Goal: Task Accomplishment & Management: Manage account settings

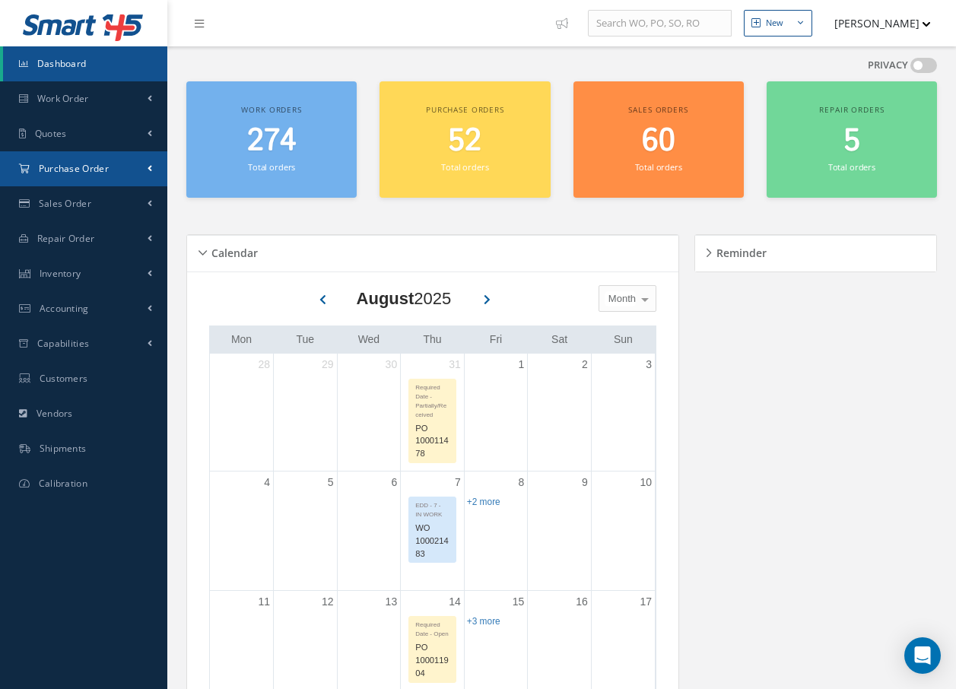
click at [73, 167] on span "Purchase Order" at bounding box center [74, 168] width 70 height 13
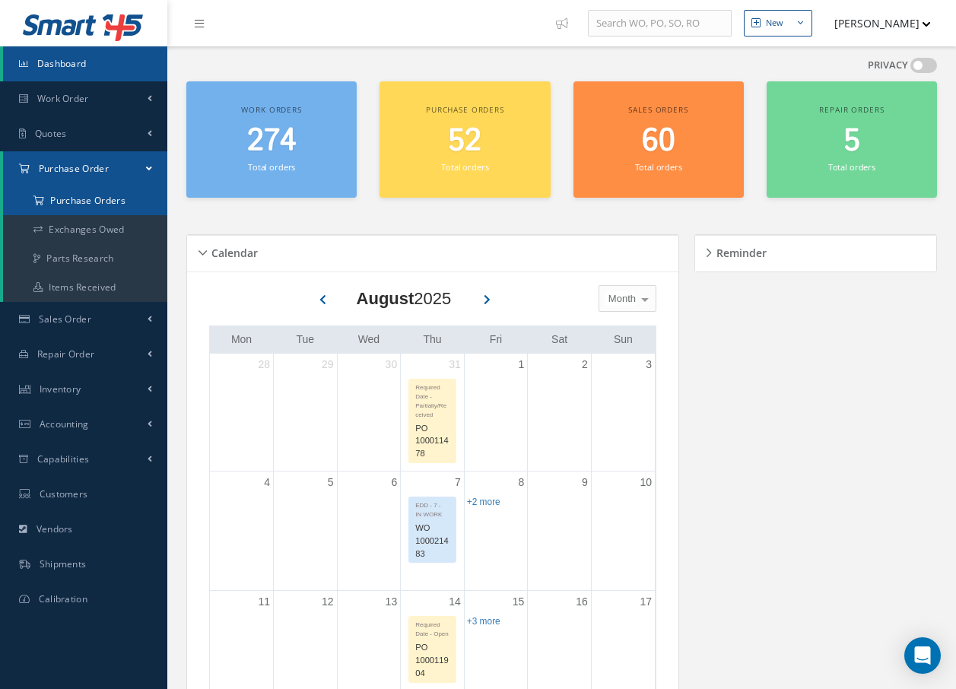
click at [77, 200] on a=1&status_id=2&status_id=3&status_id=5&collapsedFilters"] "Purchase Orders" at bounding box center [85, 200] width 164 height 29
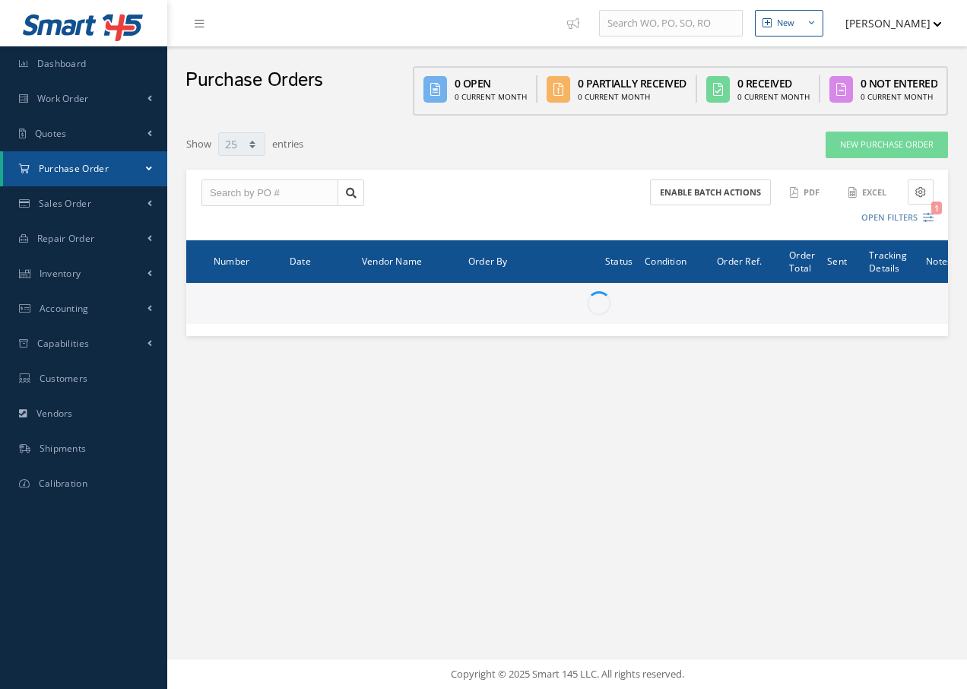
select select "25"
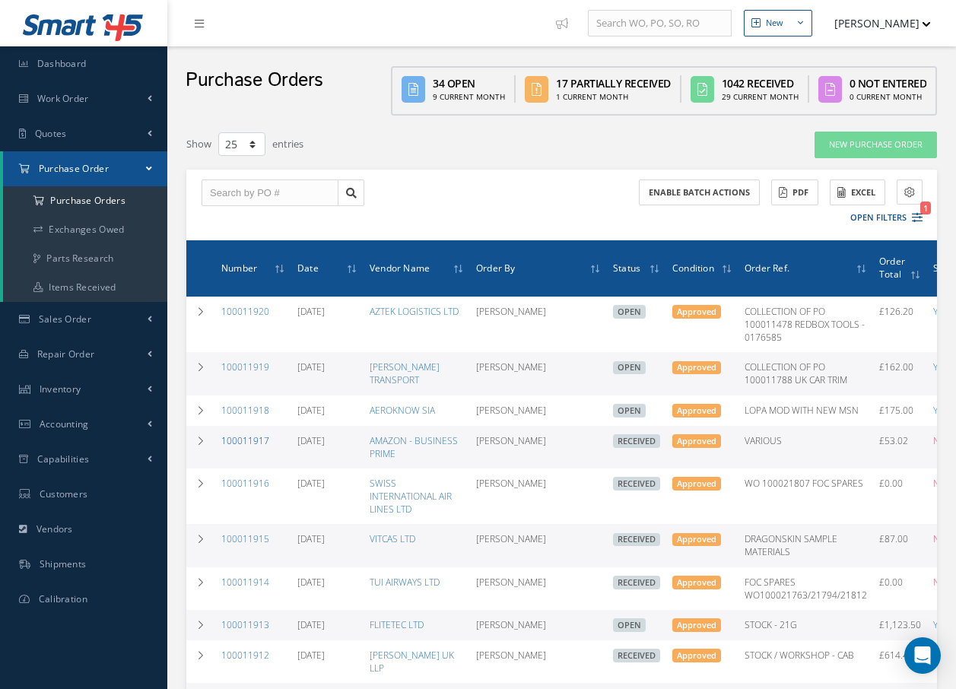
click at [243, 443] on link "100011917" at bounding box center [245, 440] width 48 height 13
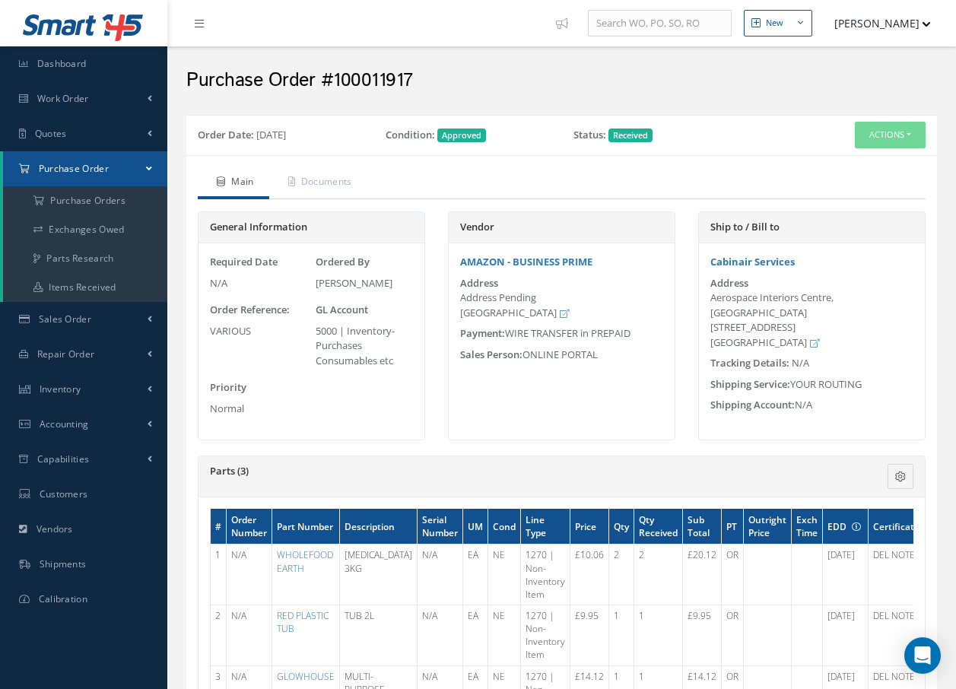
scroll to position [76, 0]
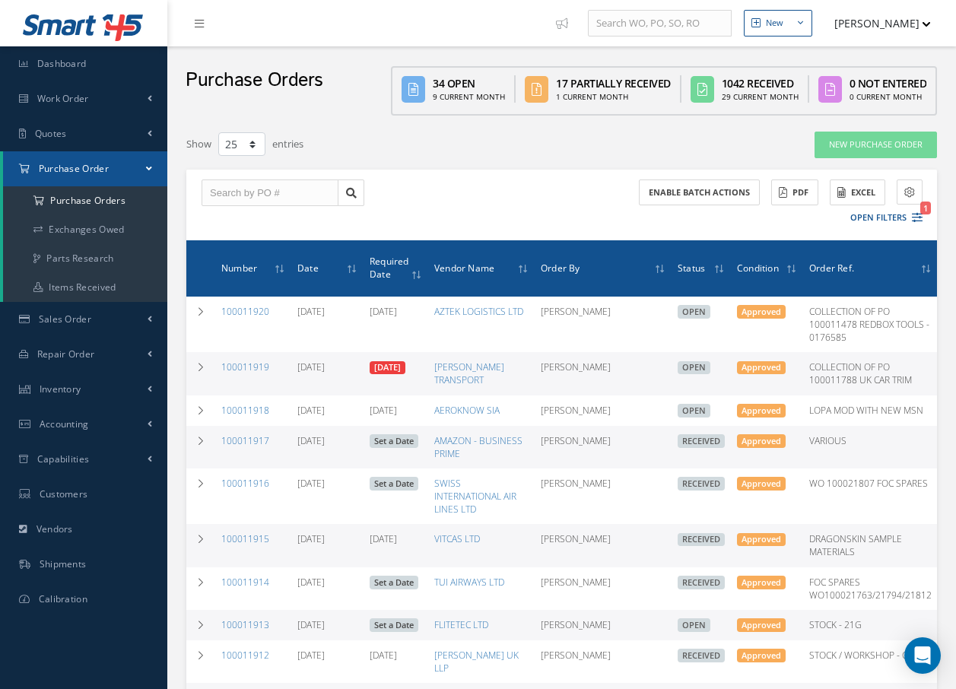
select select "25"
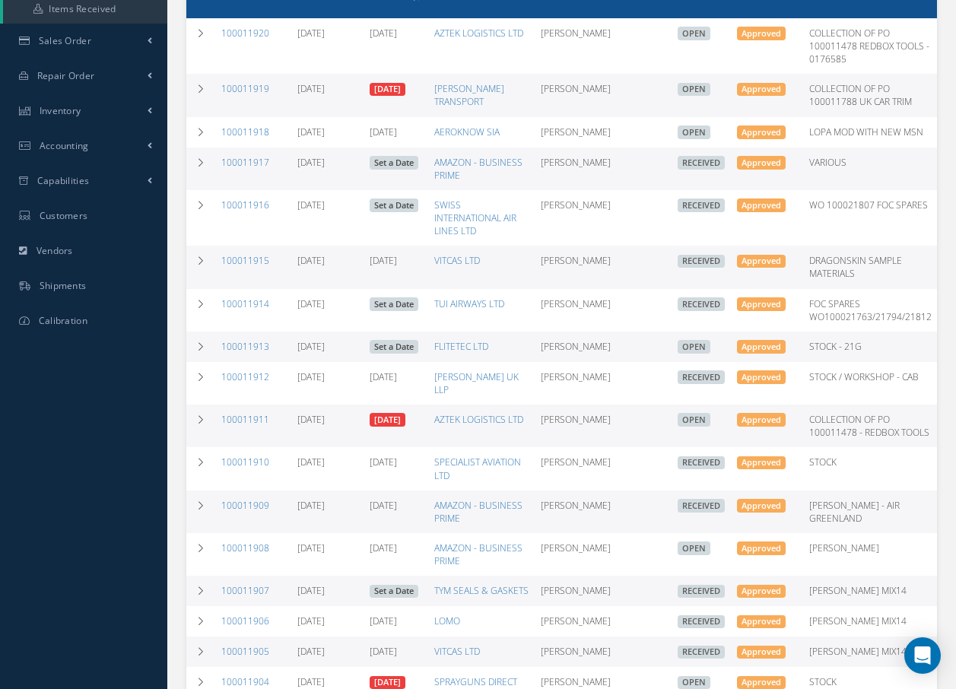
scroll to position [304, 0]
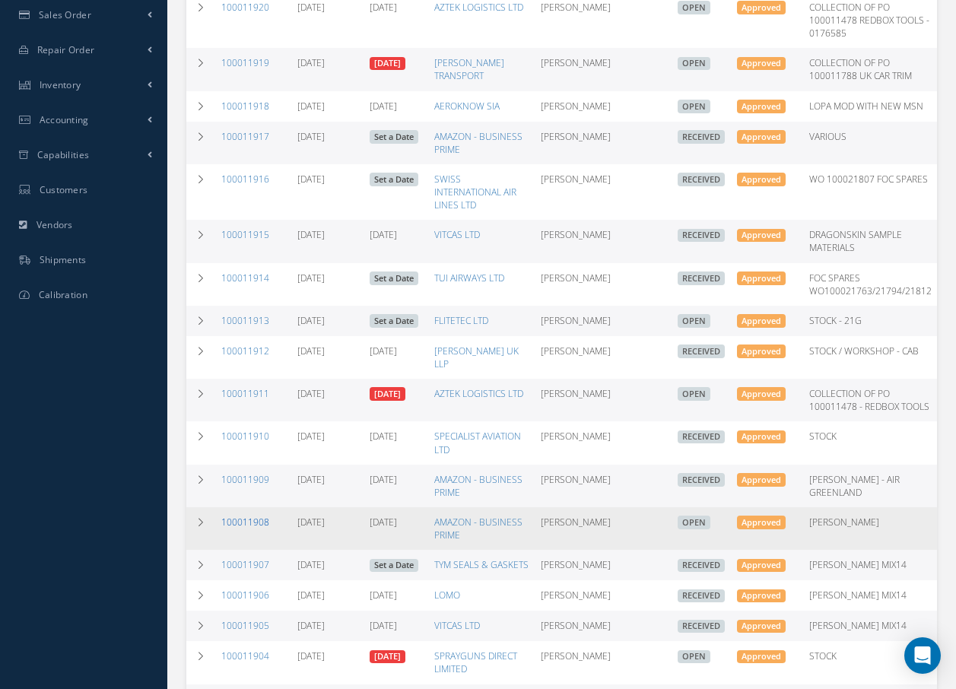
click at [252, 516] on link "100011908" at bounding box center [245, 522] width 48 height 13
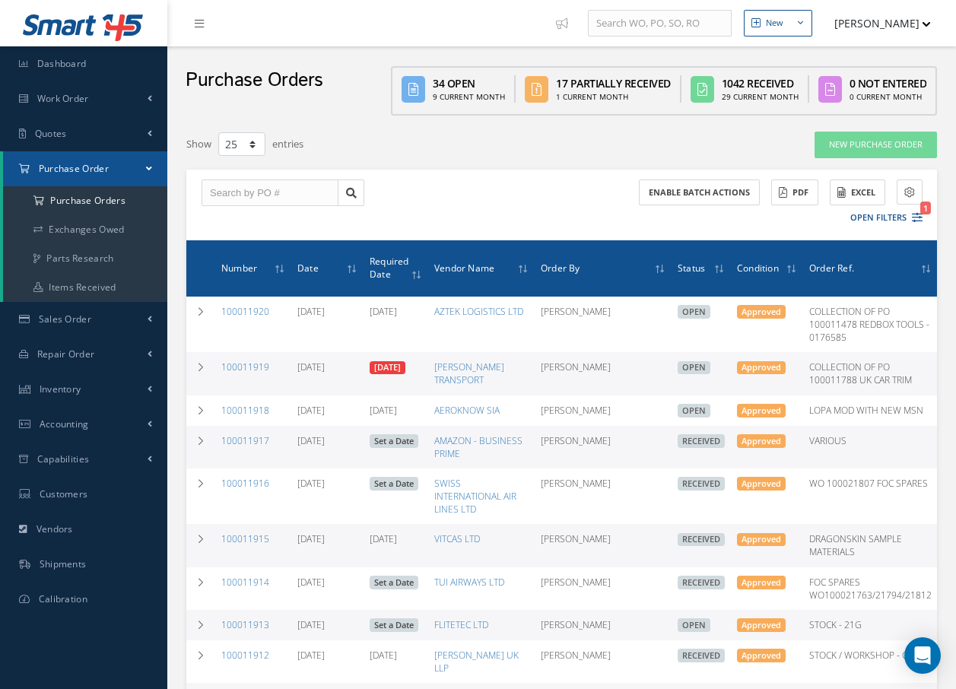
select select "25"
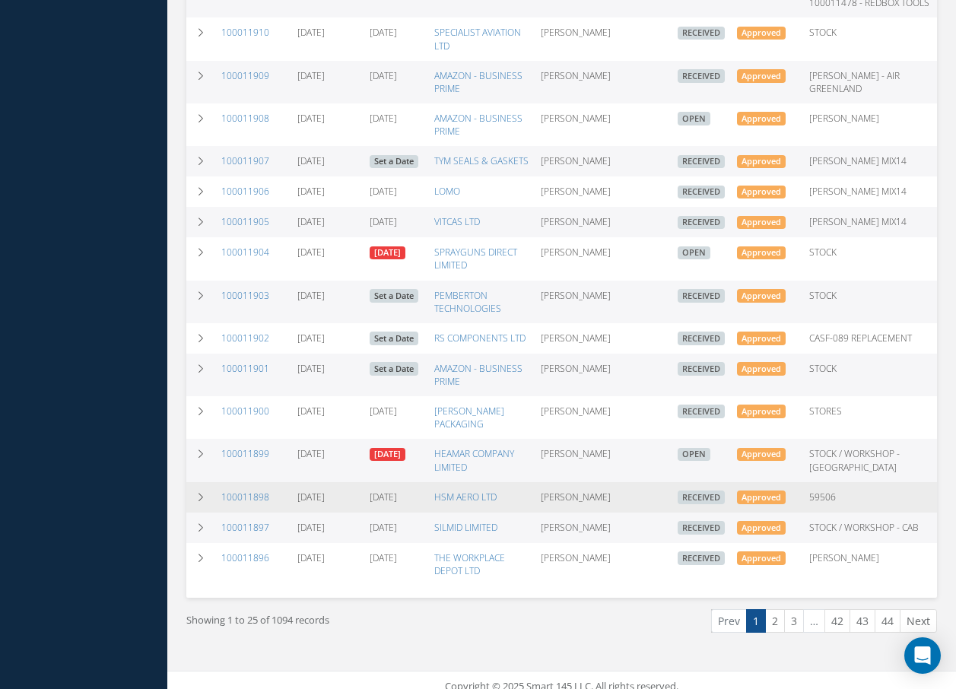
scroll to position [720, 0]
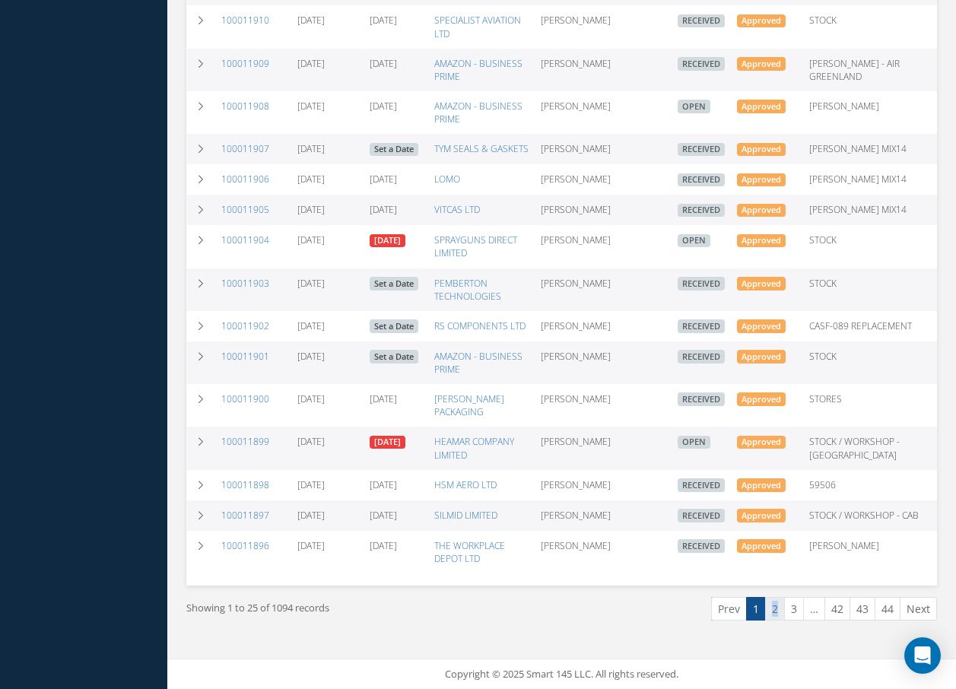
click at [776, 604] on link "2" at bounding box center [775, 609] width 20 height 24
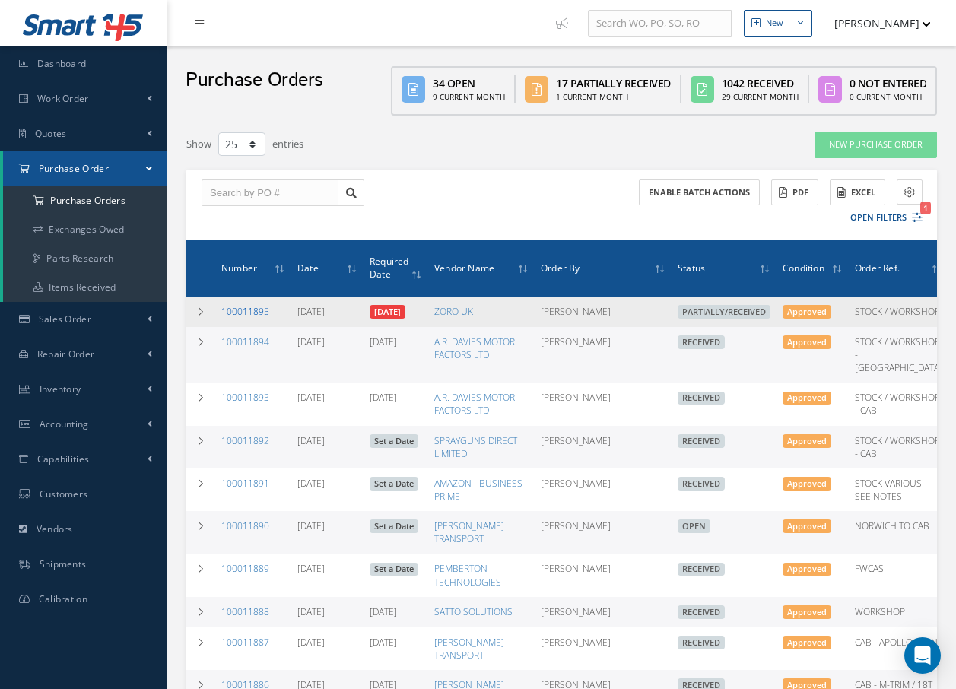
click at [245, 312] on link "100011895" at bounding box center [245, 311] width 48 height 13
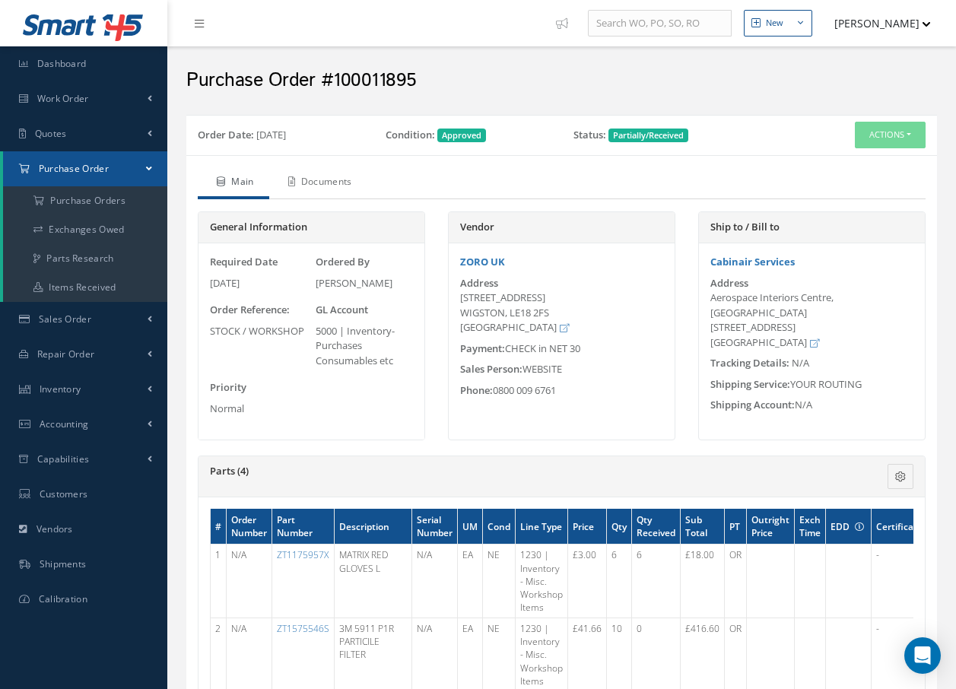
click at [337, 180] on link "Documents" at bounding box center [318, 183] width 98 height 32
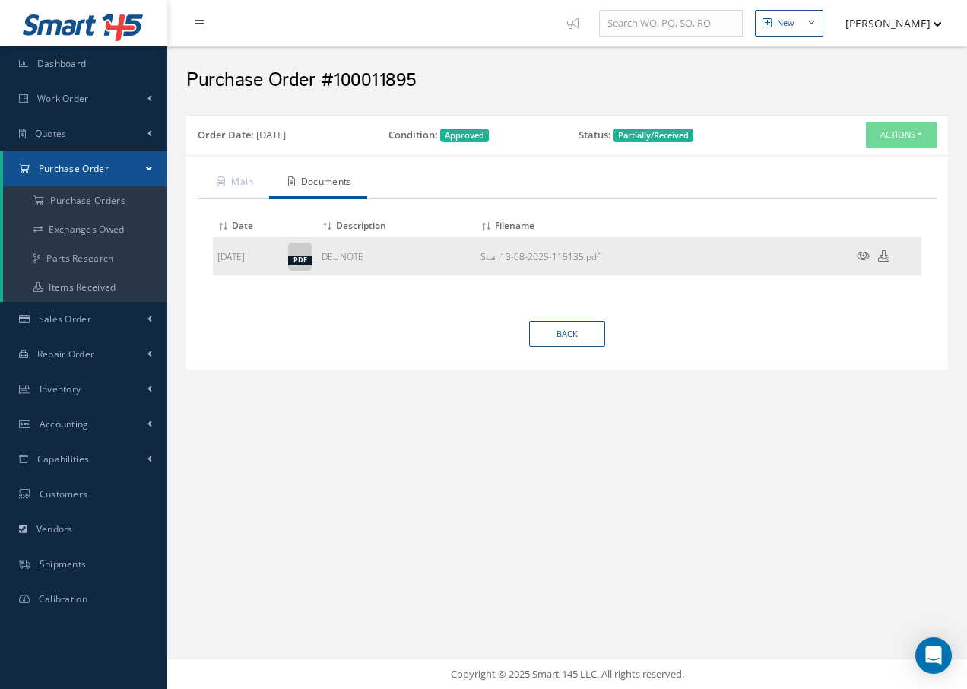
click at [863, 254] on icon at bounding box center [863, 255] width 13 height 11
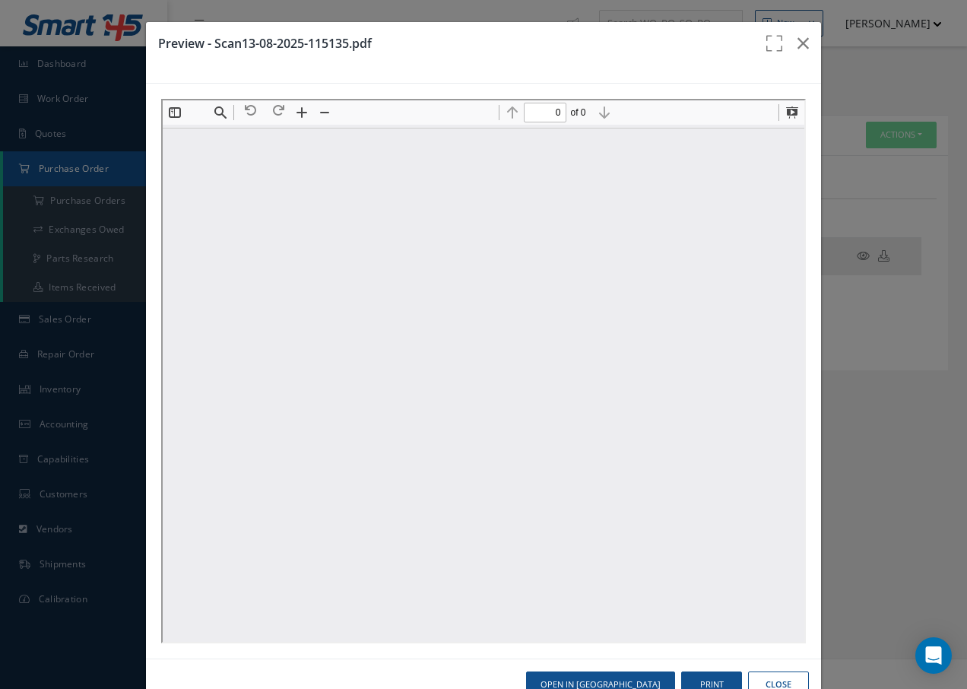
type input "1"
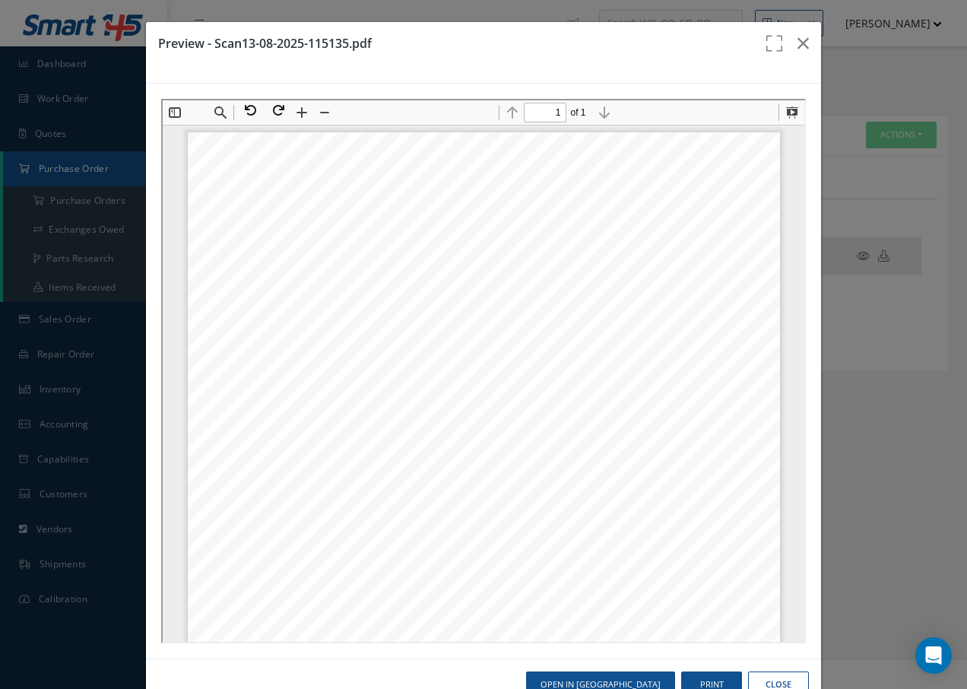
scroll to position [8, 0]
click at [798, 40] on icon "button" at bounding box center [803, 43] width 11 height 18
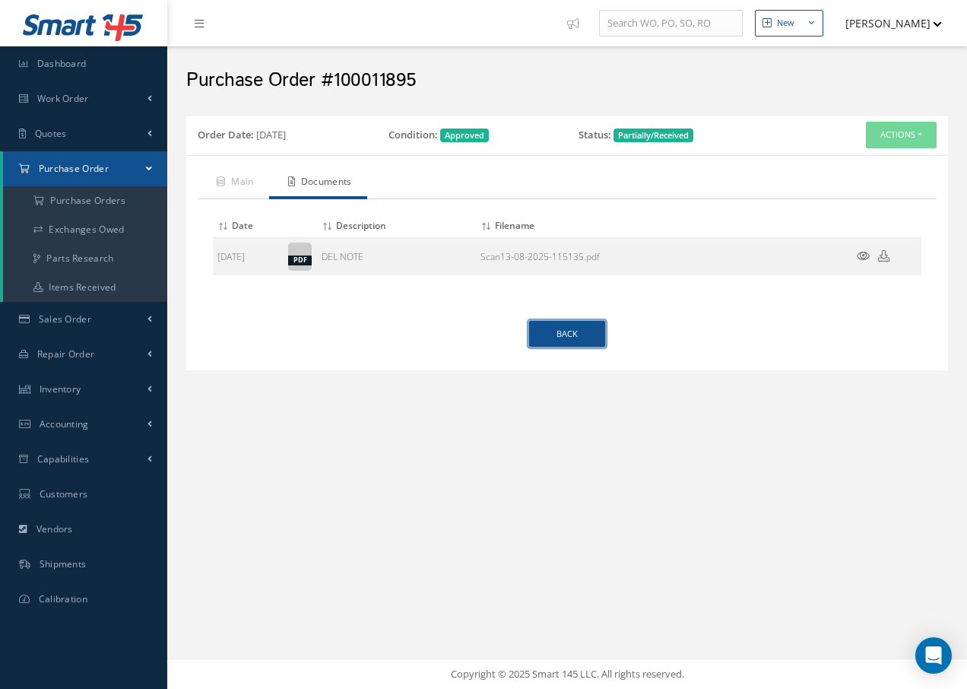
click at [566, 333] on link "Back" at bounding box center [567, 334] width 76 height 27
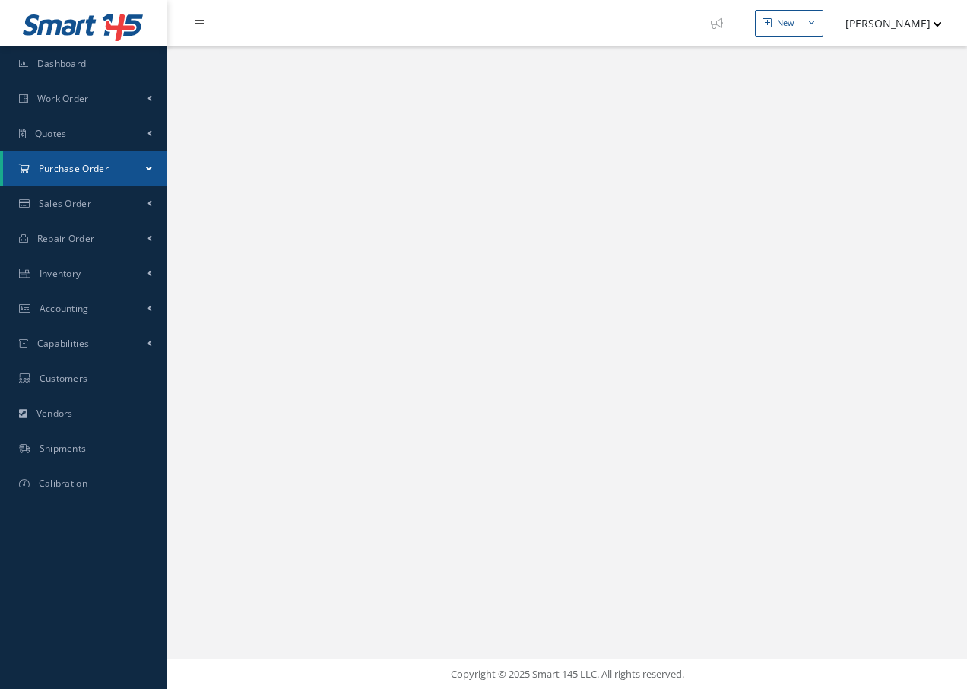
select select "25"
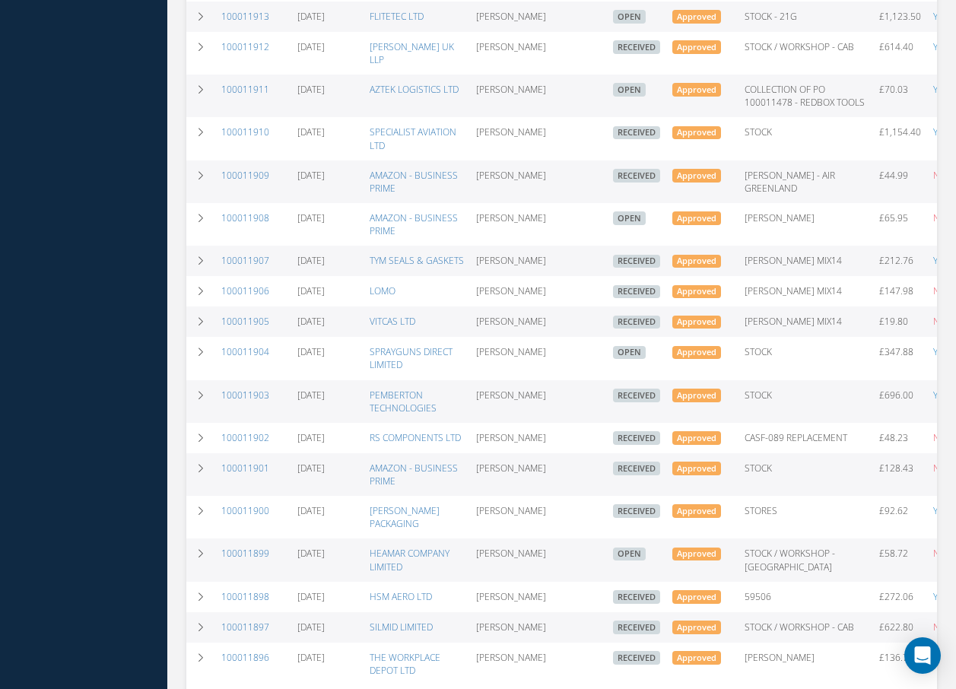
scroll to position [720, 0]
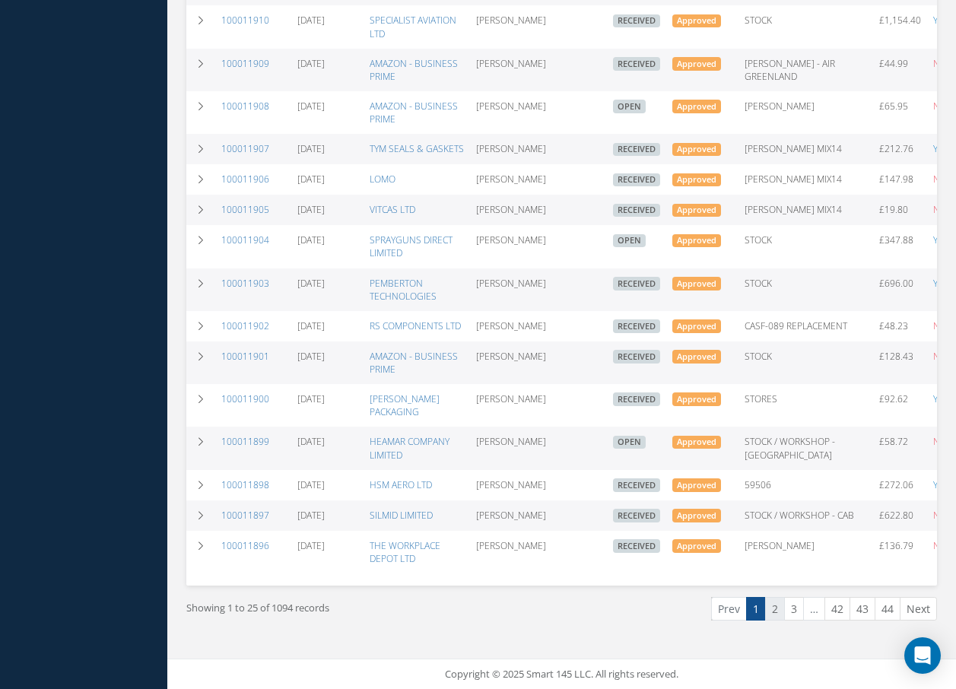
click at [772, 610] on link "2" at bounding box center [775, 609] width 20 height 24
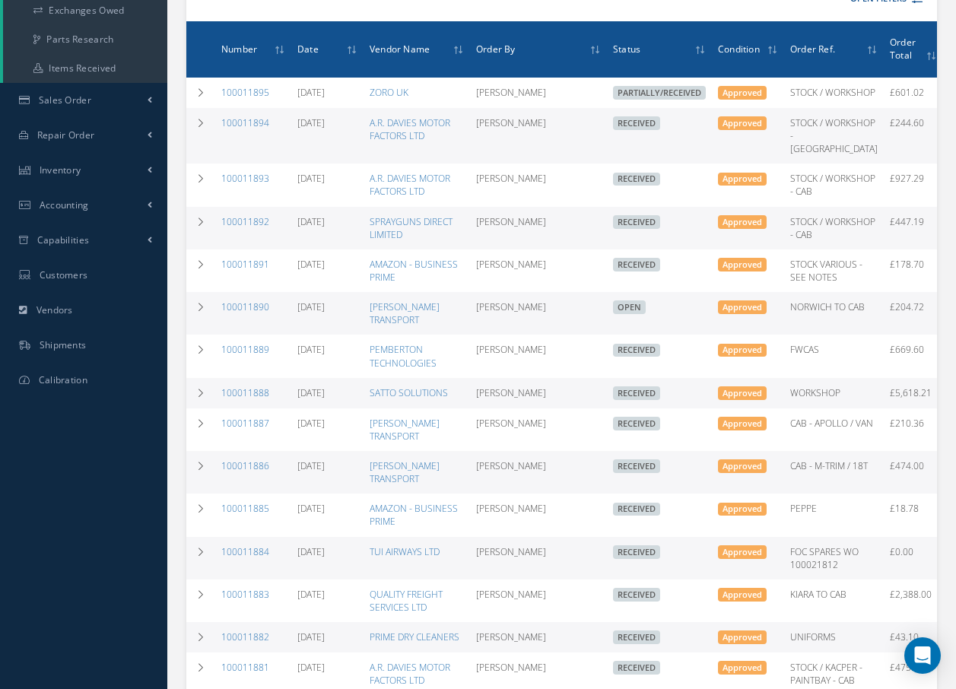
scroll to position [0, 0]
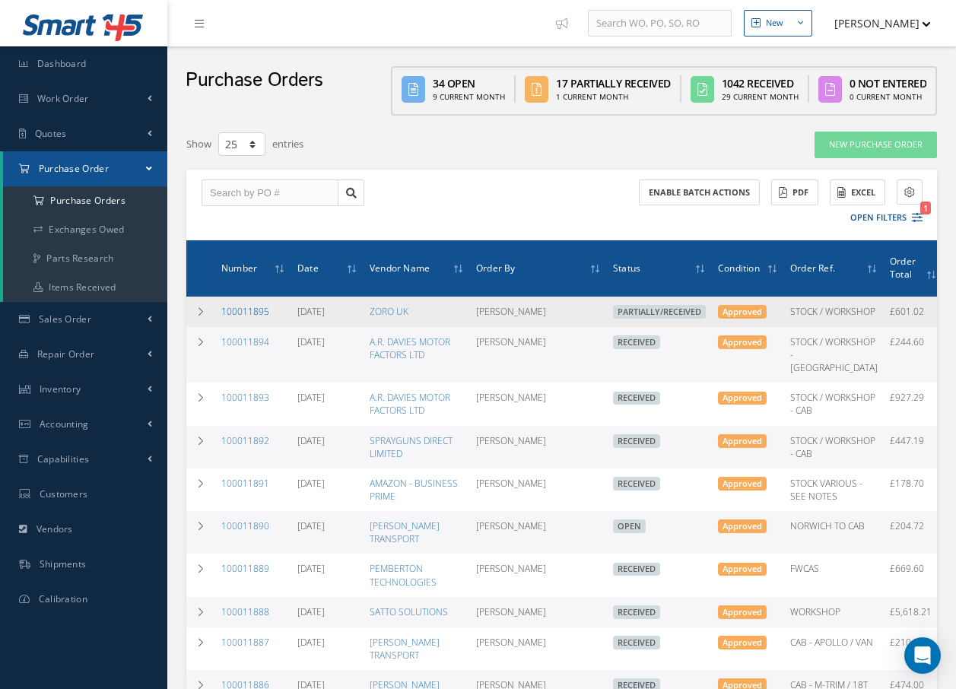
click at [233, 313] on link "100011895" at bounding box center [245, 311] width 48 height 13
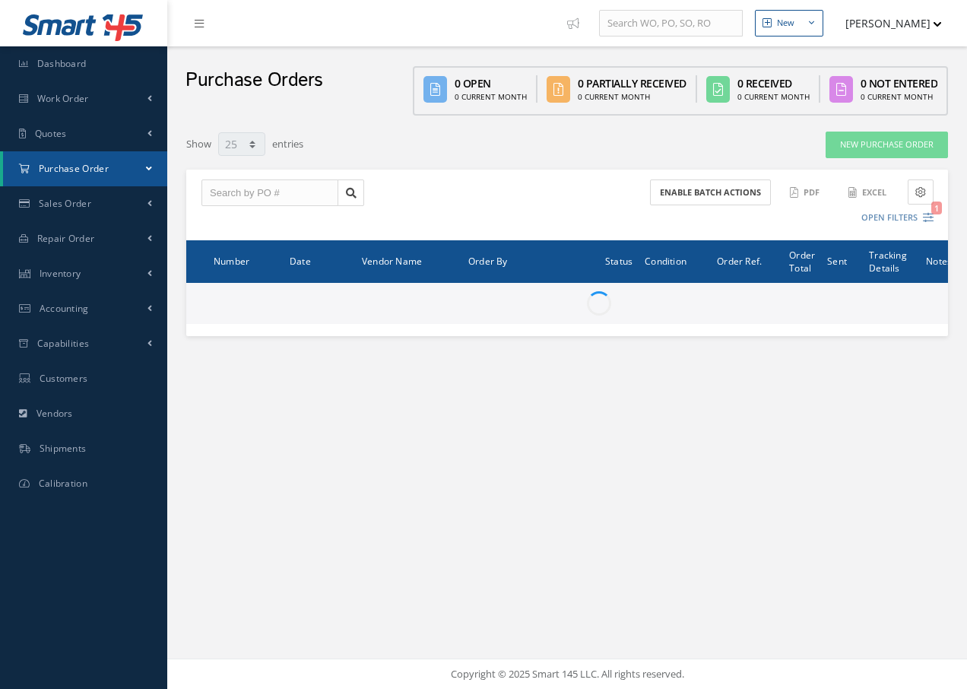
select select "25"
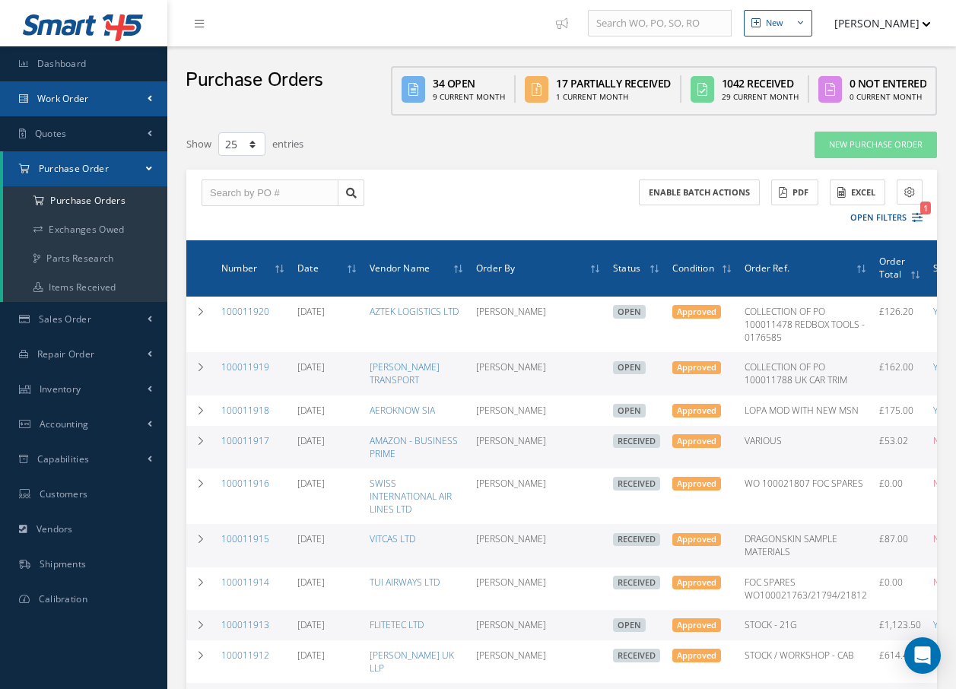
click at [92, 99] on link "Work Order" at bounding box center [83, 98] width 167 height 35
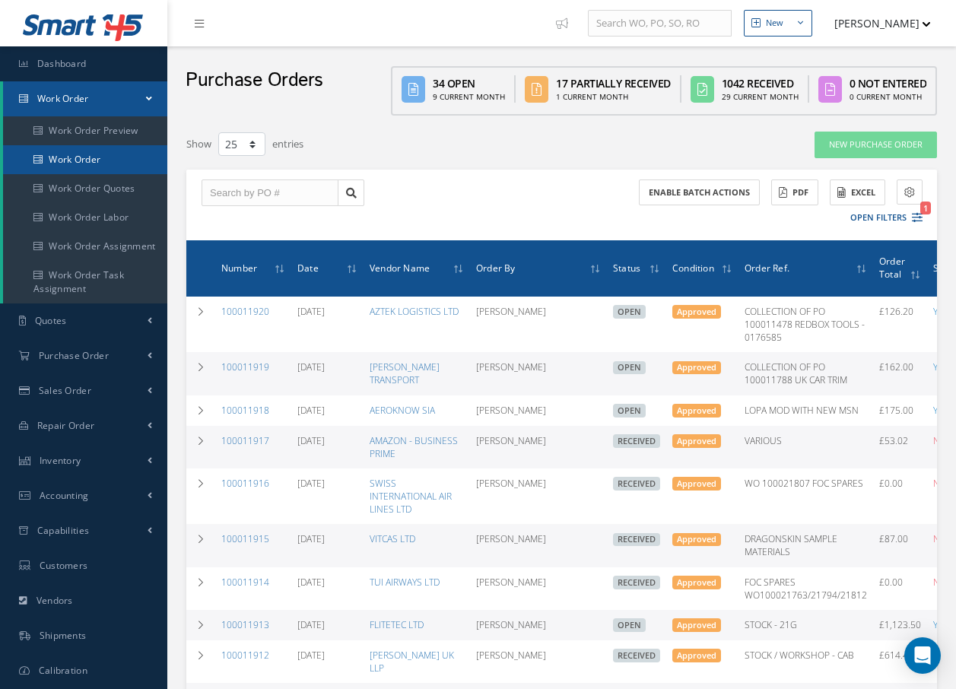
click at [98, 158] on link "Work Order" at bounding box center [85, 159] width 164 height 29
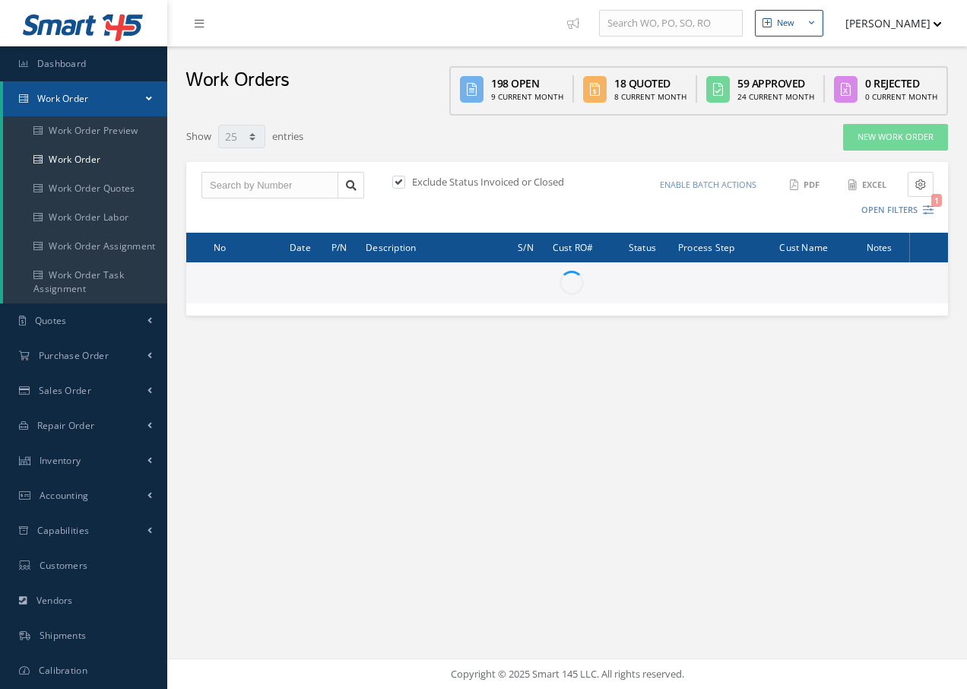
select select "25"
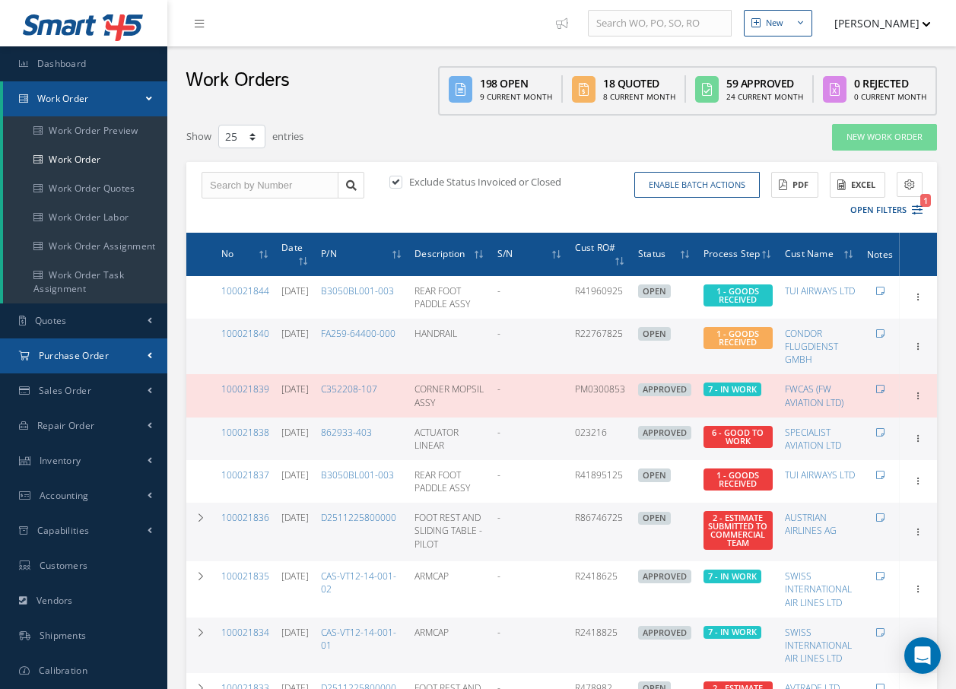
click at [102, 357] on span "Purchase Order" at bounding box center [74, 355] width 70 height 13
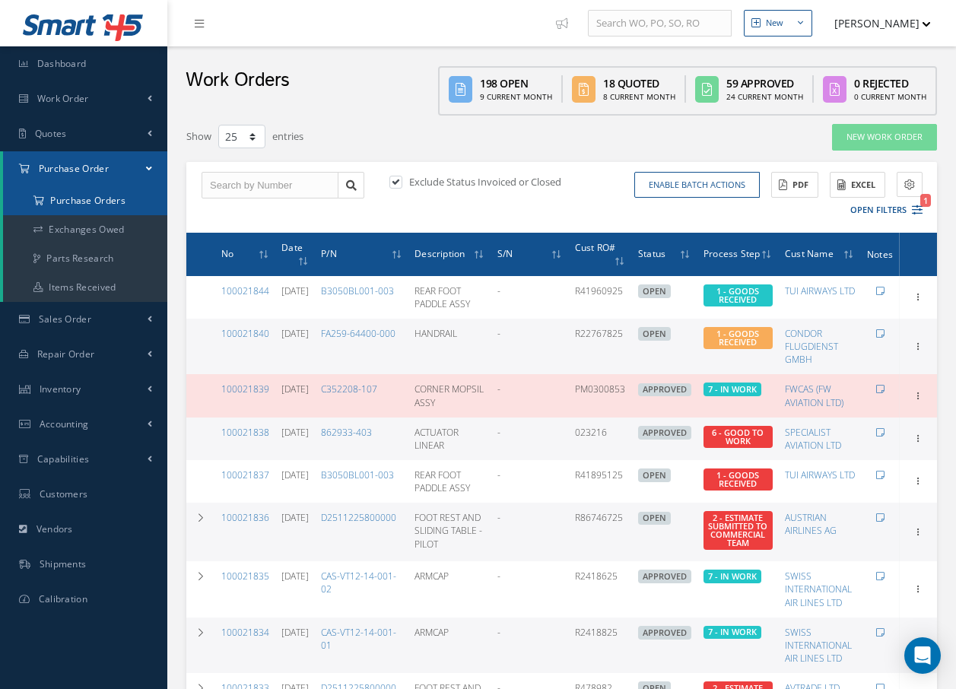
click at [89, 198] on a=1&status_id=2&status_id=3&status_id=5&collapsedFilters"] "Purchase Orders" at bounding box center [85, 200] width 164 height 29
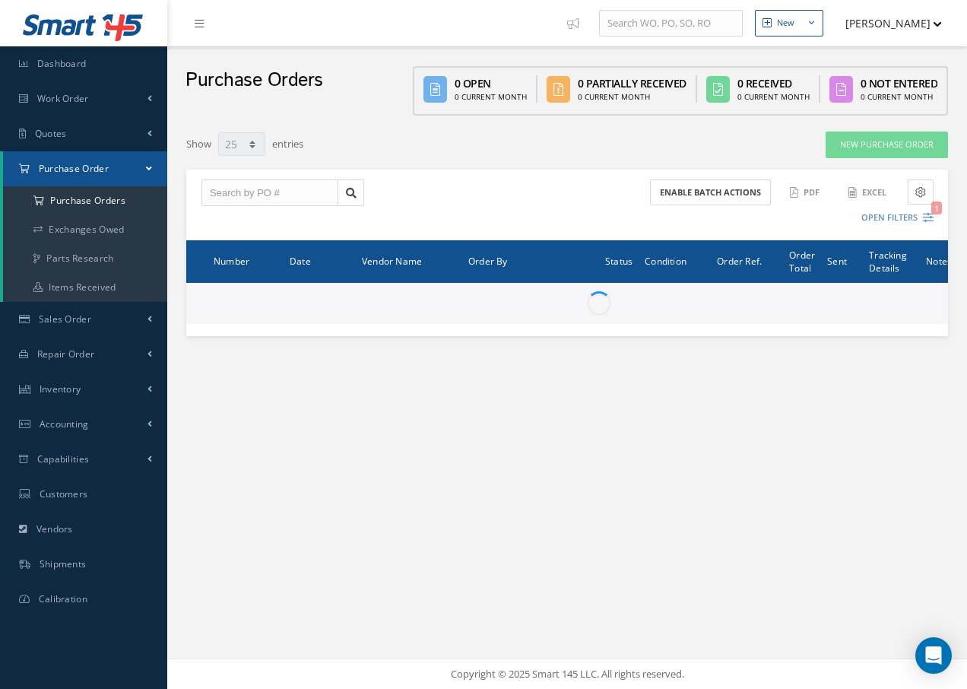
select select "25"
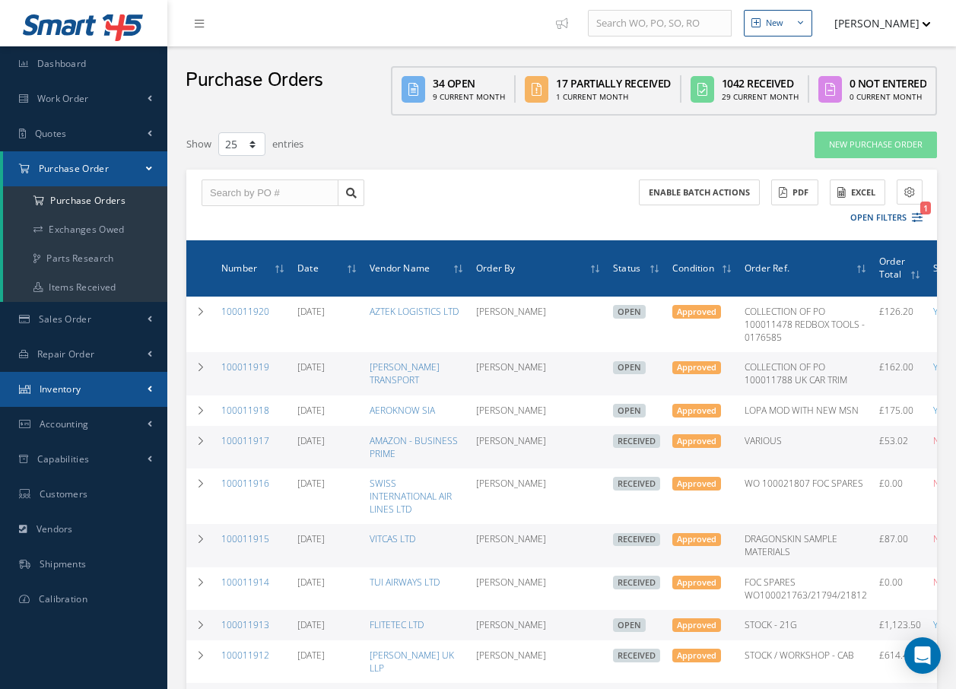
click at [73, 389] on span "Inventory" at bounding box center [61, 388] width 42 height 13
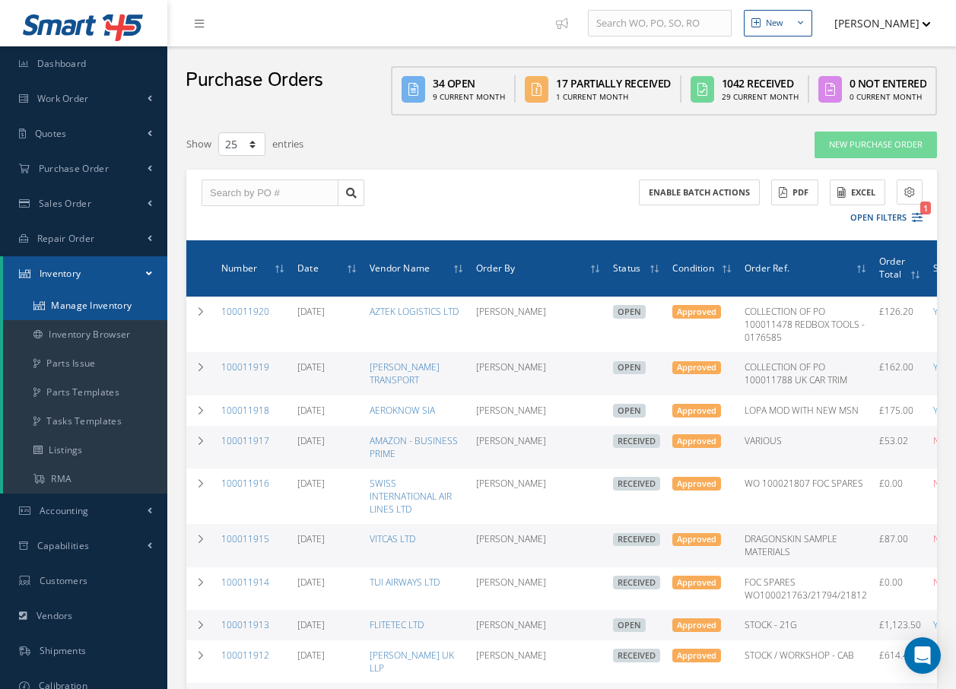
click at [77, 309] on link "Manage Inventory" at bounding box center [85, 305] width 164 height 29
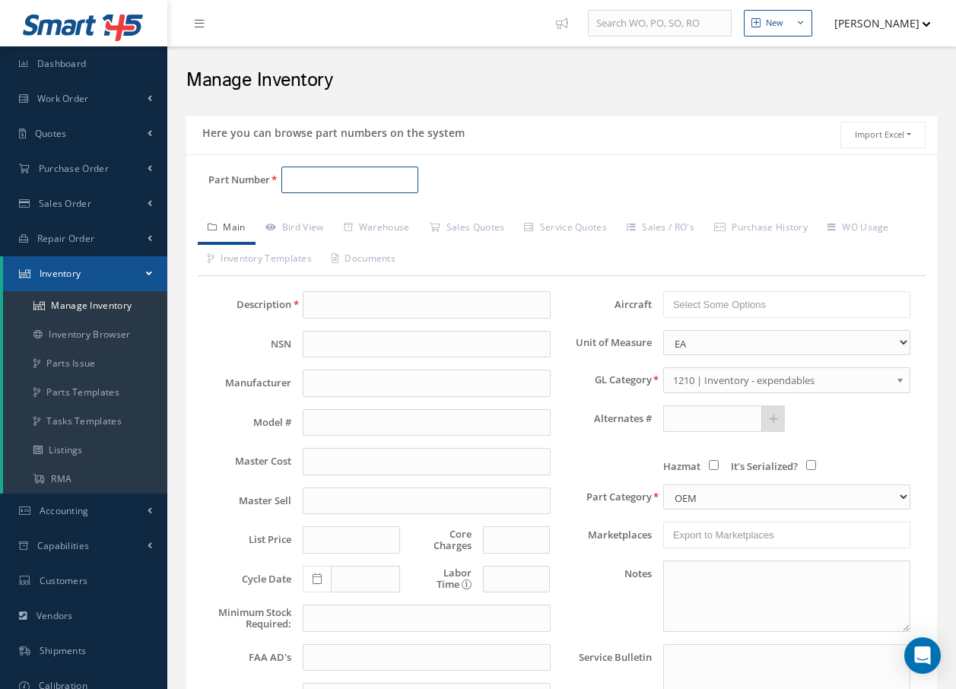
click at [316, 178] on input "Part Number" at bounding box center [349, 180] width 137 height 27
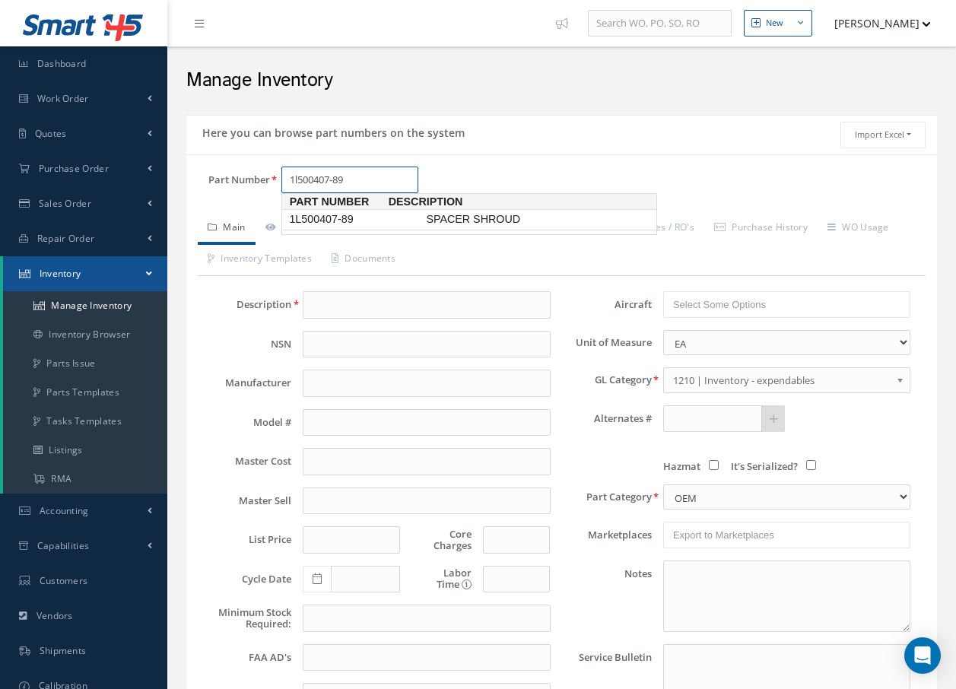
click at [344, 219] on span "1L500407-89" at bounding box center [354, 219] width 137 height 16
type input "1L500407-89"
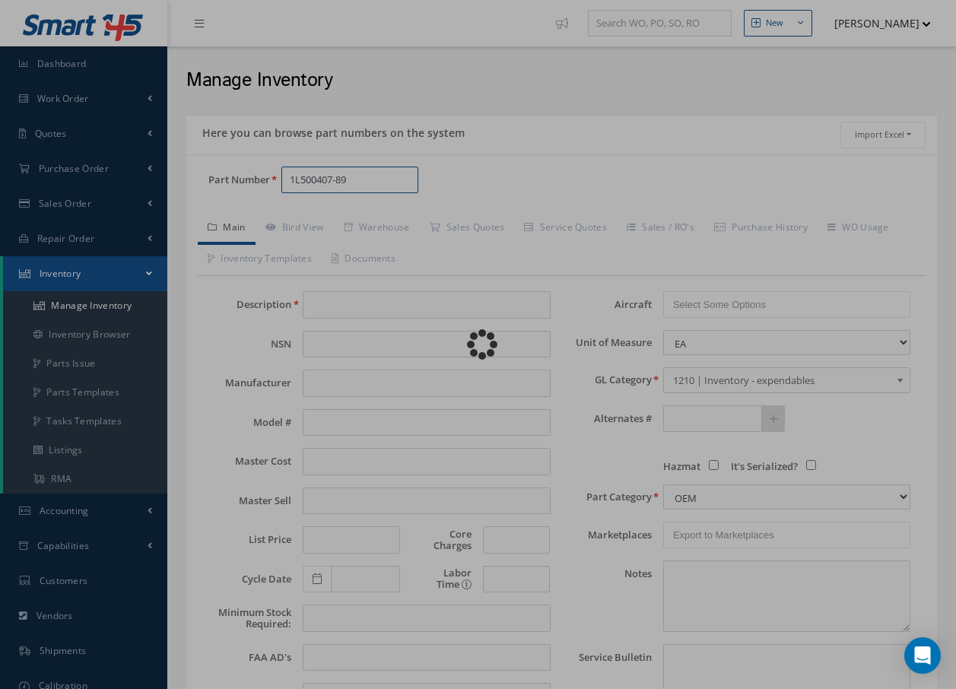
type input "SPACER SHROUD"
type input "300.00"
type input "0.00"
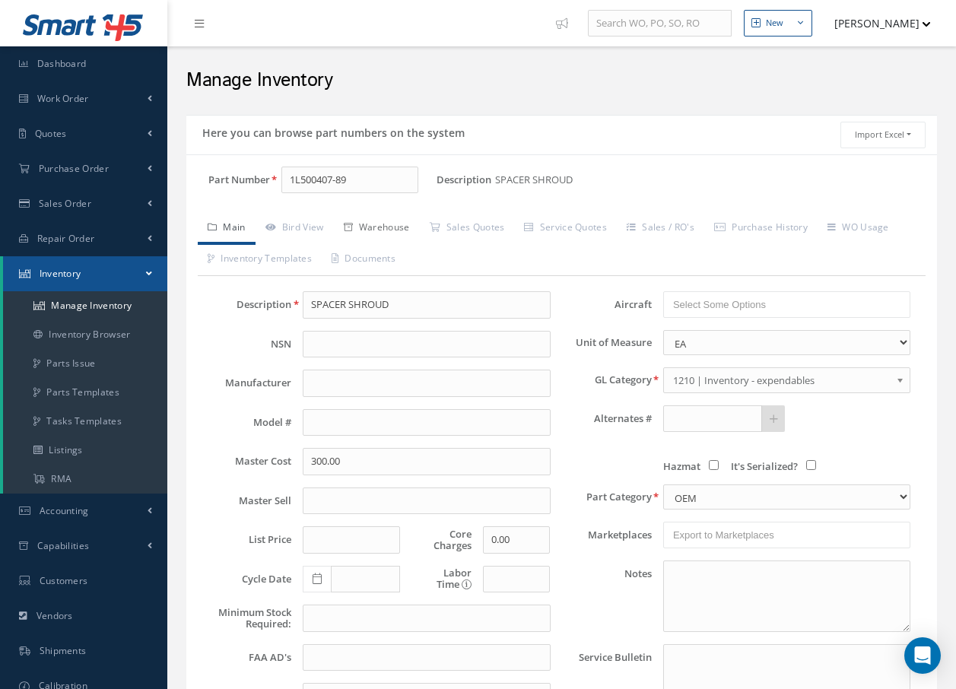
click at [385, 225] on link "Warehouse" at bounding box center [377, 229] width 86 height 32
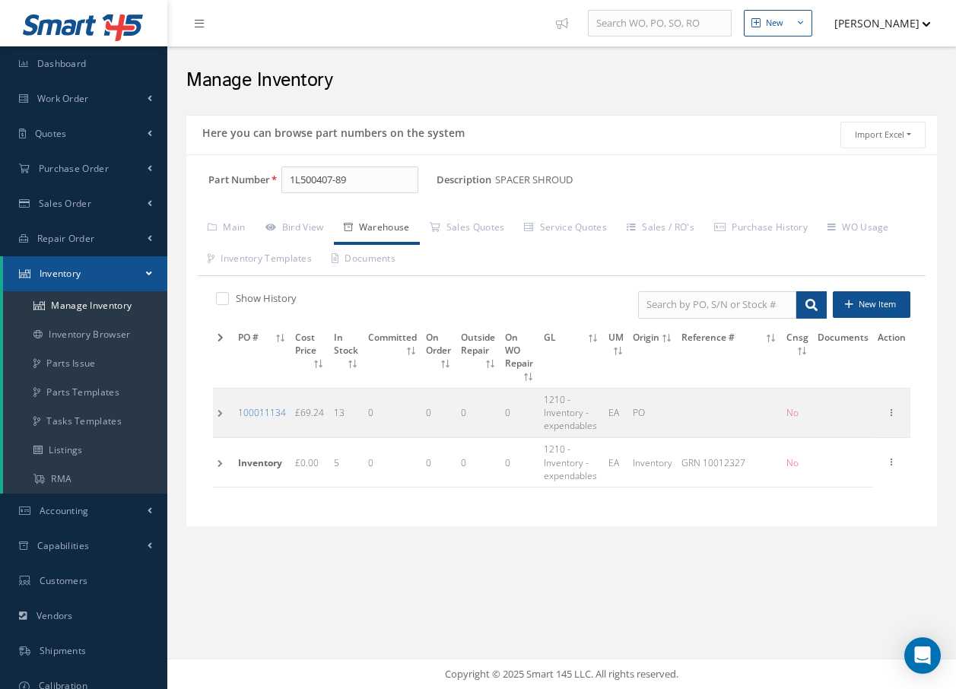
click at [215, 414] on td at bounding box center [223, 413] width 21 height 49
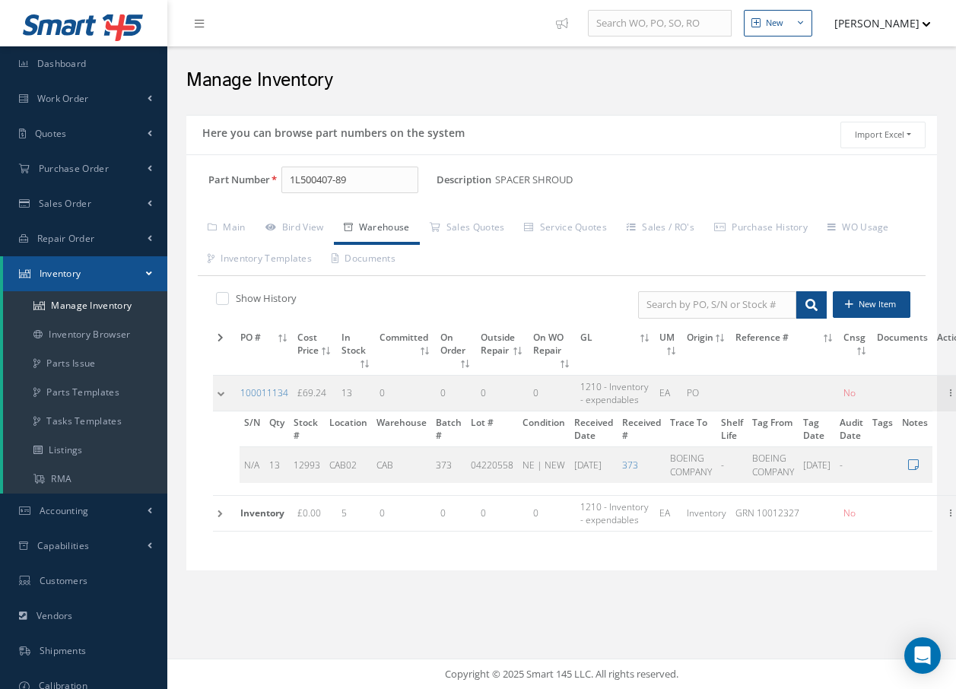
click at [222, 512] on td at bounding box center [224, 513] width 23 height 36
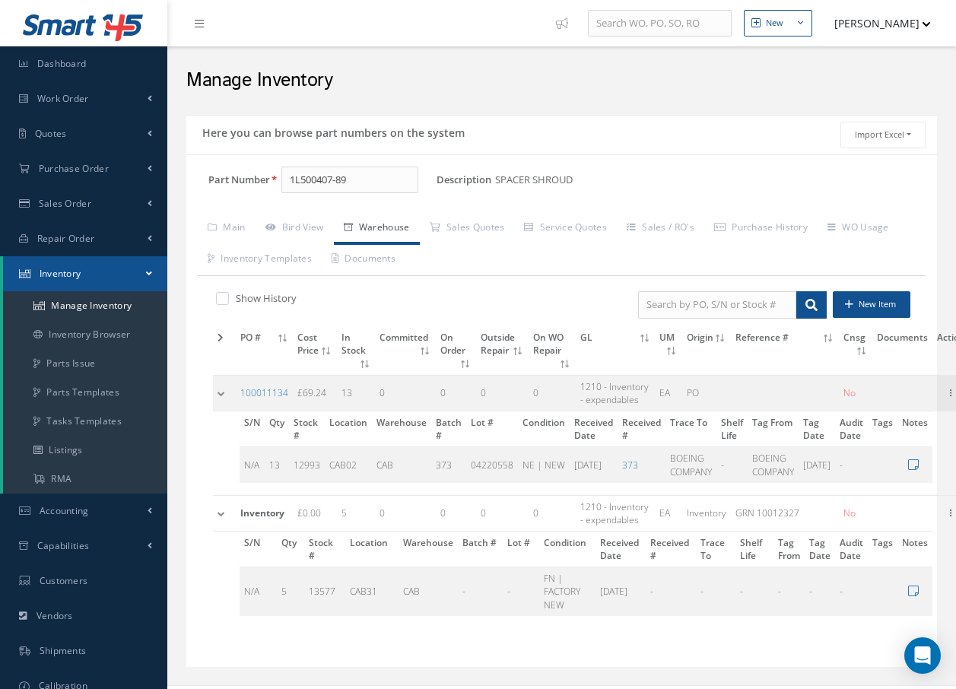
click at [223, 512] on td at bounding box center [224, 513] width 23 height 36
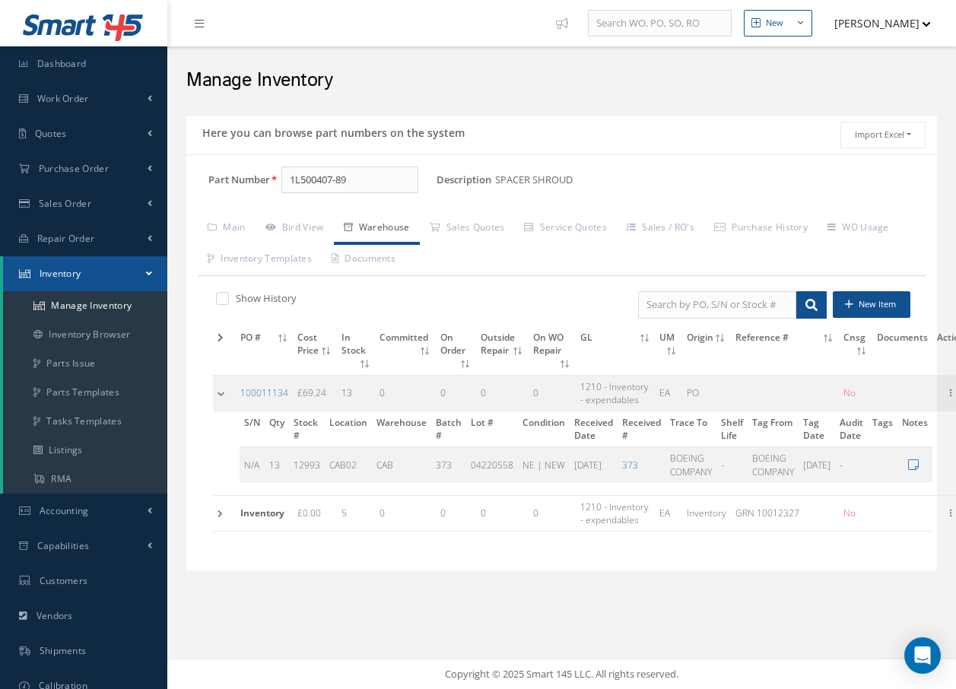
drag, startPoint x: 410, startPoint y: 195, endPoint x: 405, endPoint y: 183, distance: 13.0
click at [408, 189] on div "Part Number 1L500407-89" at bounding box center [311, 187] width 250 height 40
click at [369, 178] on input "1L500407-89" at bounding box center [349, 180] width 137 height 27
type input "1"
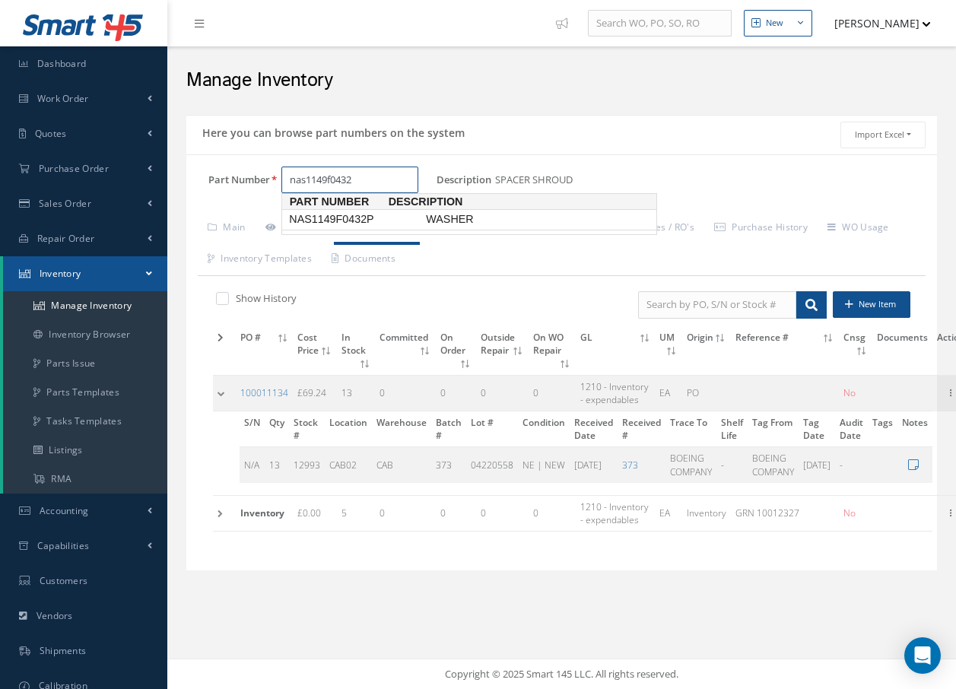
click at [352, 218] on span "NAS1149F0432P" at bounding box center [354, 219] width 137 height 16
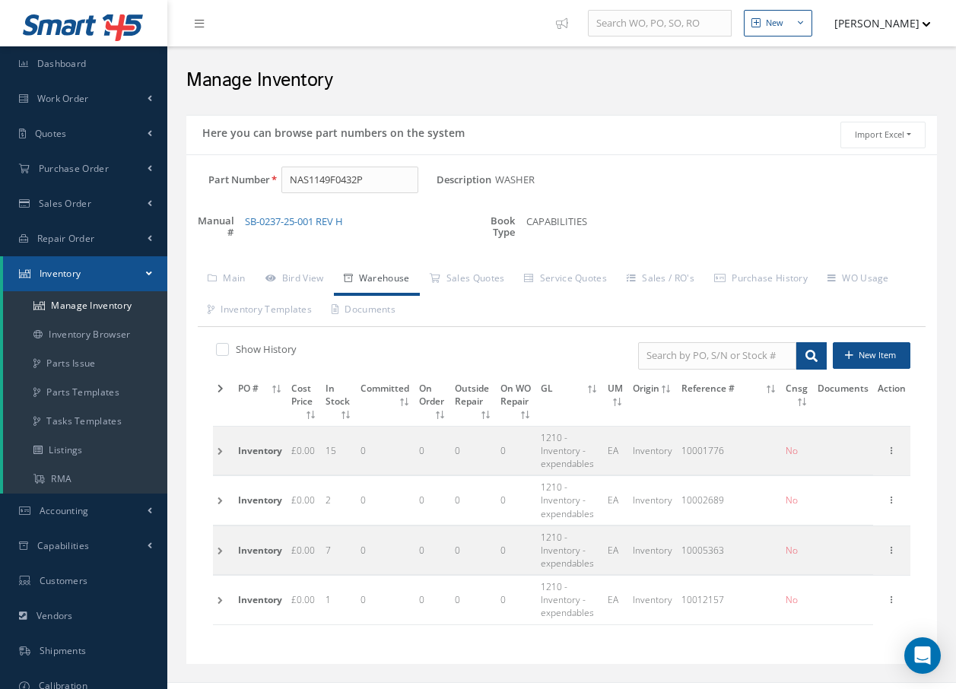
click at [220, 553] on td at bounding box center [223, 549] width 21 height 49
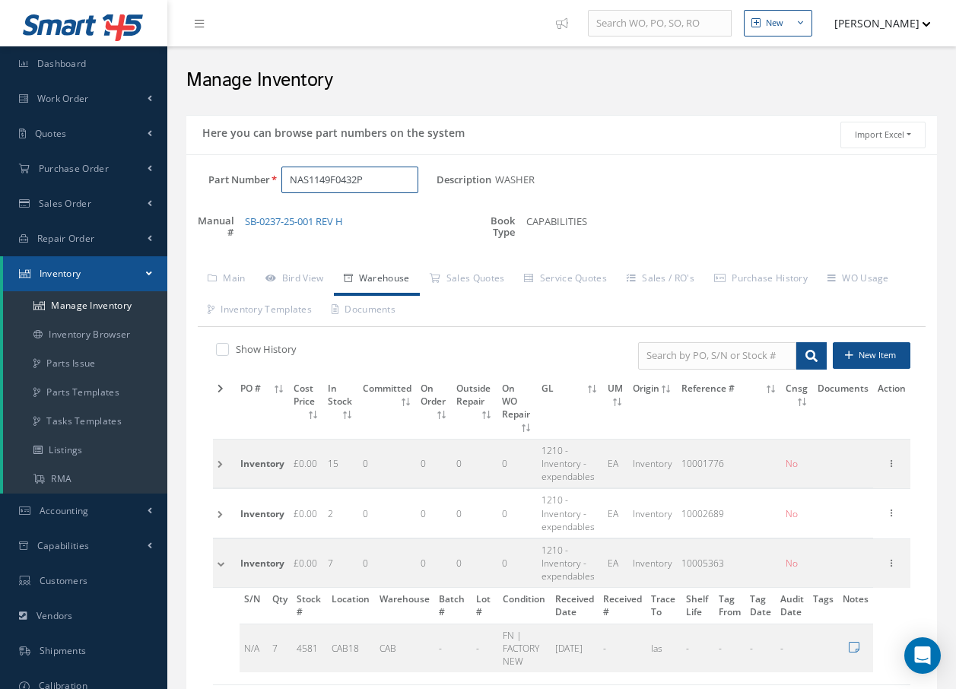
click at [388, 179] on input "NAS1149F0432P" at bounding box center [349, 180] width 137 height 27
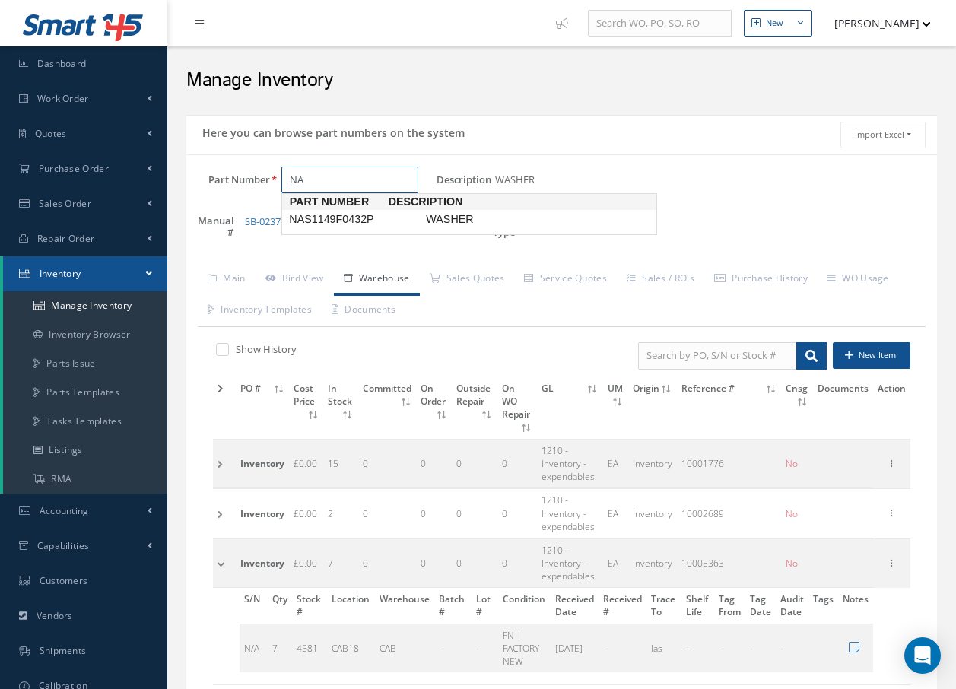
type input "N"
click at [370, 221] on span "144-00-812-24" at bounding box center [354, 219] width 137 height 16
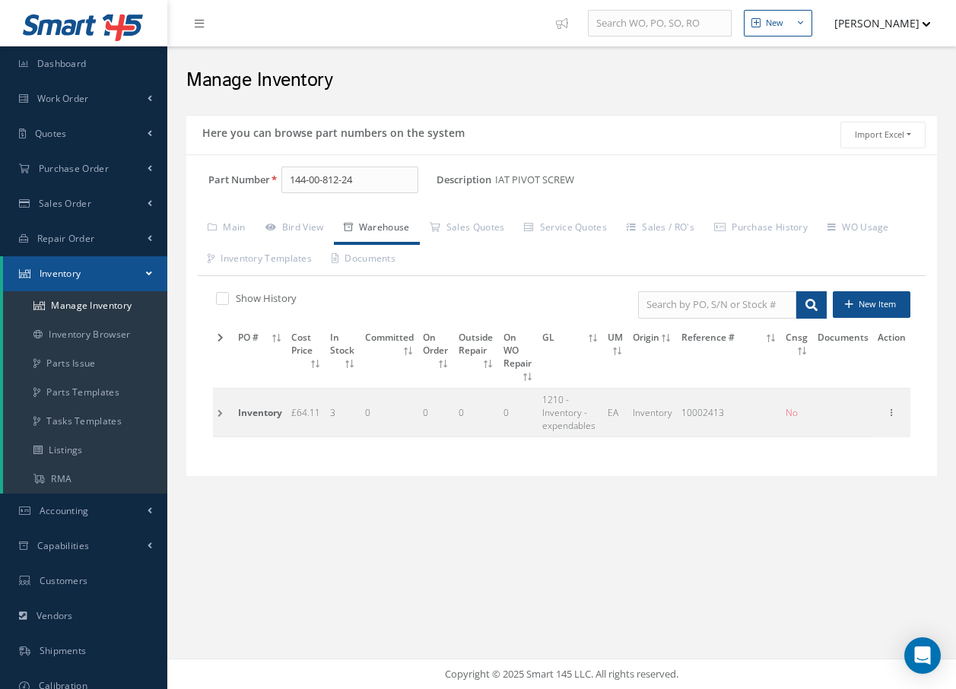
click at [218, 413] on td at bounding box center [223, 413] width 21 height 49
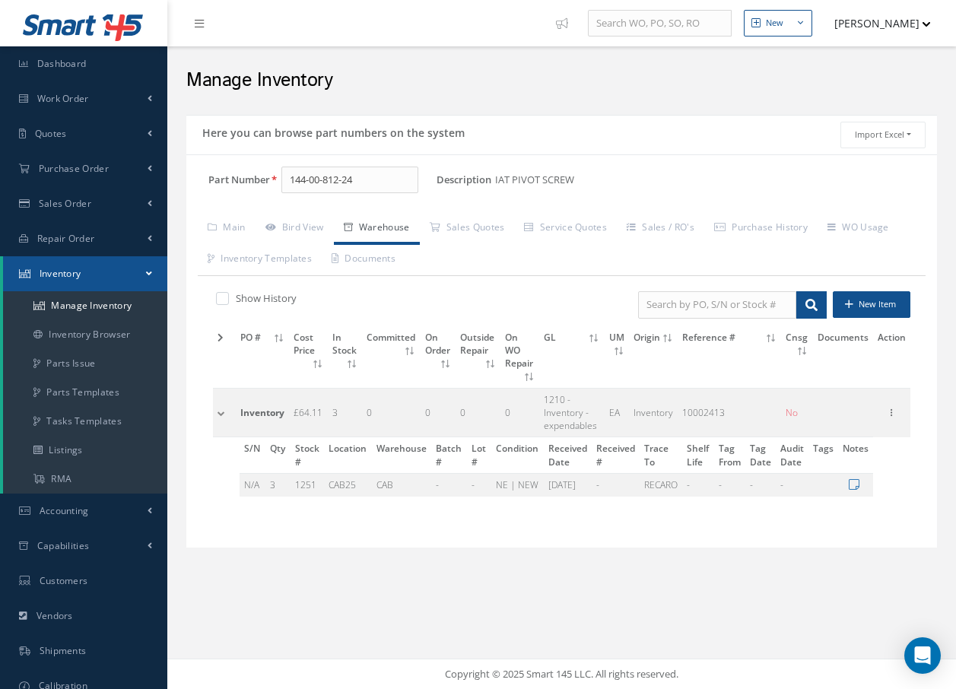
click at [221, 401] on td at bounding box center [224, 413] width 23 height 49
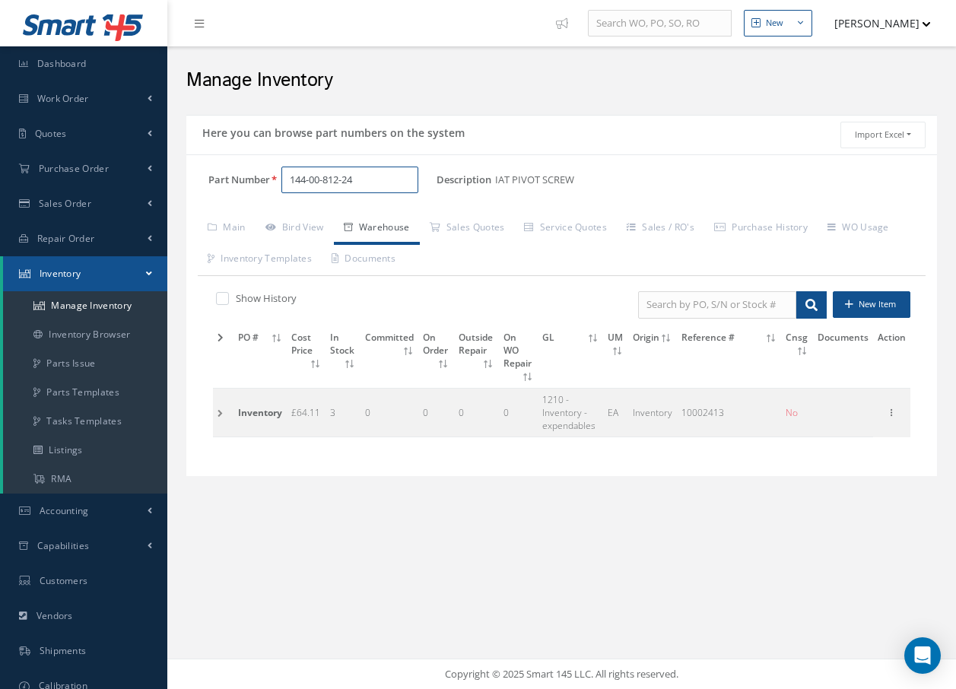
click at [361, 176] on input "144-00-812-24" at bounding box center [349, 180] width 137 height 27
type input "1"
type input "m"
click at [361, 215] on span "MS51965-27" at bounding box center [354, 219] width 137 height 16
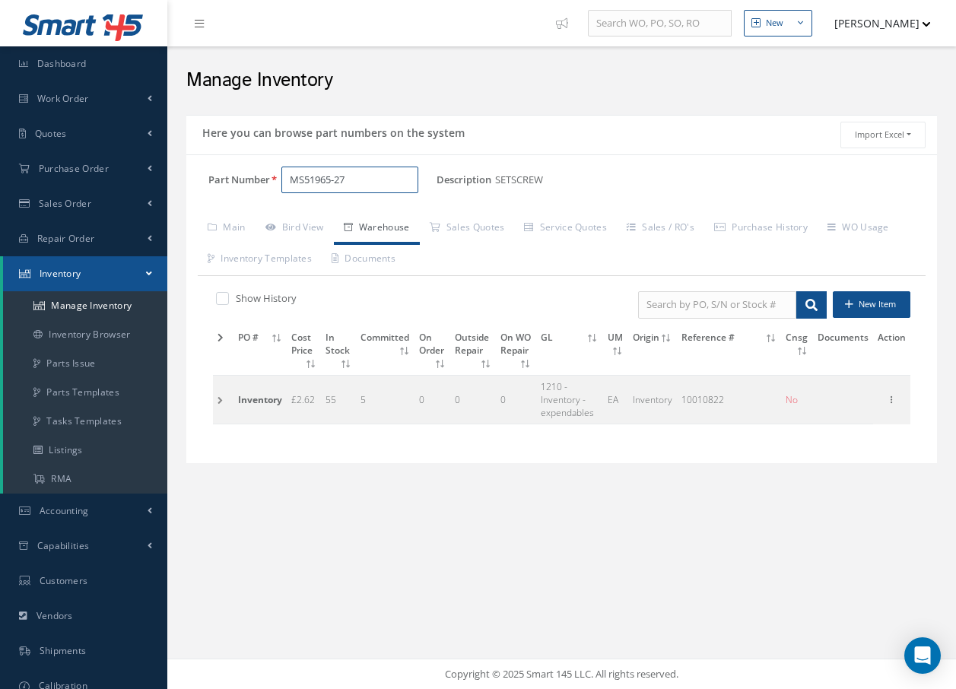
type input "MS51965-27"
click at [217, 398] on td at bounding box center [223, 399] width 21 height 49
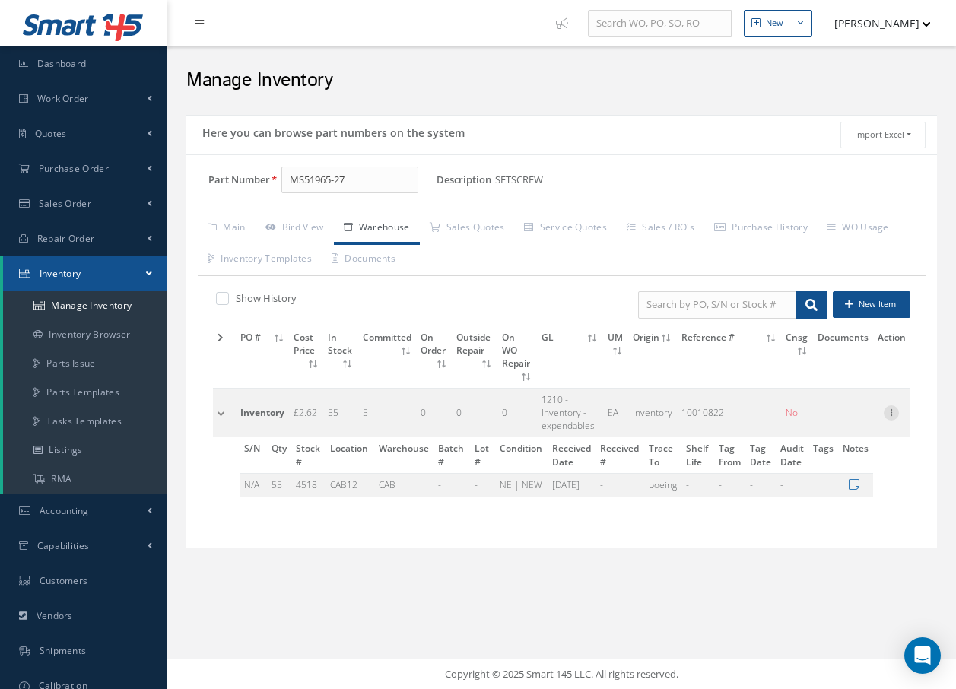
click at [889, 405] on icon at bounding box center [891, 411] width 15 height 12
click at [920, 511] on div "Show History New Item PO # Cost Price In Stock Committed On Order Outside Repai…" at bounding box center [562, 406] width 728 height 260
click at [896, 405] on icon at bounding box center [891, 411] width 15 height 12
click at [810, 413] on link "Edit" at bounding box center [821, 423] width 120 height 20
type input "2.62"
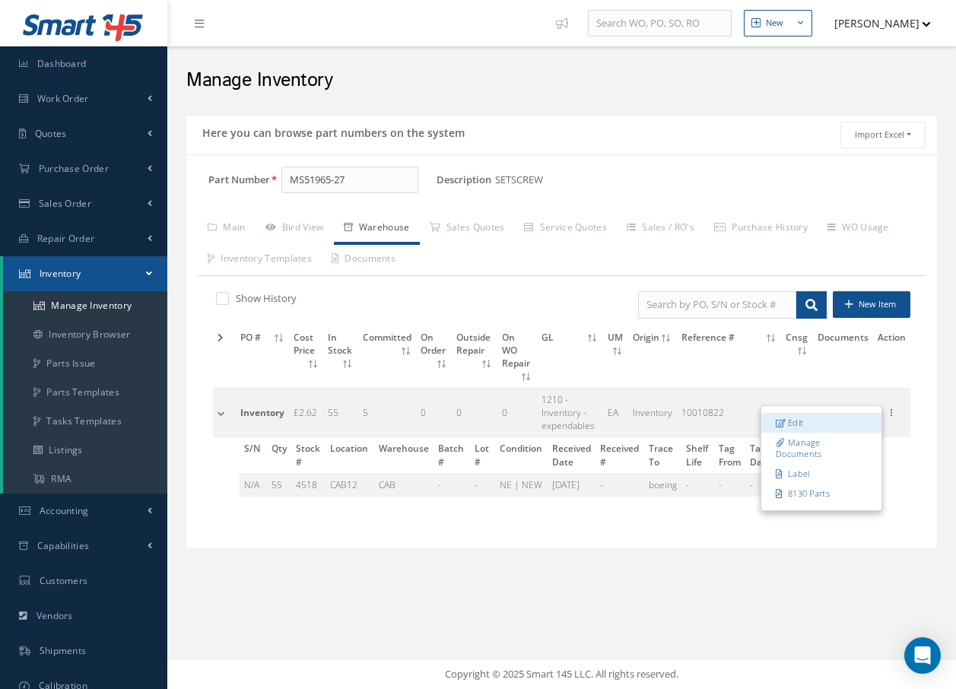
type input "09/29/2023"
type input "10010822"
checkbox input "false"
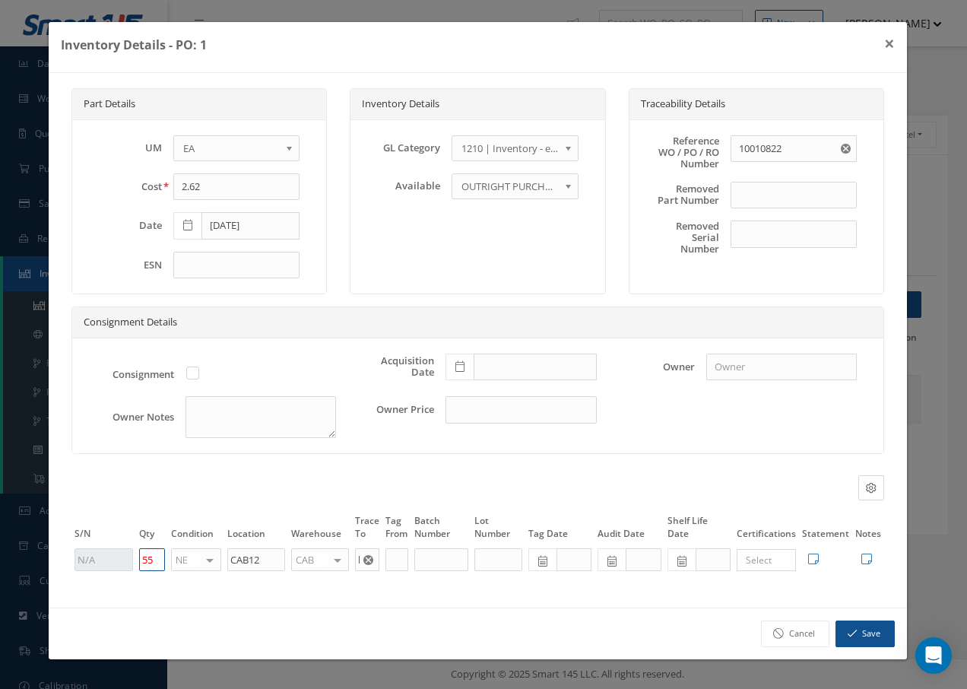
click at [128, 557] on tr "55 NE OH SV RP AR NE FN NS RE FP BER N/A INSP BC AI MD RF SCR TS USE TL SP NU A…" at bounding box center [477, 560] width 813 height 26
type input "60"
click at [781, 601] on div "Part Details UM - BAG BX CA RL EA FT HR IN KG LM LY ME LB RM SF SH SM SY TU YD …" at bounding box center [478, 340] width 858 height 535
click at [868, 637] on button "Save" at bounding box center [865, 633] width 59 height 27
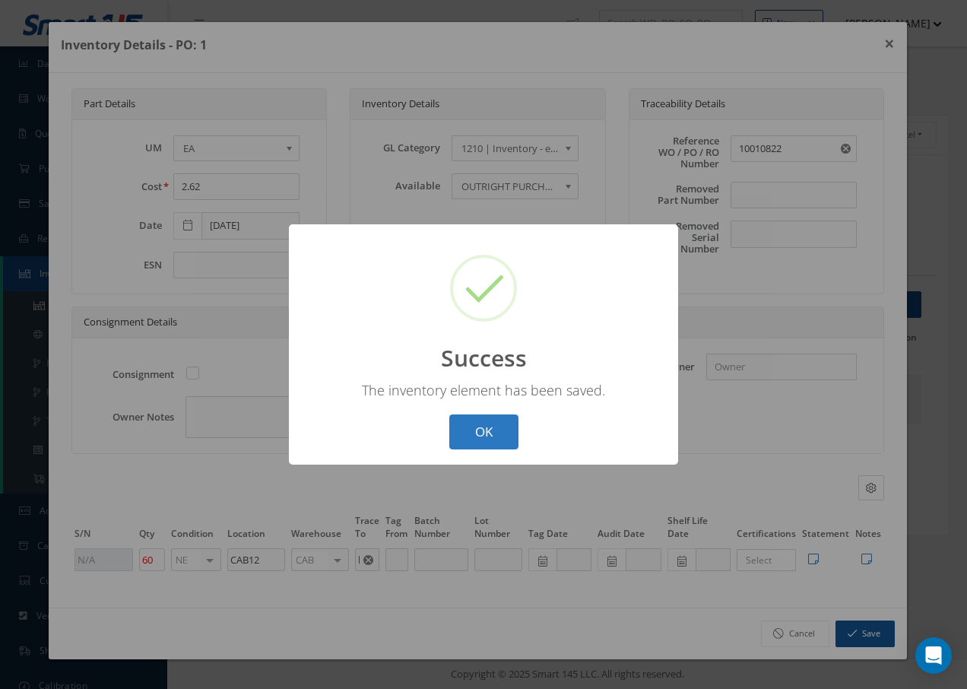
click at [487, 434] on button "OK" at bounding box center [483, 432] width 69 height 36
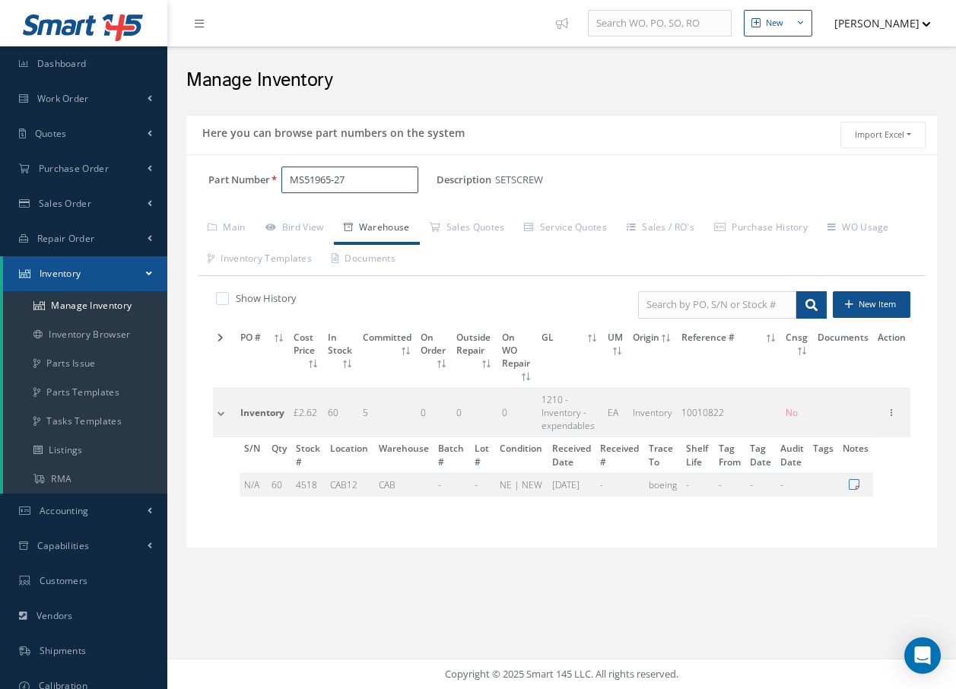
click at [395, 185] on input "MS51965-27" at bounding box center [349, 180] width 137 height 27
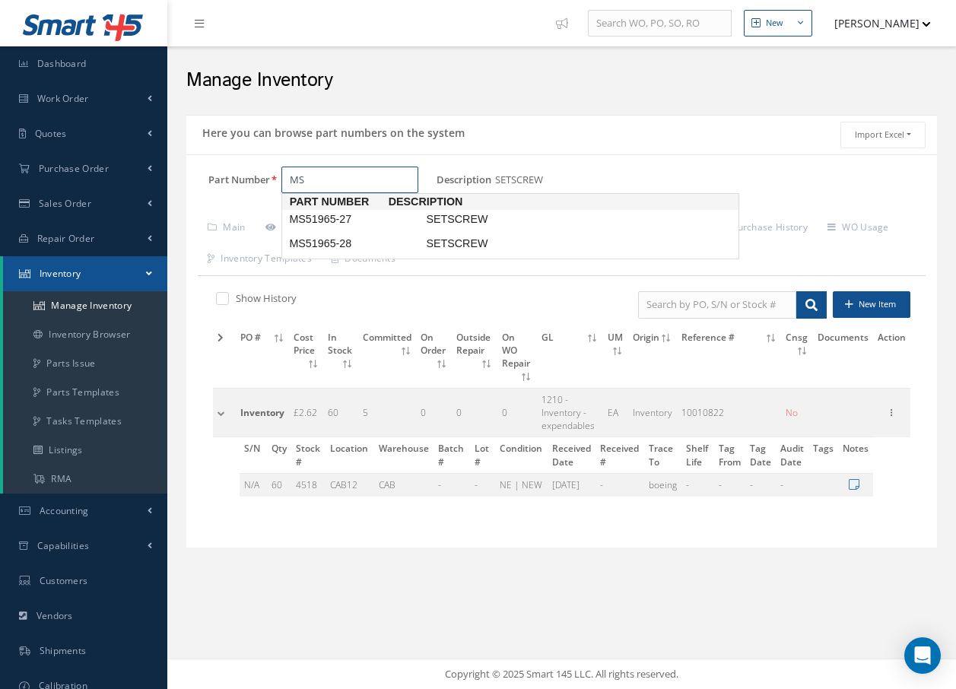
type input "M"
type input "NAS1352-08-6P"
click at [493, 214] on span "SCKT HD CAP SCREW" at bounding box center [537, 219] width 228 height 16
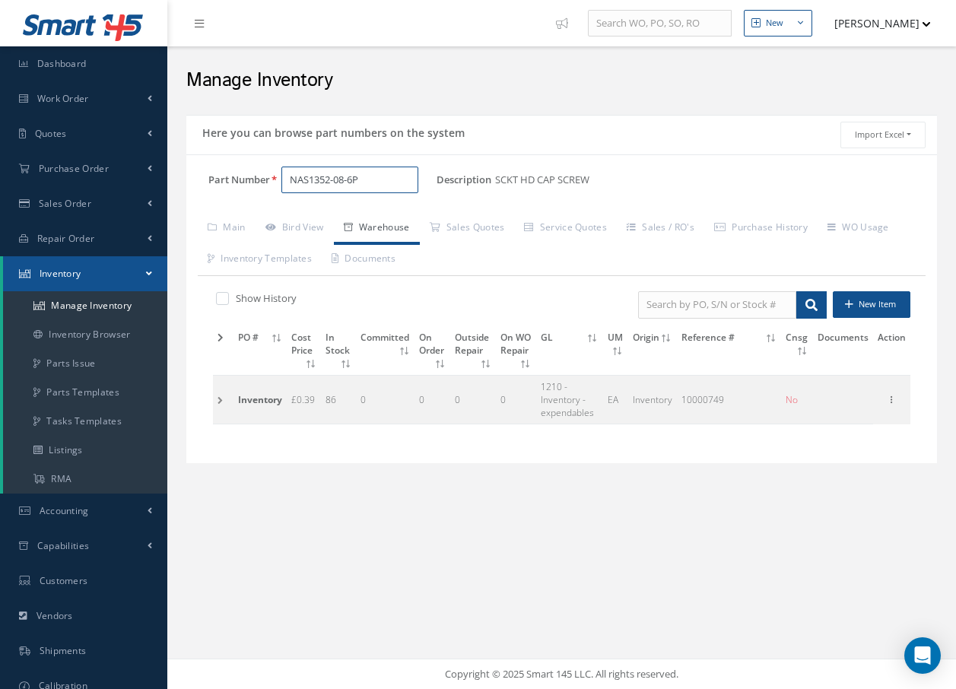
drag, startPoint x: 405, startPoint y: 183, endPoint x: 179, endPoint y: 173, distance: 226.1
click at [181, 173] on div "Here you can browse part numbers on the system Import Excel to undefined Column…" at bounding box center [561, 298] width 773 height 367
click at [350, 218] on span "NAS1149D0663K" at bounding box center [354, 219] width 137 height 16
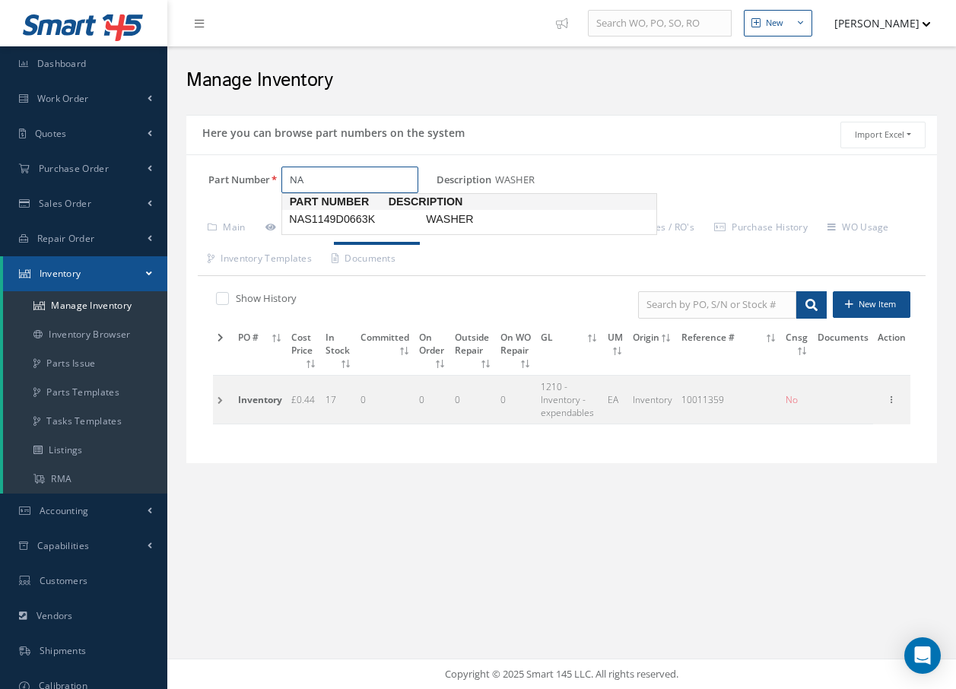
type input "N"
click at [384, 220] on span "NAS514P1032-8" at bounding box center [354, 219] width 137 height 16
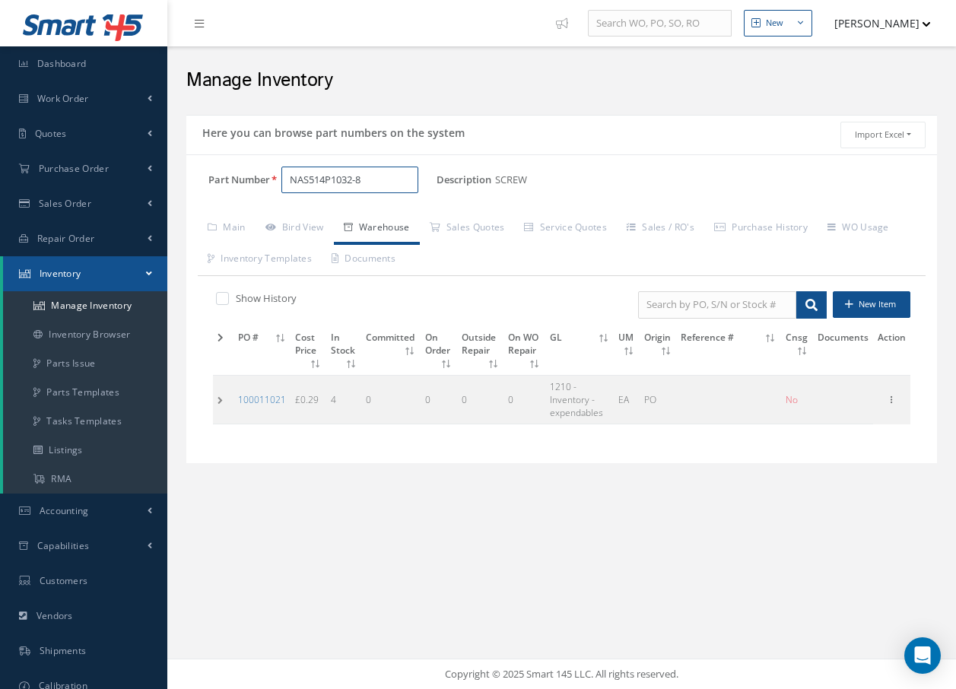
type input "NAS514P1032-8"
click at [220, 401] on td at bounding box center [223, 399] width 21 height 49
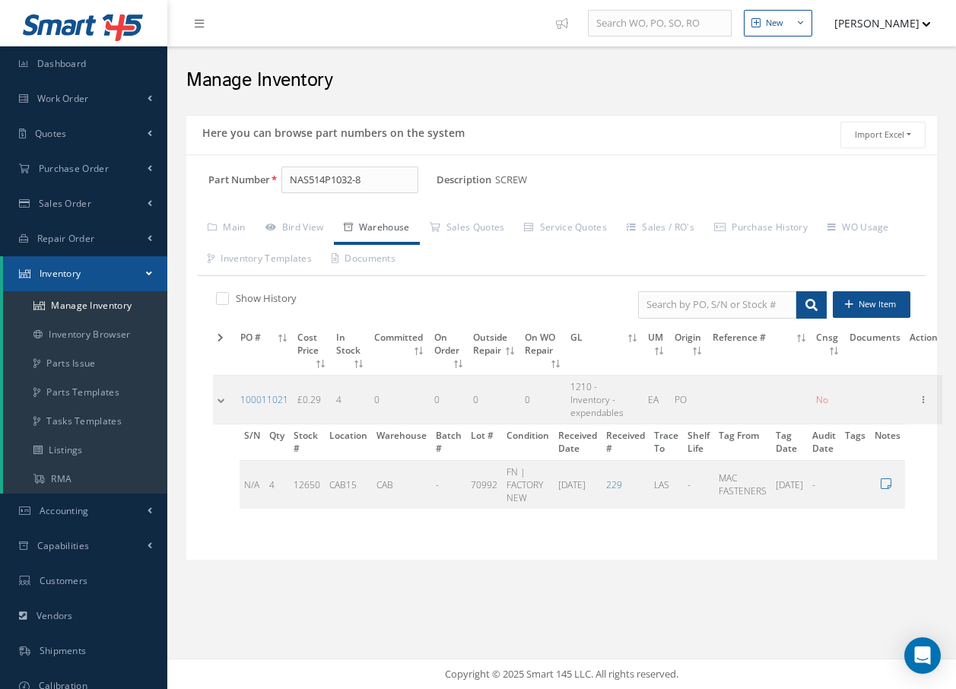
click at [220, 401] on td at bounding box center [224, 399] width 23 height 49
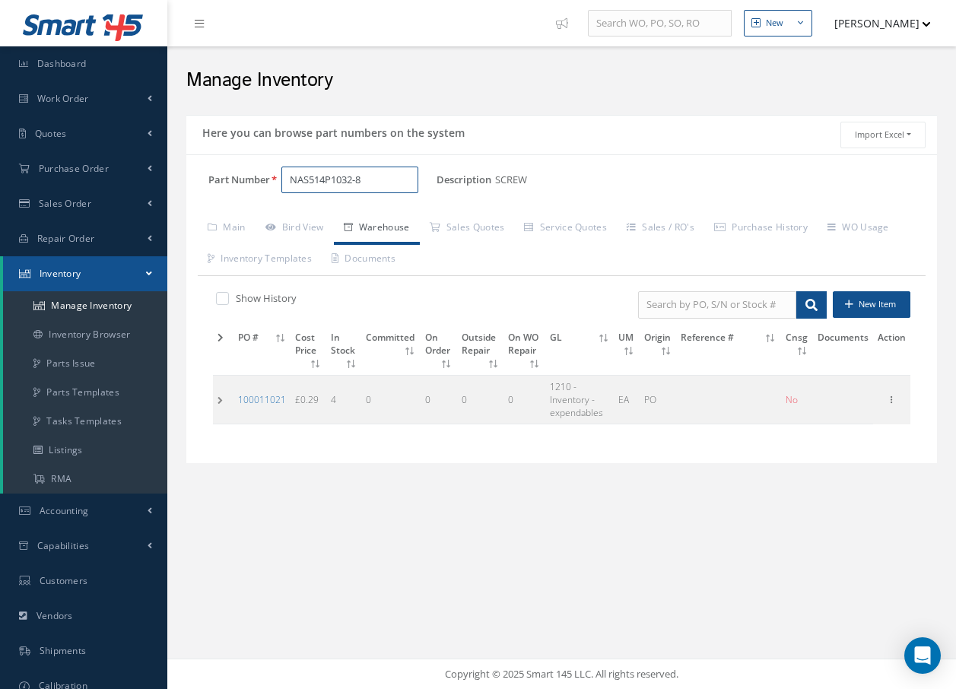
drag, startPoint x: 376, startPoint y: 187, endPoint x: 173, endPoint y: 157, distance: 205.3
click at [178, 160] on div "Here you can browse part numbers on the system Import Excel to undefined Column…" at bounding box center [561, 298] width 773 height 367
type input "10064-01-01"
click at [306, 221] on span "10064-01-01" at bounding box center [354, 219] width 137 height 16
drag, startPoint x: 408, startPoint y: 179, endPoint x: 199, endPoint y: 176, distance: 208.4
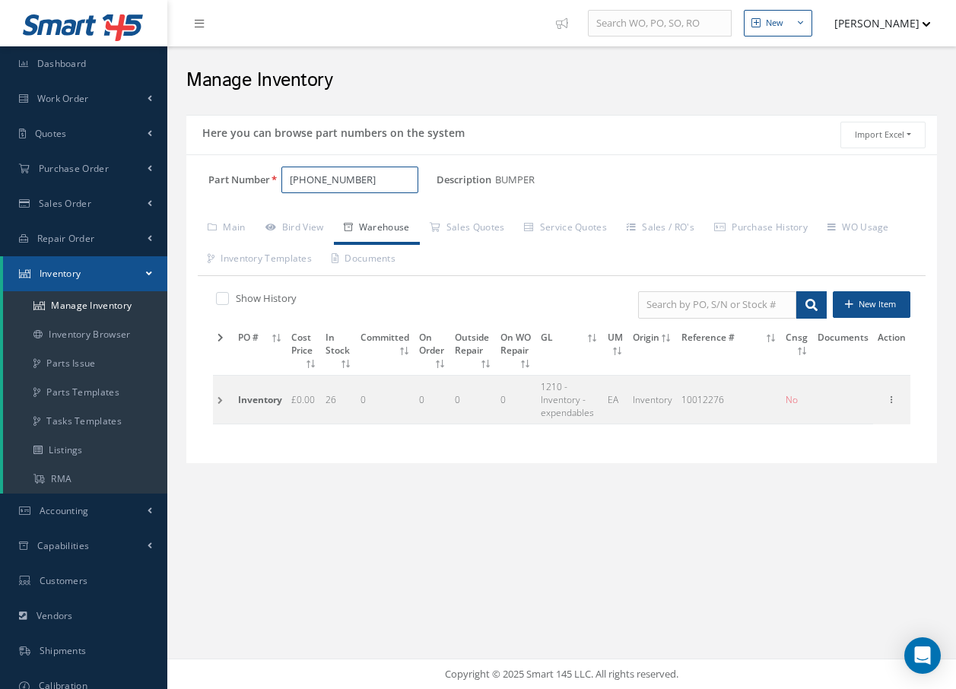
click at [199, 176] on div "Part Number 10064-01-01" at bounding box center [311, 180] width 250 height 27
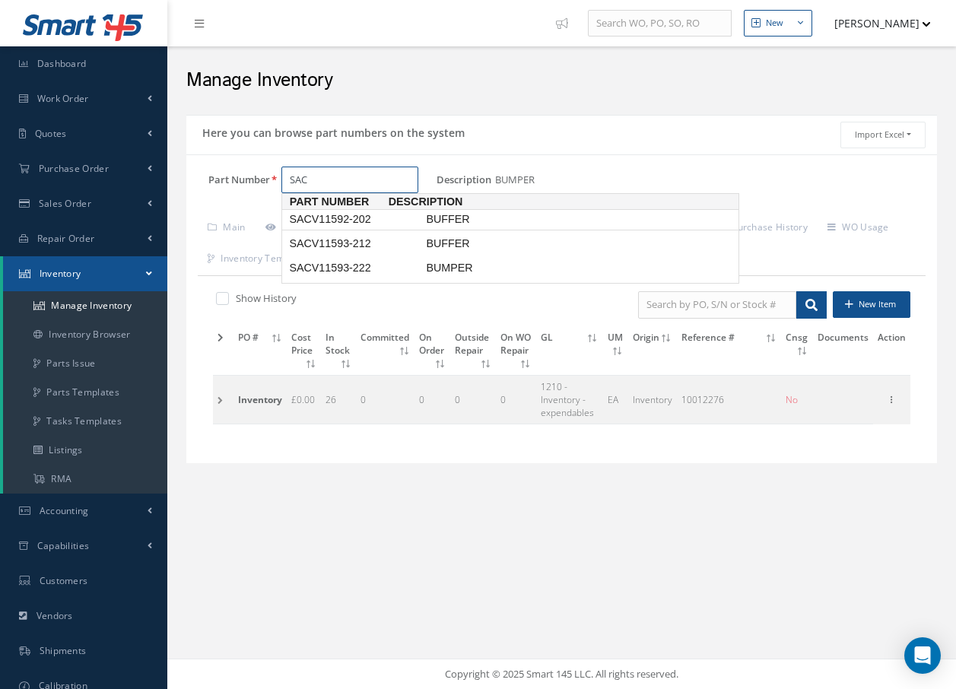
click at [330, 218] on span "SACV11592-202" at bounding box center [354, 219] width 137 height 16
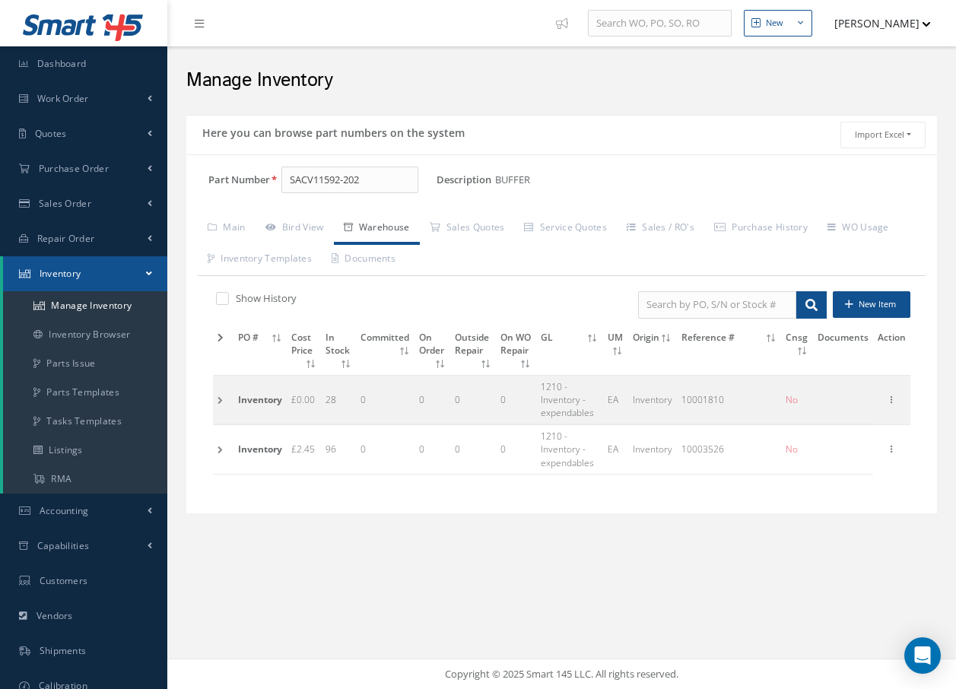
click at [219, 453] on td at bounding box center [223, 449] width 21 height 49
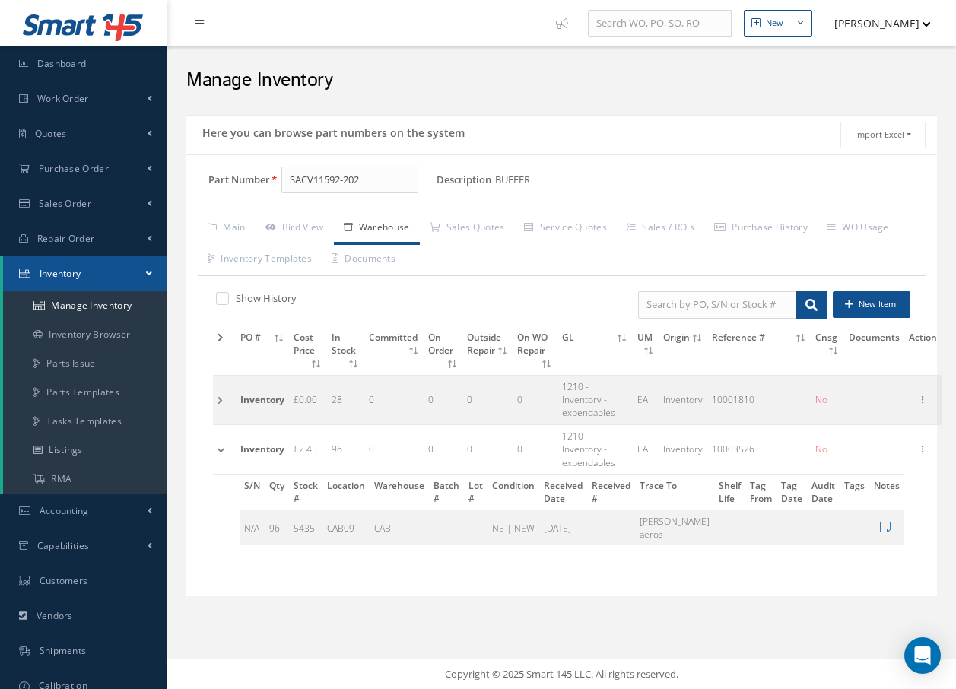
click at [219, 452] on td at bounding box center [224, 449] width 23 height 49
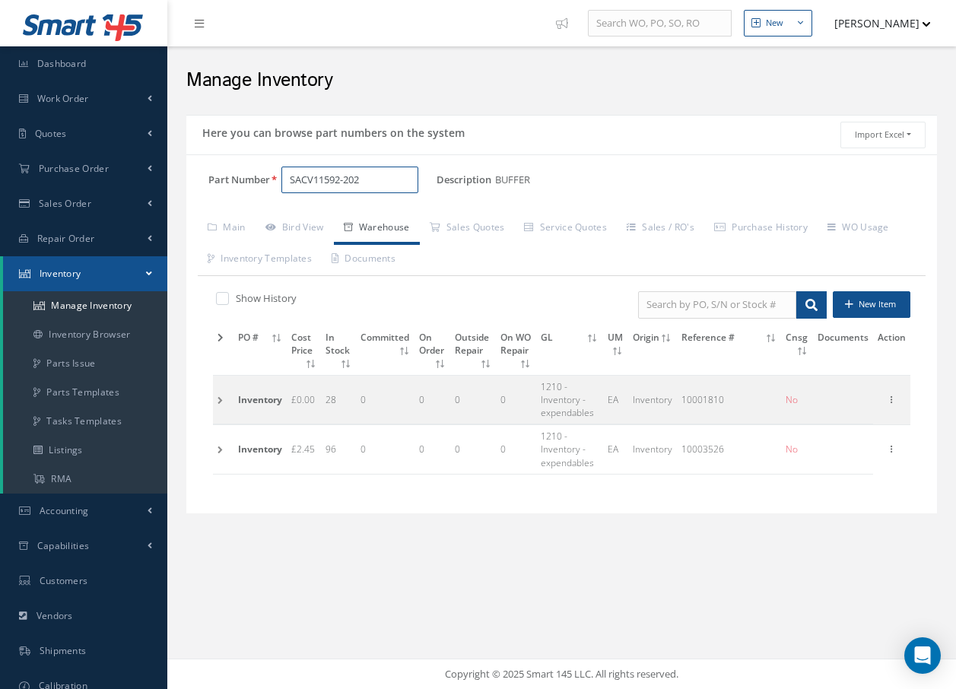
click at [398, 180] on input "SACV11592-202" at bounding box center [349, 180] width 137 height 27
type input "S"
click at [375, 222] on span "NAS601-6P" at bounding box center [354, 219] width 137 height 16
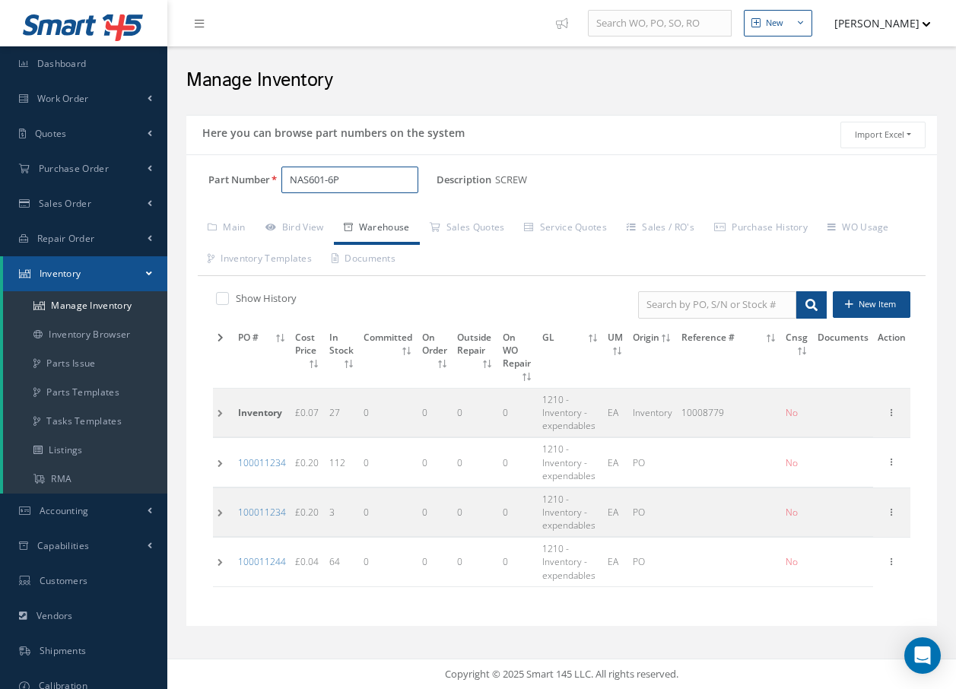
type input "NAS601-6P"
click at [215, 560] on td at bounding box center [223, 562] width 21 height 49
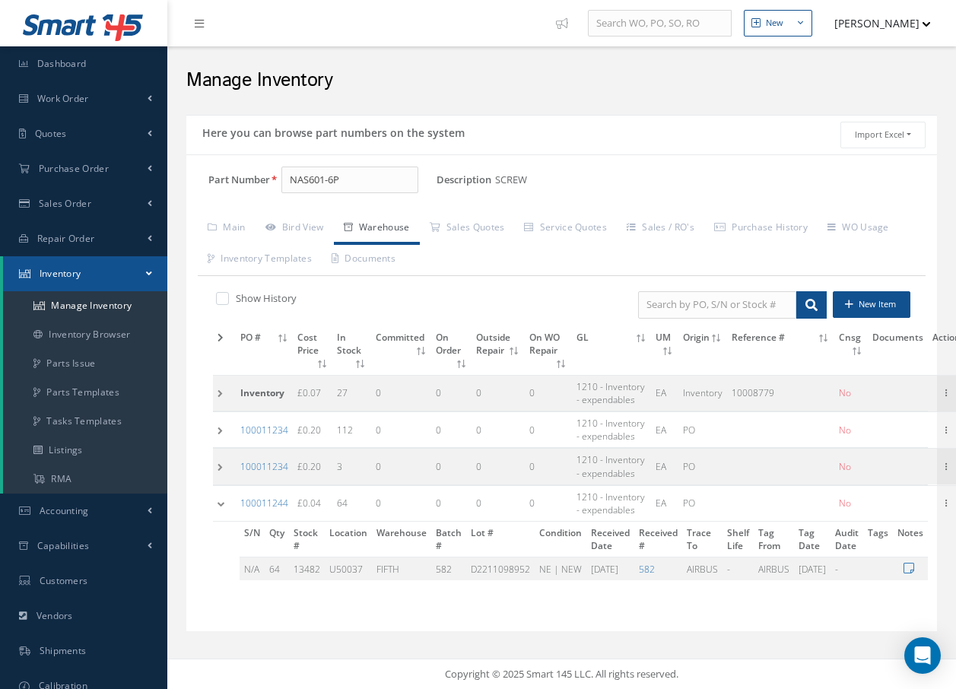
click at [219, 502] on td at bounding box center [224, 503] width 23 height 36
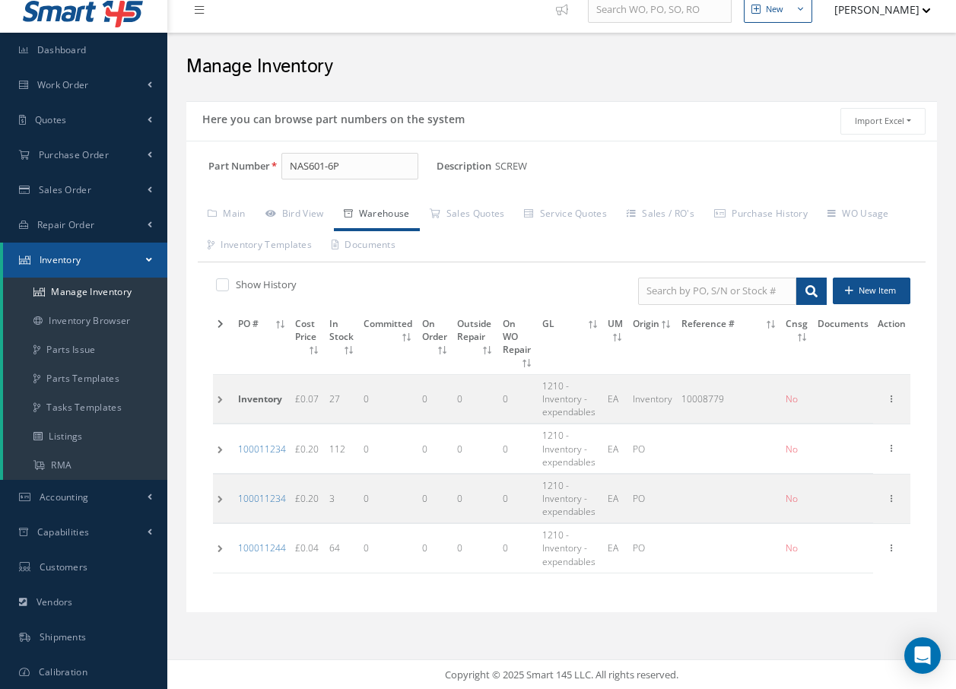
scroll to position [14, 0]
click at [217, 498] on td at bounding box center [223, 497] width 21 height 49
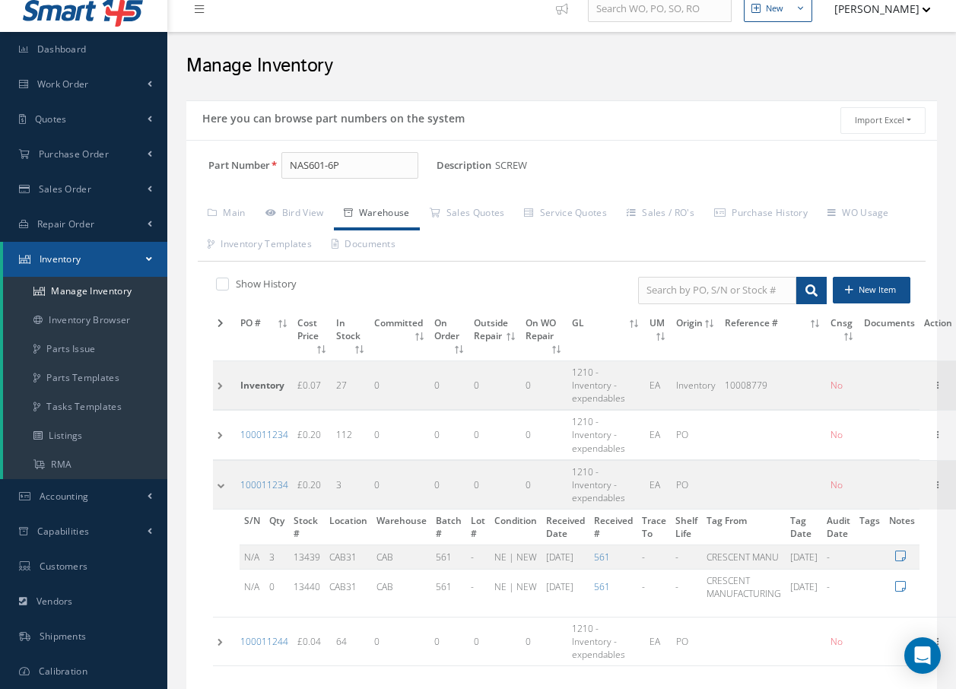
click at [218, 417] on td at bounding box center [224, 435] width 23 height 49
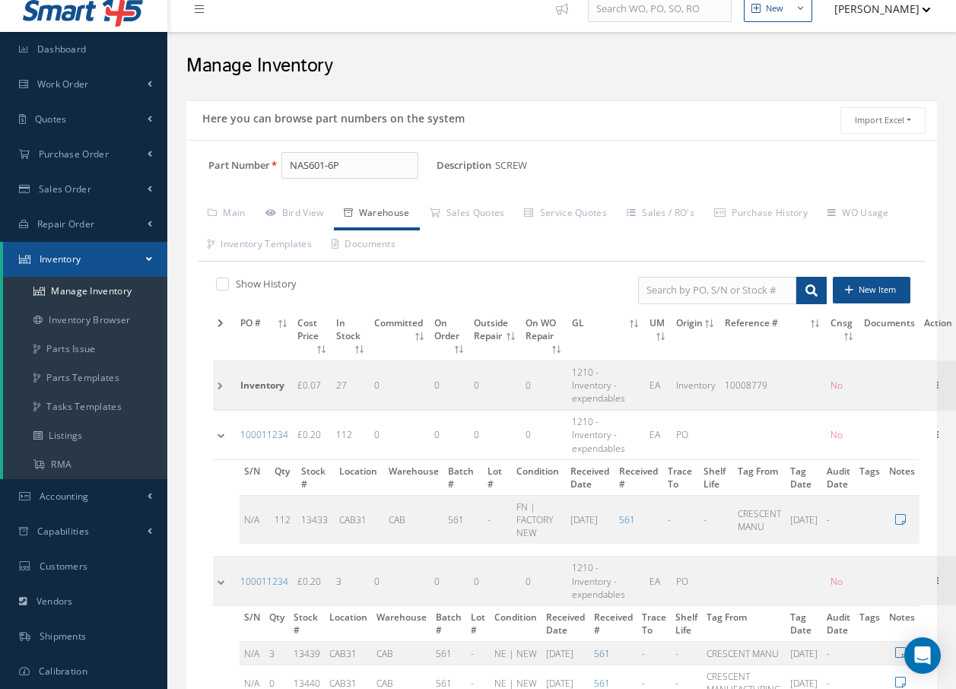
click at [218, 417] on td at bounding box center [224, 435] width 23 height 49
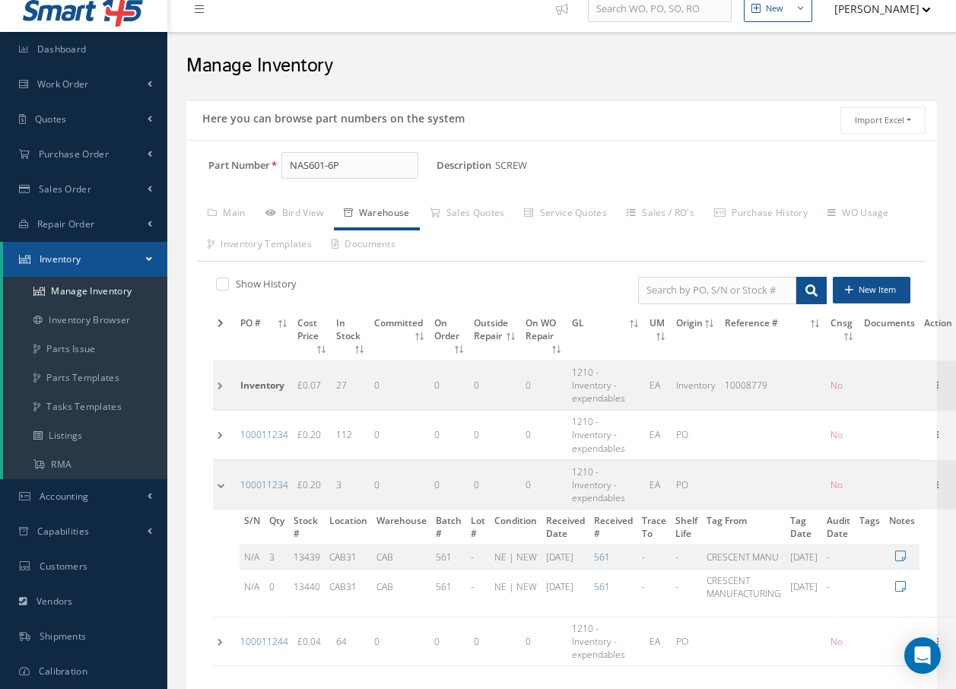
click at [219, 379] on td at bounding box center [224, 384] width 23 height 49
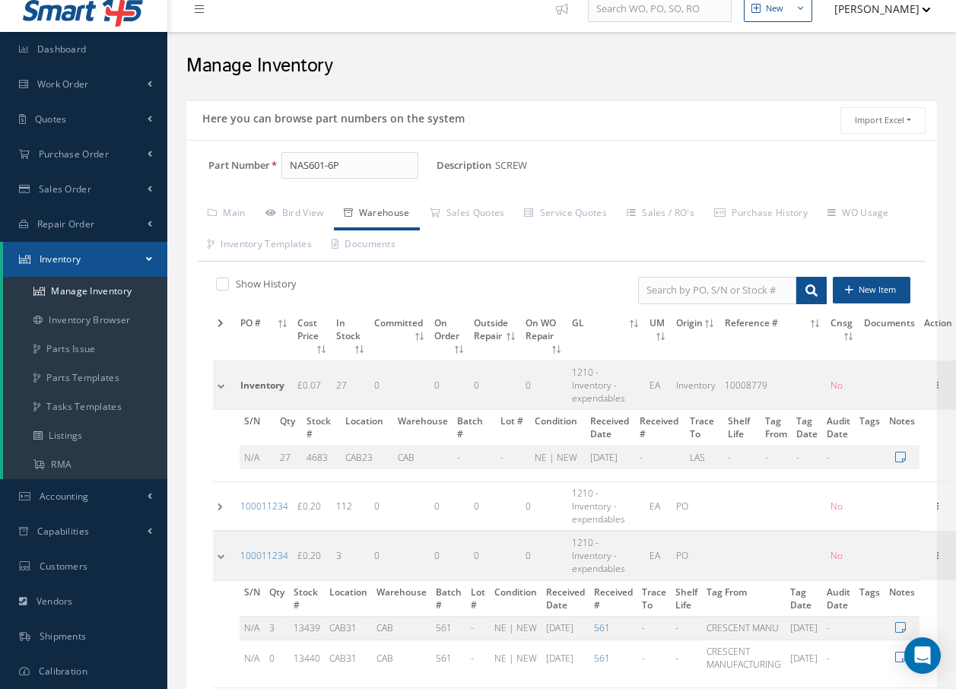
click at [219, 379] on td at bounding box center [224, 384] width 23 height 49
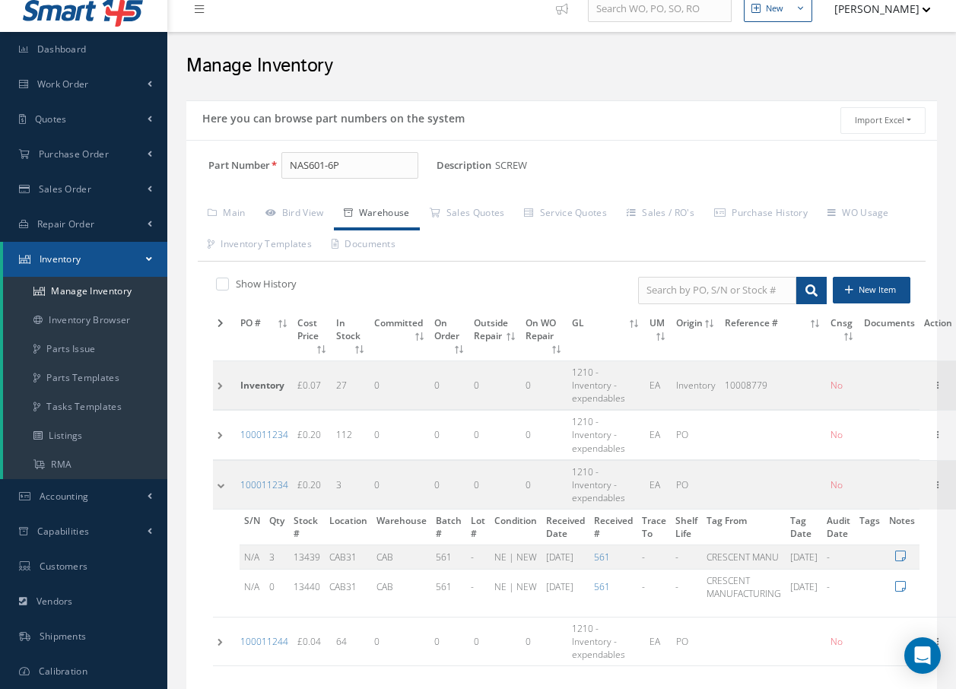
click at [221, 417] on td at bounding box center [224, 435] width 23 height 49
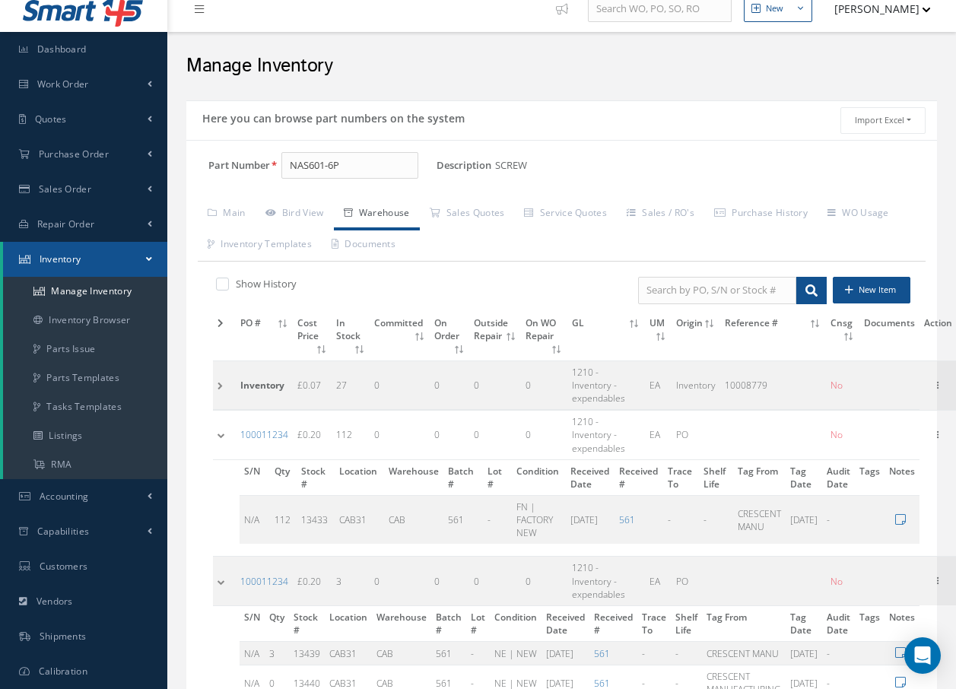
click at [221, 417] on td at bounding box center [224, 435] width 23 height 49
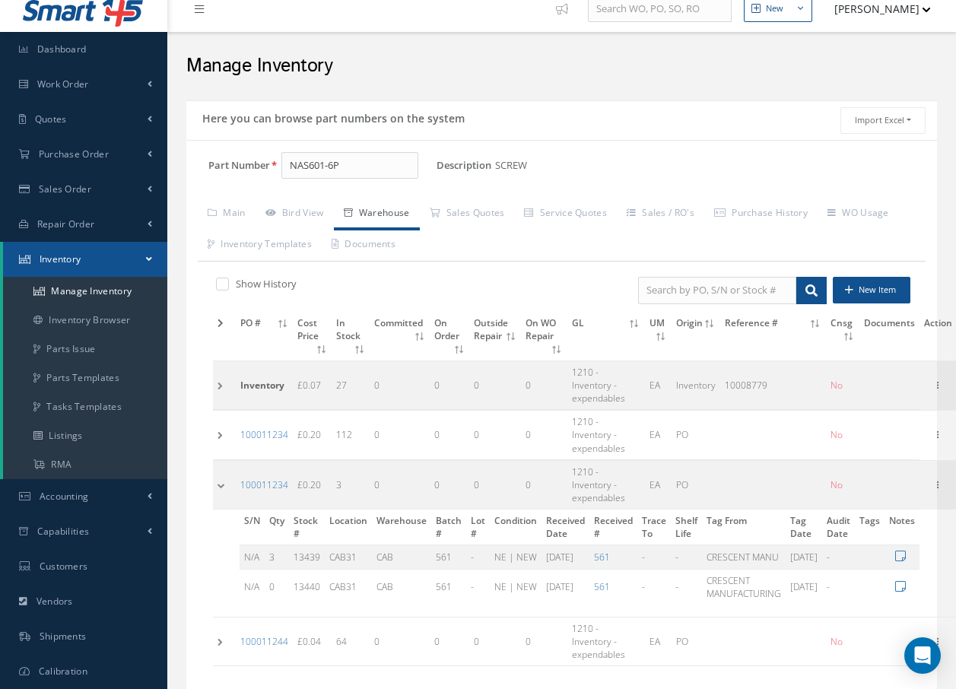
click at [221, 380] on td at bounding box center [224, 384] width 23 height 49
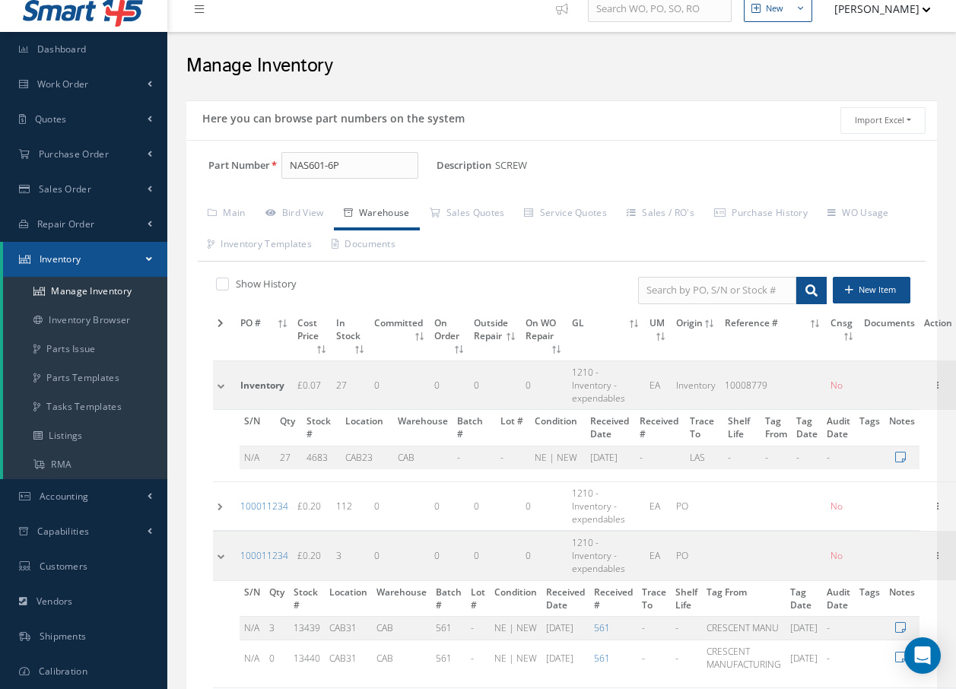
click at [221, 380] on td at bounding box center [224, 384] width 23 height 49
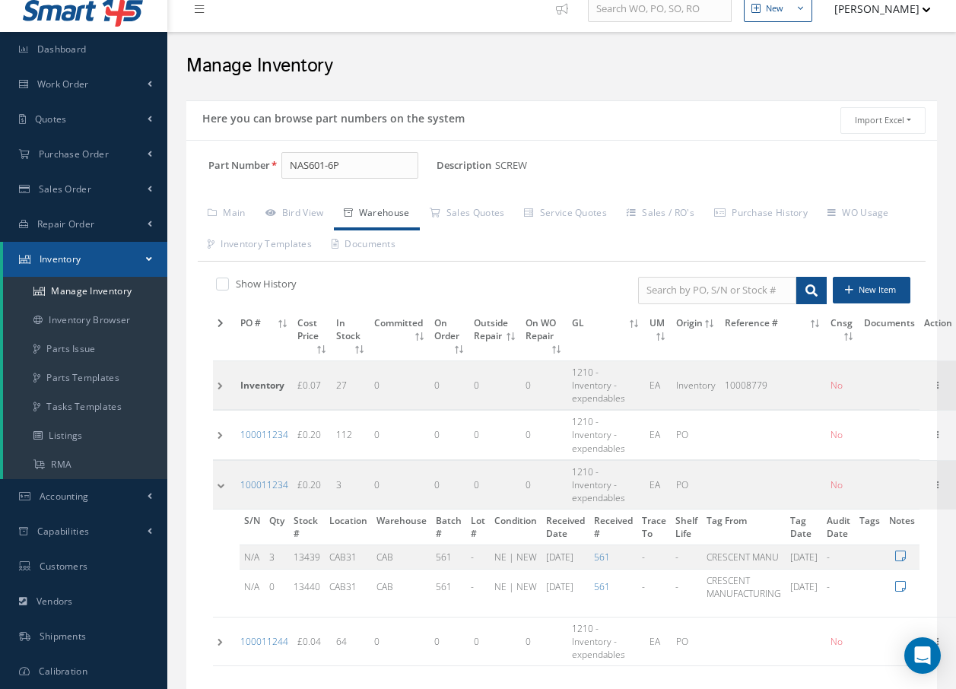
click at [219, 414] on td at bounding box center [224, 435] width 23 height 49
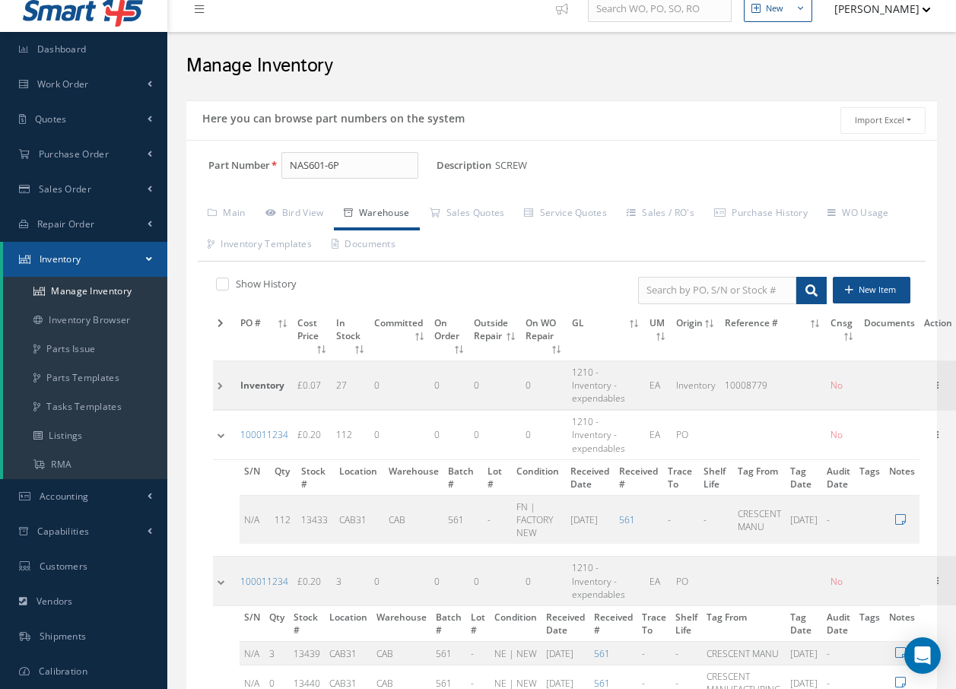
click at [219, 414] on td at bounding box center [224, 435] width 23 height 49
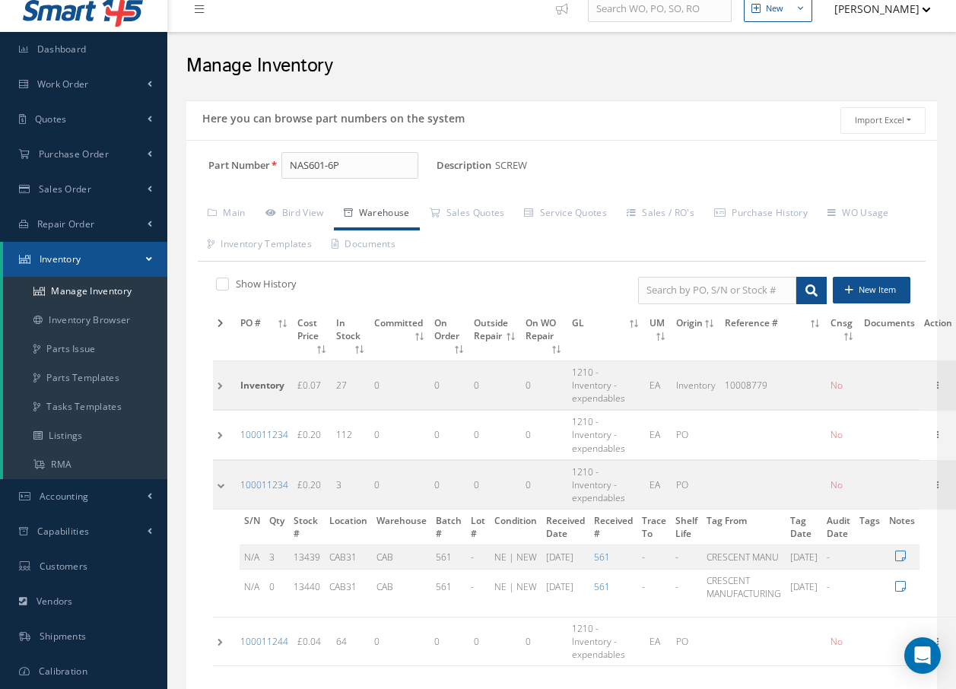
click at [221, 460] on td at bounding box center [224, 484] width 23 height 49
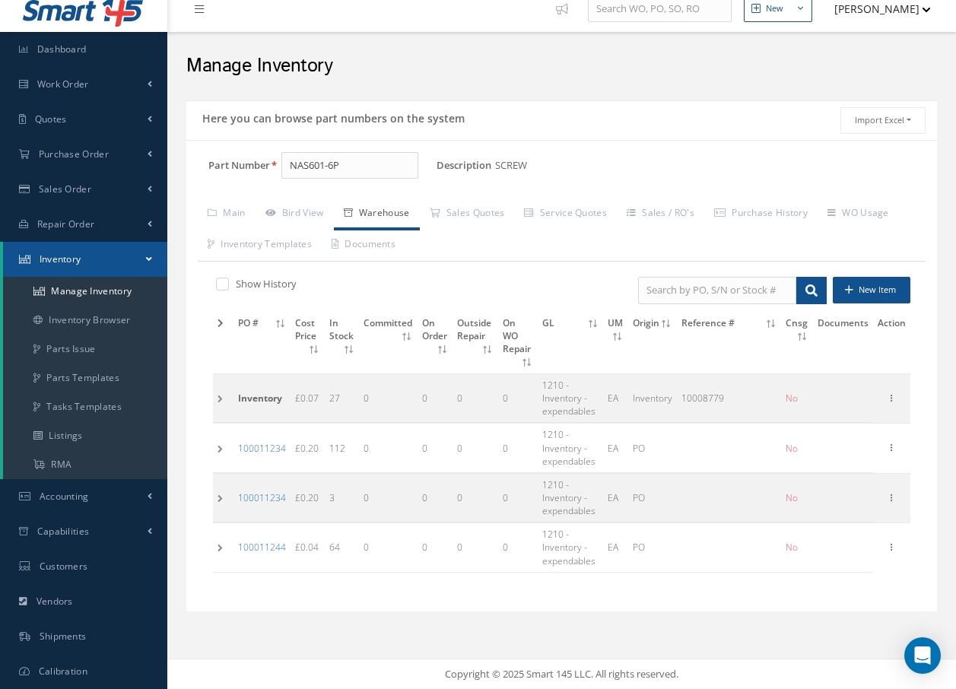
click at [218, 398] on td at bounding box center [223, 398] width 21 height 49
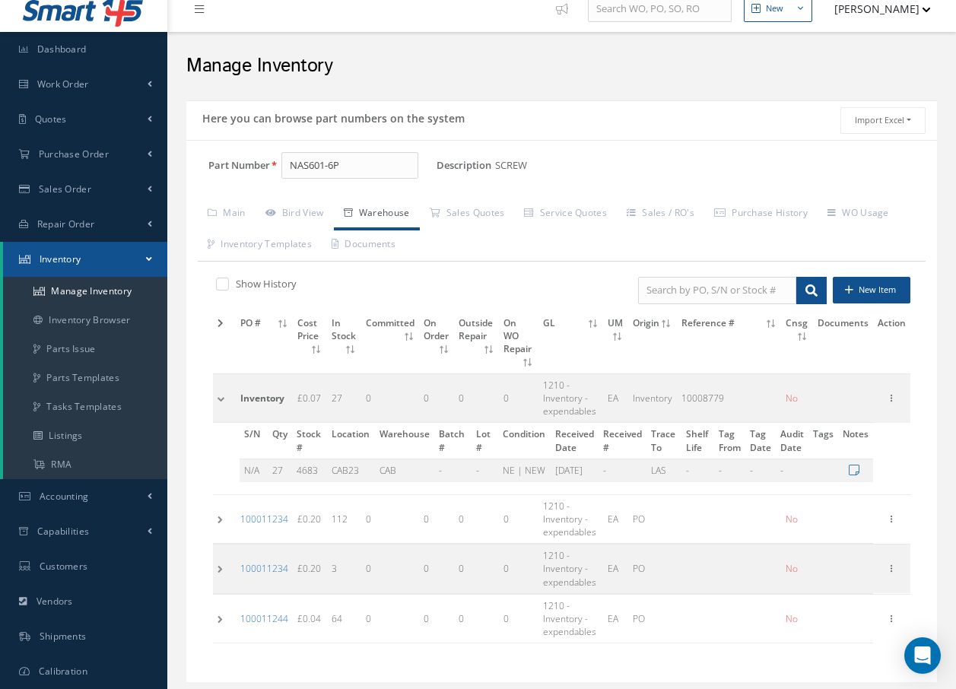
click at [218, 398] on td at bounding box center [224, 398] width 23 height 49
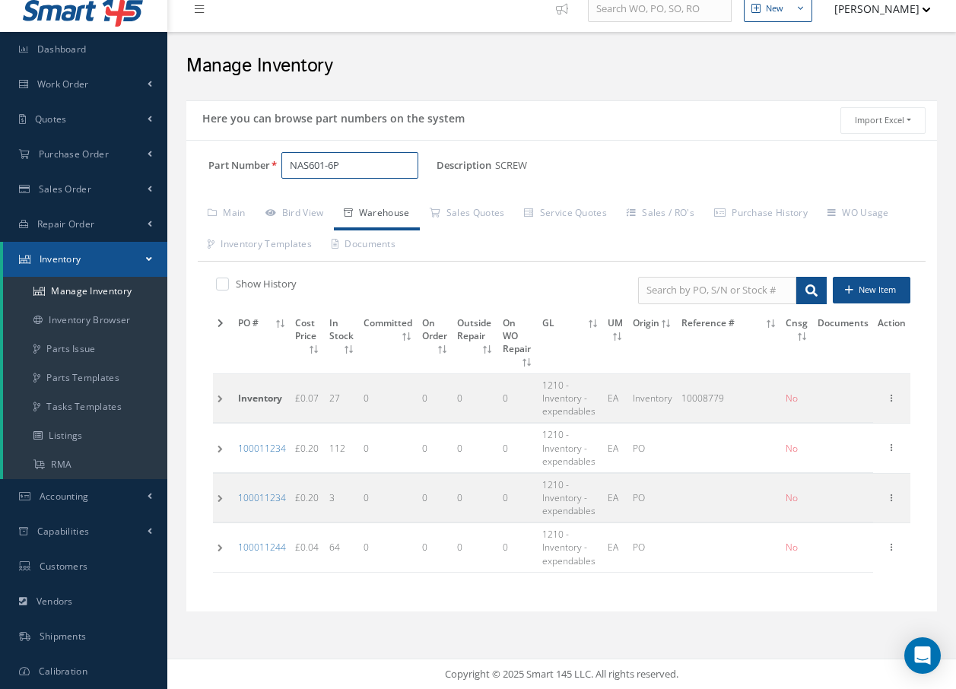
drag, startPoint x: 360, startPoint y: 168, endPoint x: 181, endPoint y: 154, distance: 180.0
click at [181, 154] on div "Here you can browse part numbers on the system Import Excel to undefined Column…" at bounding box center [561, 365] width 773 height 530
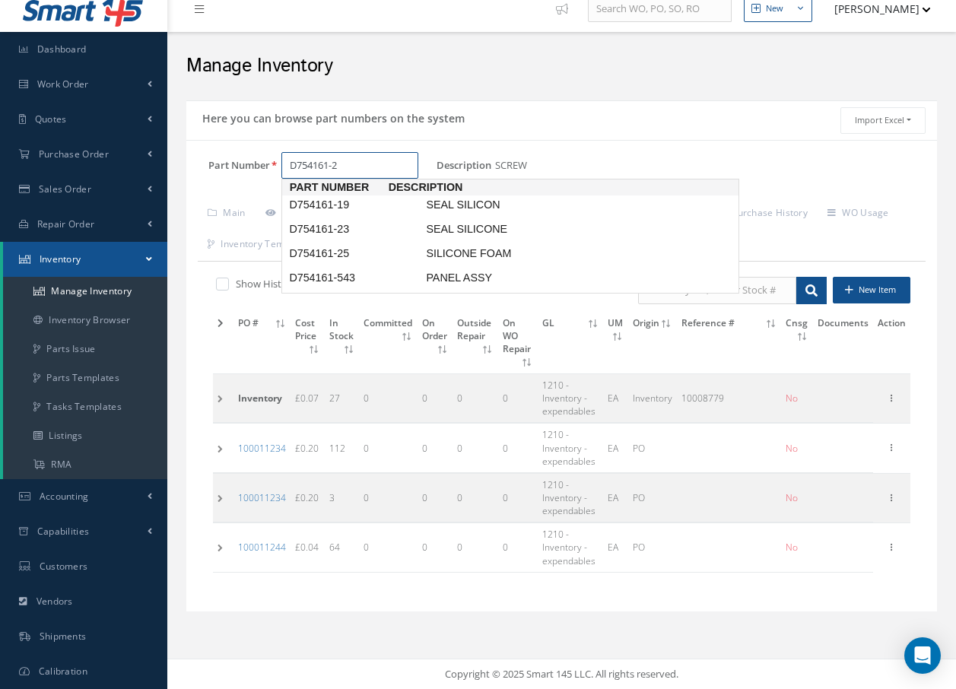
type input "D754161-23"
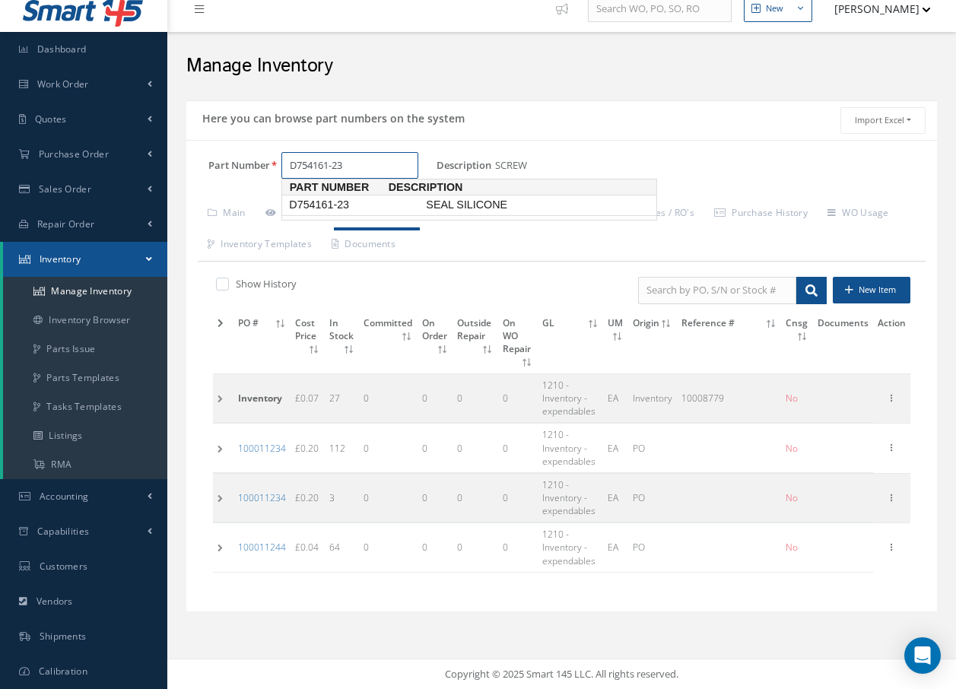
click at [373, 208] on span "D754161-23" at bounding box center [354, 205] width 137 height 16
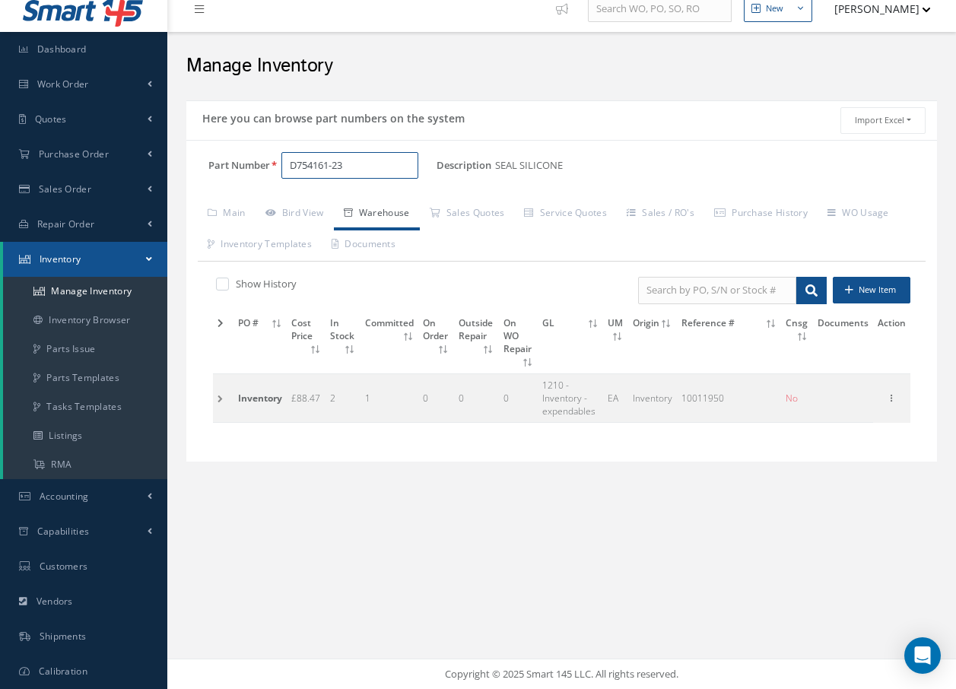
drag, startPoint x: 355, startPoint y: 164, endPoint x: 243, endPoint y: 163, distance: 111.8
click at [245, 165] on div "Part Number D754161-23" at bounding box center [311, 165] width 250 height 27
click at [345, 202] on span "D754161-25" at bounding box center [354, 205] width 137 height 16
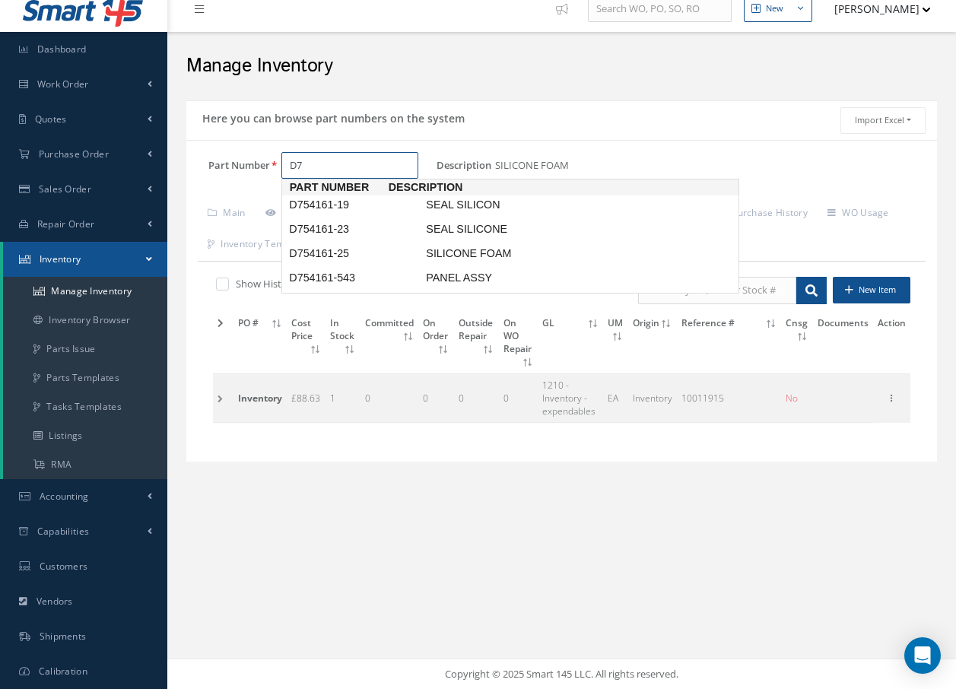
type input "D"
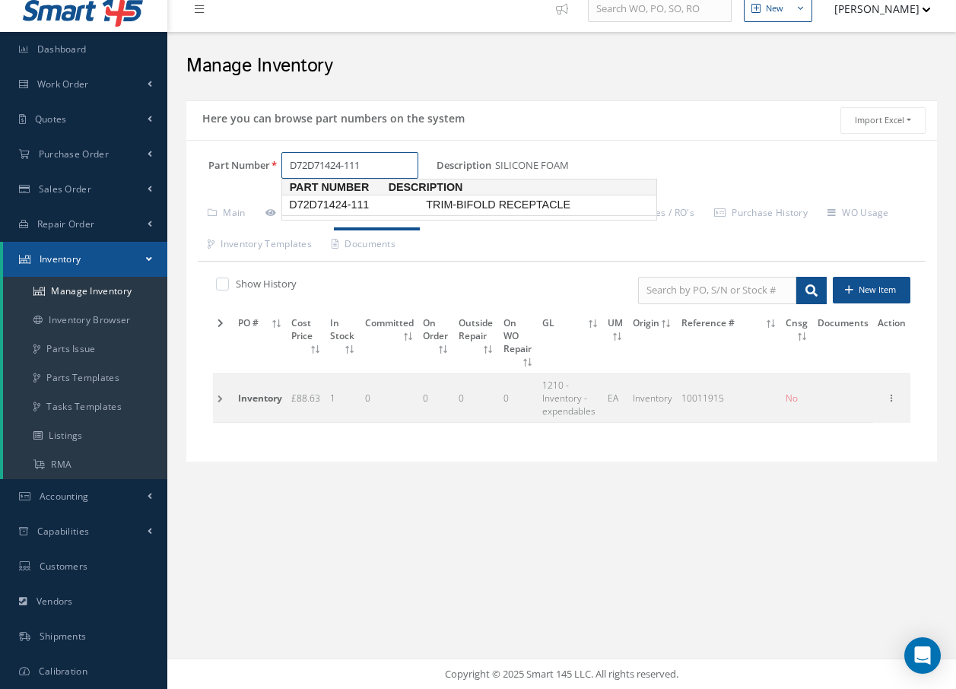
click at [368, 201] on span "D72D71424-111" at bounding box center [354, 205] width 137 height 16
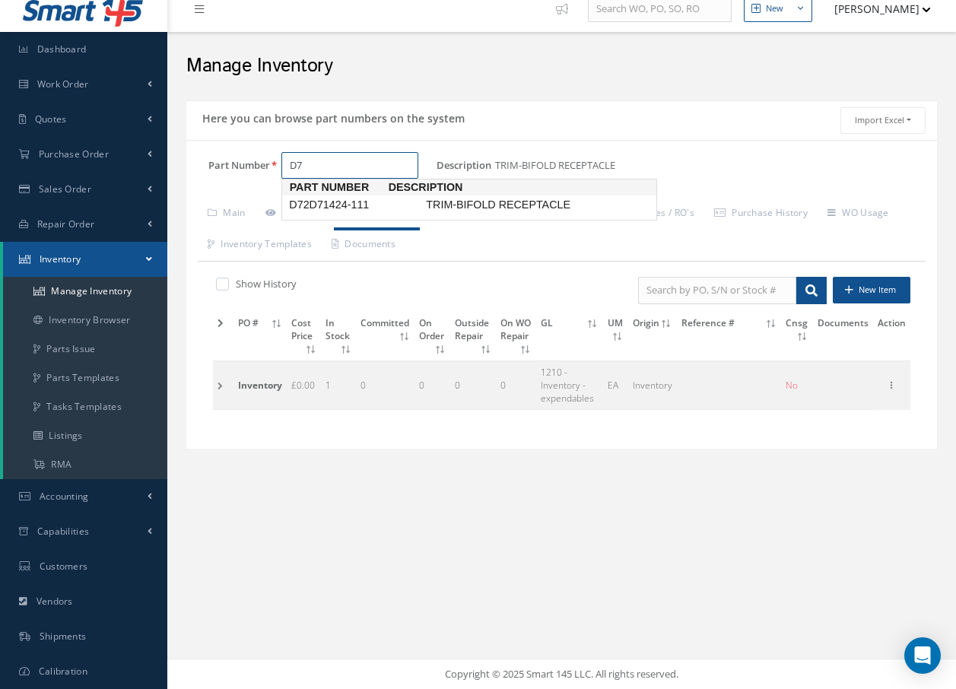
type input "D"
click at [357, 202] on span "MS51965-31" at bounding box center [354, 205] width 137 height 16
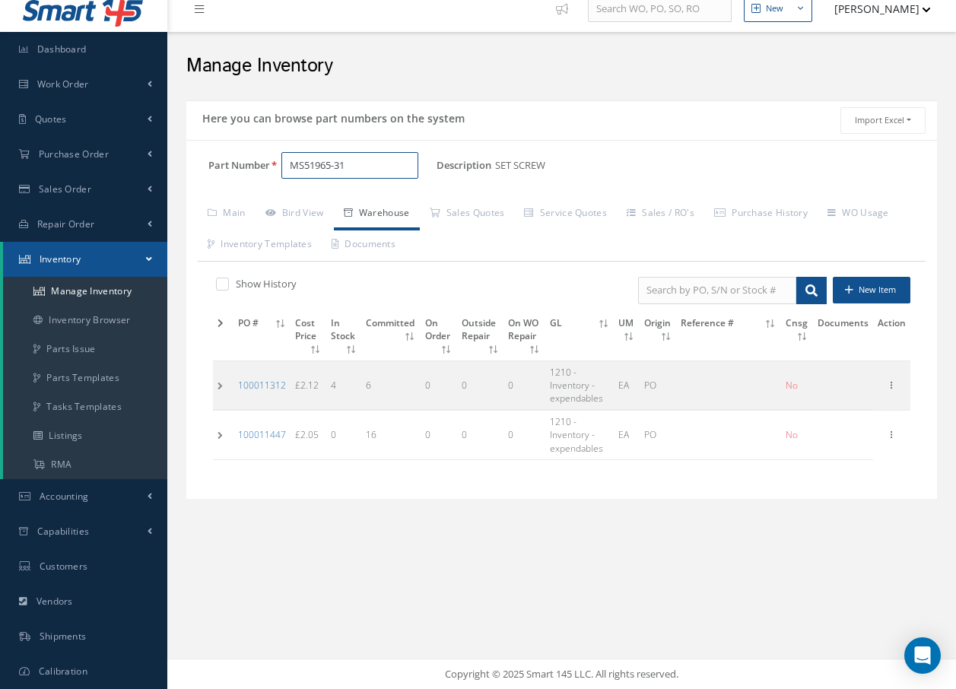
type input "MS51965-31"
click at [217, 385] on td at bounding box center [223, 384] width 21 height 49
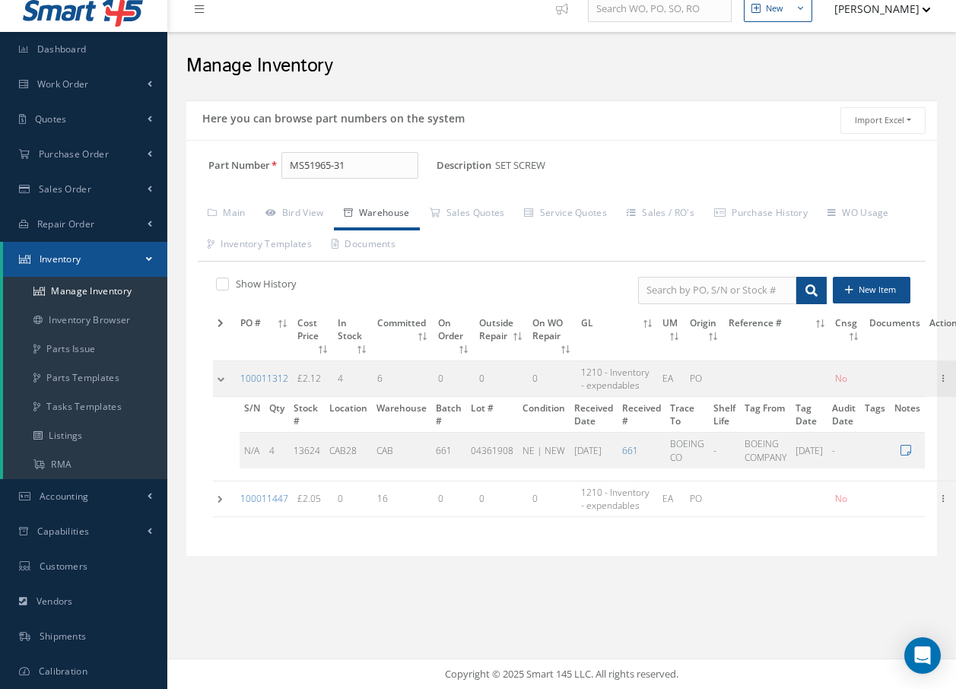
click at [219, 501] on td at bounding box center [224, 499] width 23 height 36
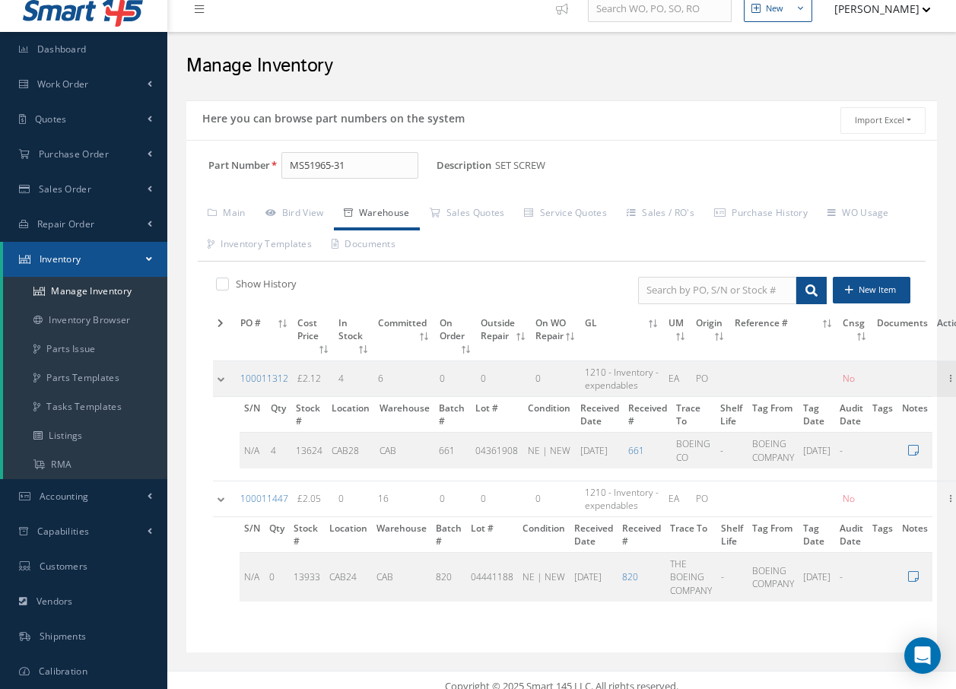
click at [220, 498] on td at bounding box center [224, 499] width 23 height 36
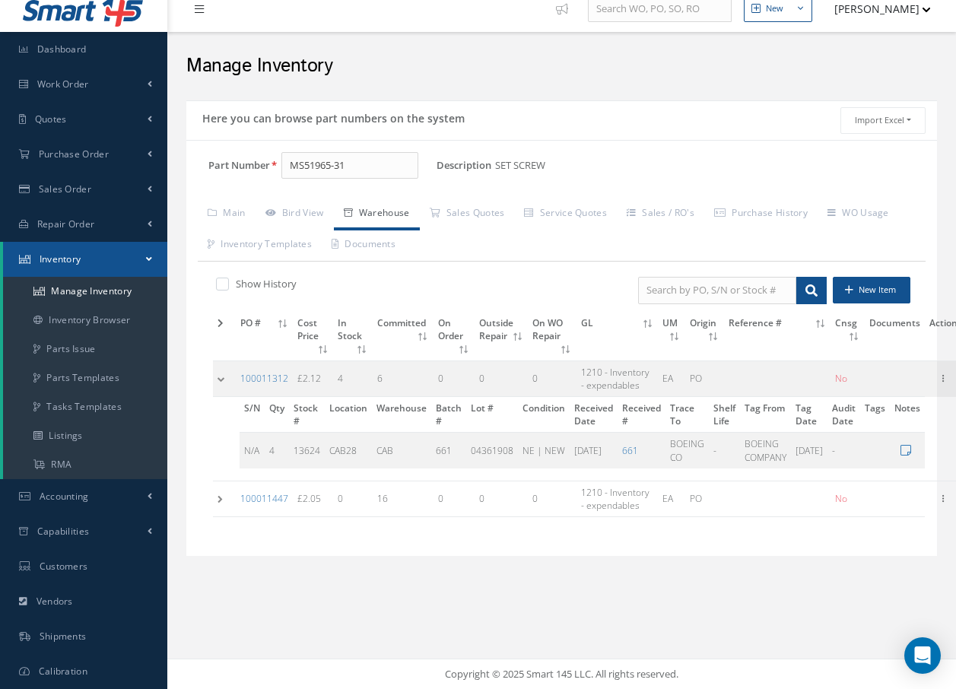
click at [201, 11] on icon at bounding box center [199, 9] width 9 height 11
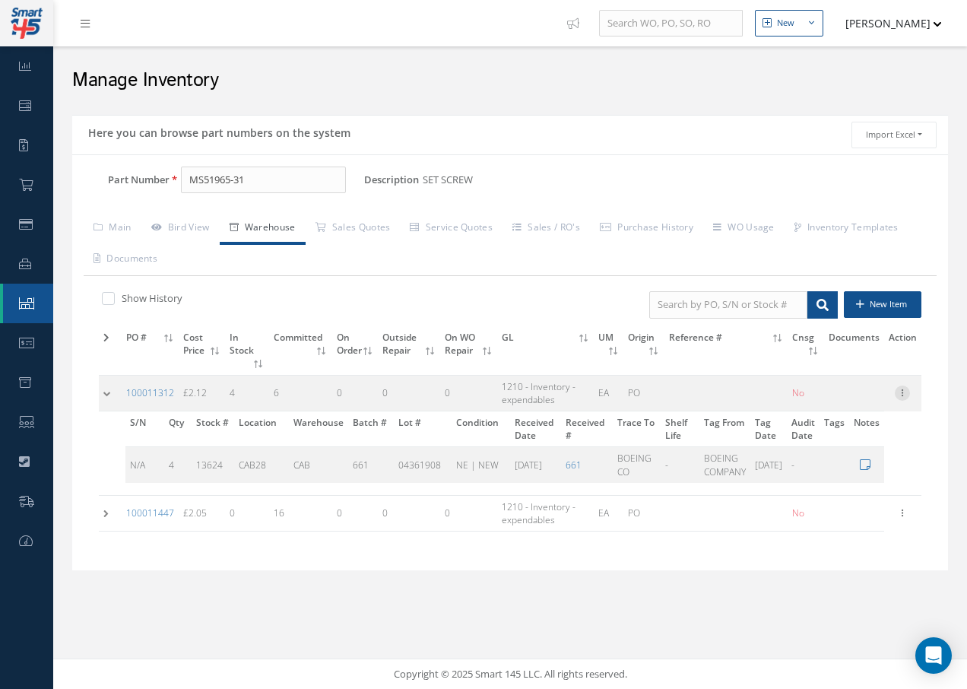
click at [902, 390] on icon at bounding box center [902, 391] width 15 height 12
click at [823, 401] on link "Edit" at bounding box center [833, 403] width 120 height 20
type input "2.12"
type input "02/20/2025"
type input "4"
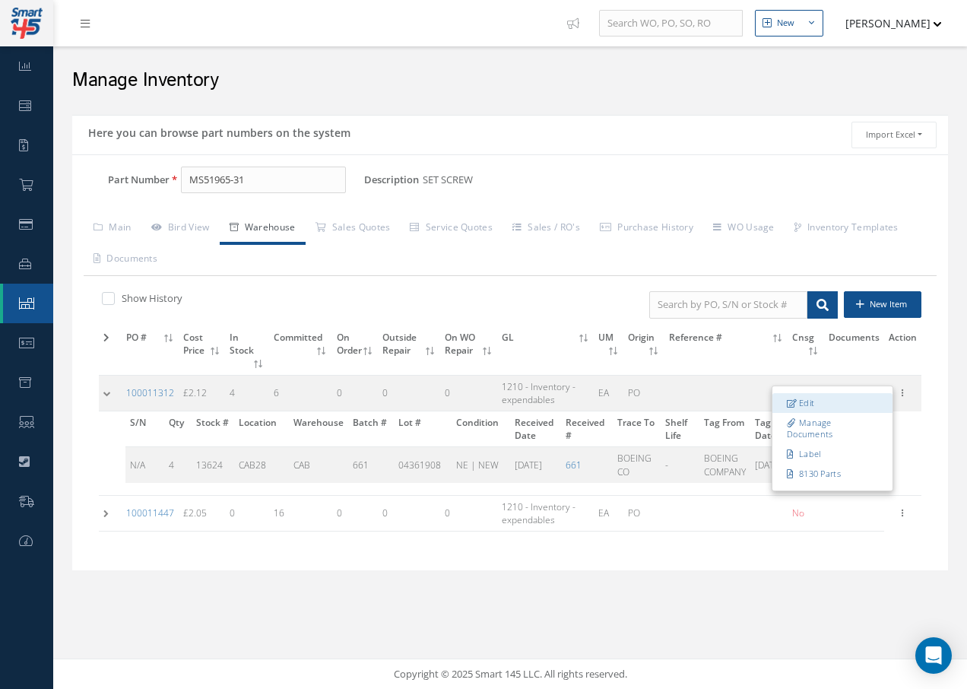
type input "CAB28"
type input "BOEING CO"
type input "BOEING COMPANY"
type input "661"
type input "04361908"
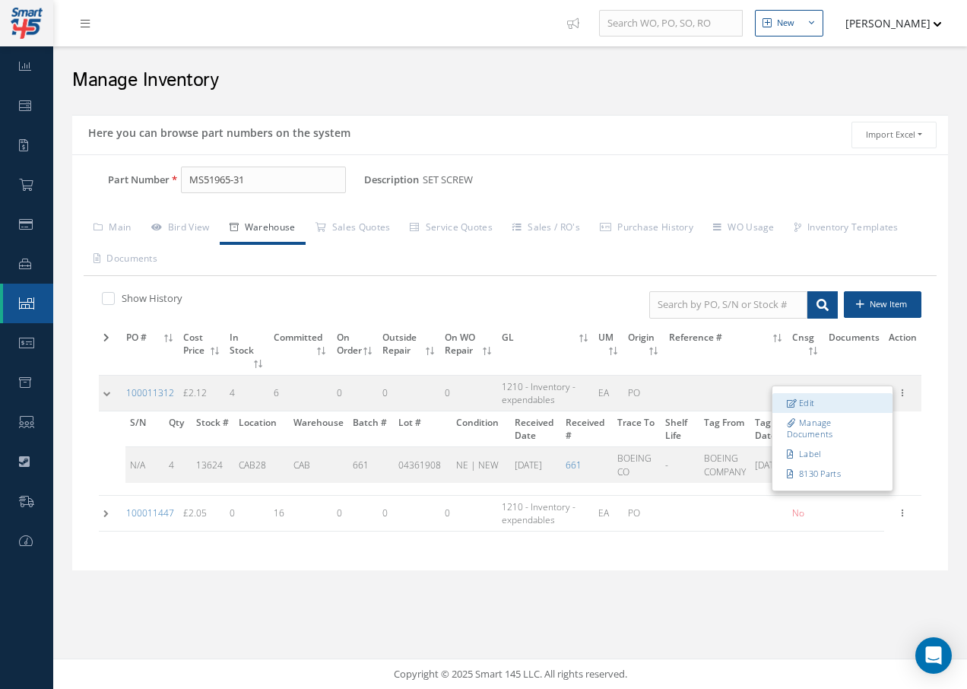
type input "02/17/2025"
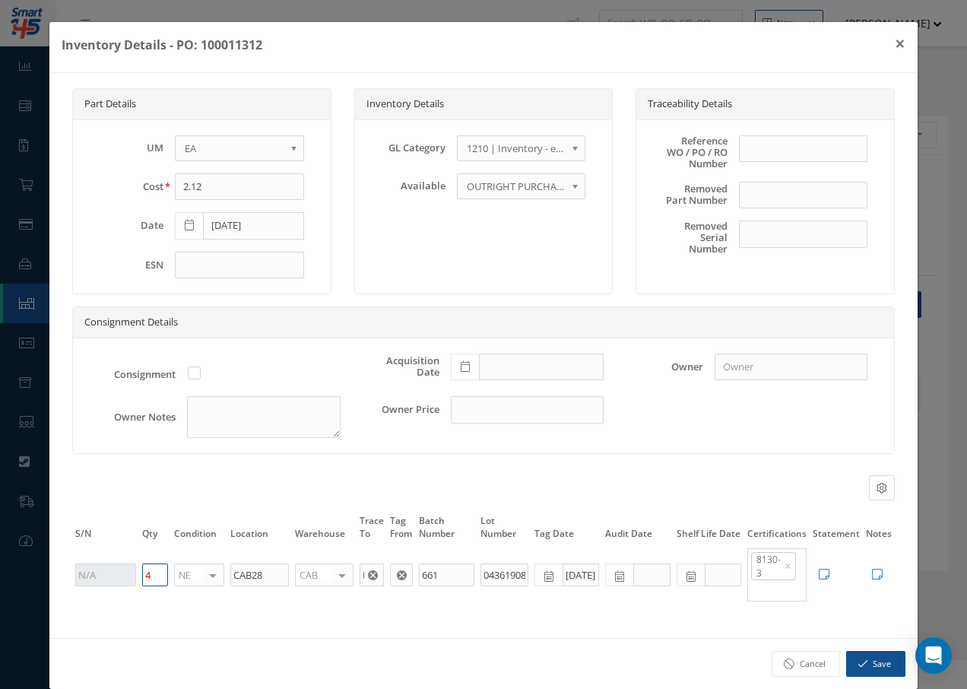
drag, startPoint x: 157, startPoint y: 572, endPoint x: 141, endPoint y: 569, distance: 16.3
click at [142, 569] on input "4" at bounding box center [155, 574] width 26 height 23
type input "6"
click at [846, 662] on button "Save" at bounding box center [875, 664] width 59 height 27
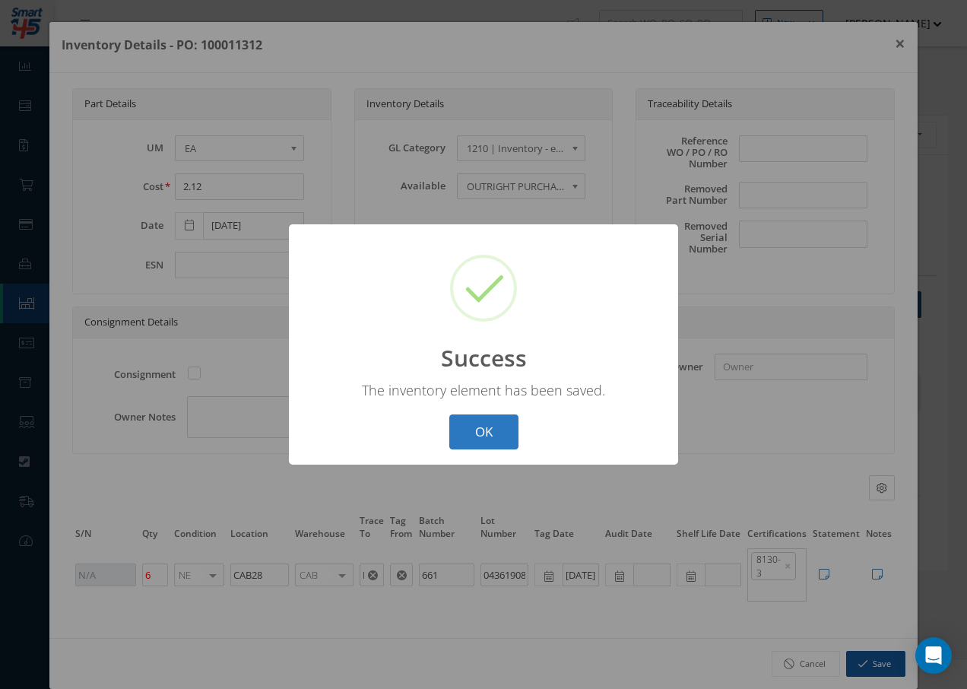
click at [504, 436] on button "OK" at bounding box center [483, 432] width 69 height 36
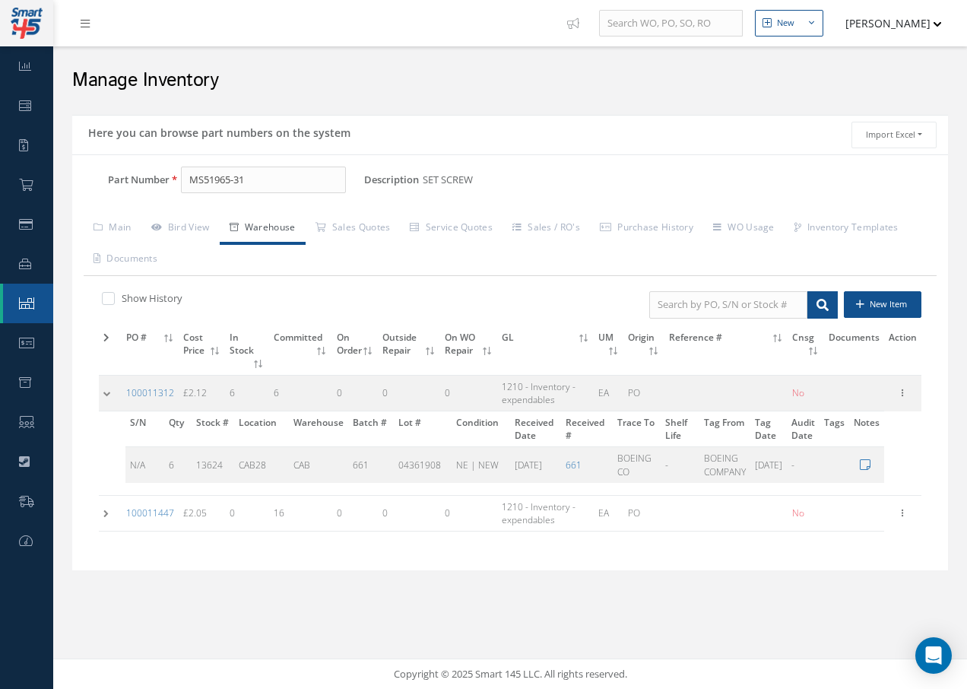
click at [105, 511] on td at bounding box center [110, 513] width 23 height 36
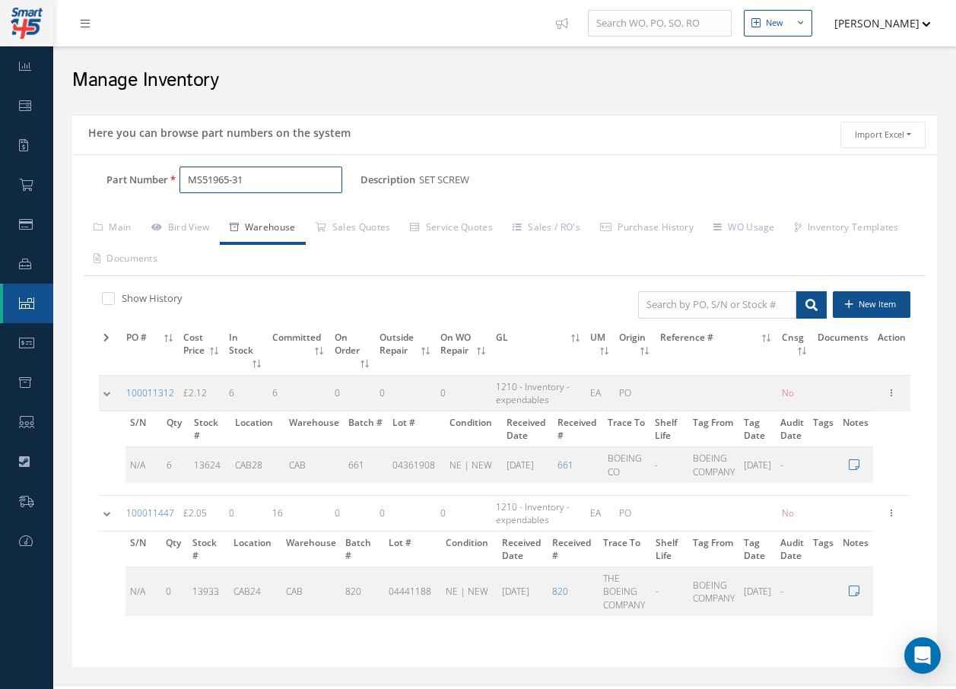
drag, startPoint x: 258, startPoint y: 186, endPoint x: 244, endPoint y: 182, distance: 14.4
click at [259, 186] on input "MS51965-31" at bounding box center [260, 180] width 163 height 27
type input "M"
click at [229, 218] on span "SL211-08-1" at bounding box center [253, 219] width 137 height 16
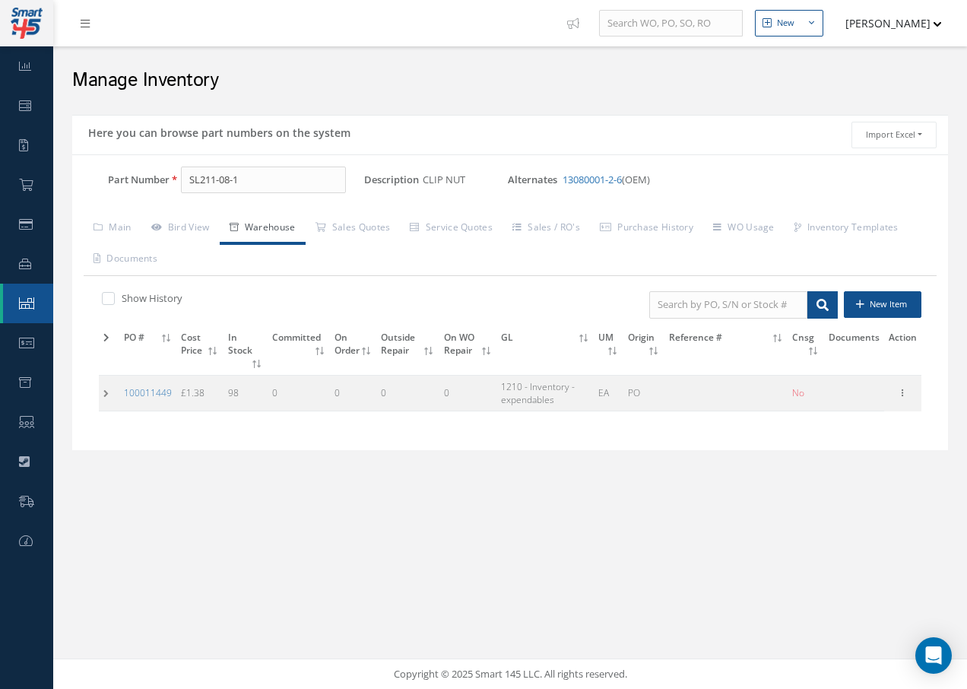
click at [106, 395] on td at bounding box center [109, 393] width 21 height 36
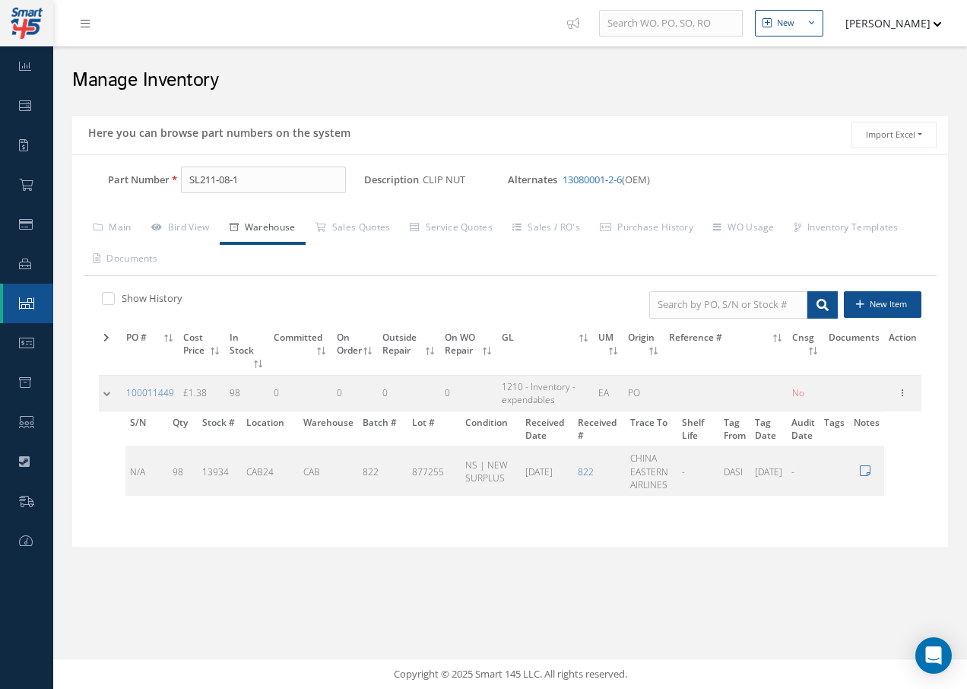
click at [106, 395] on td at bounding box center [110, 393] width 23 height 36
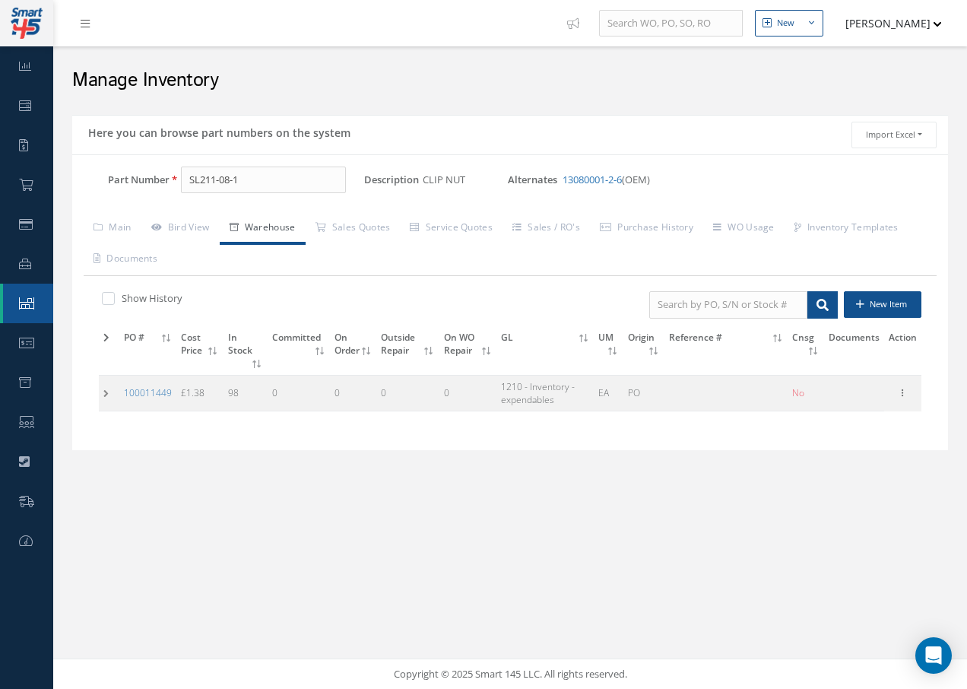
click at [104, 396] on td at bounding box center [109, 393] width 21 height 36
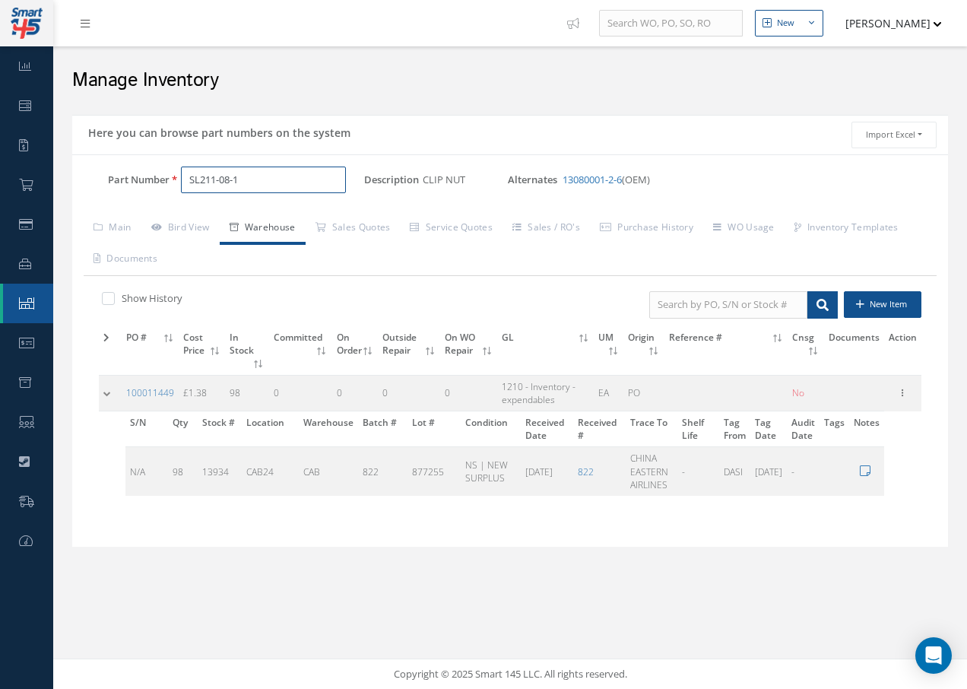
click at [290, 169] on input "SL211-08-1" at bounding box center [263, 180] width 165 height 27
type input "S"
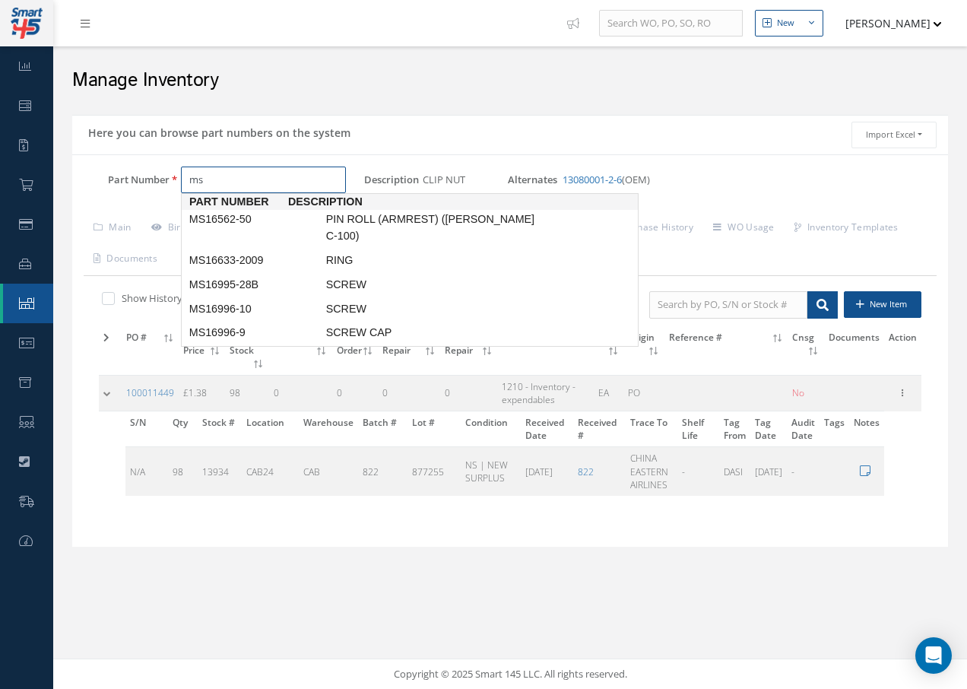
type input "m"
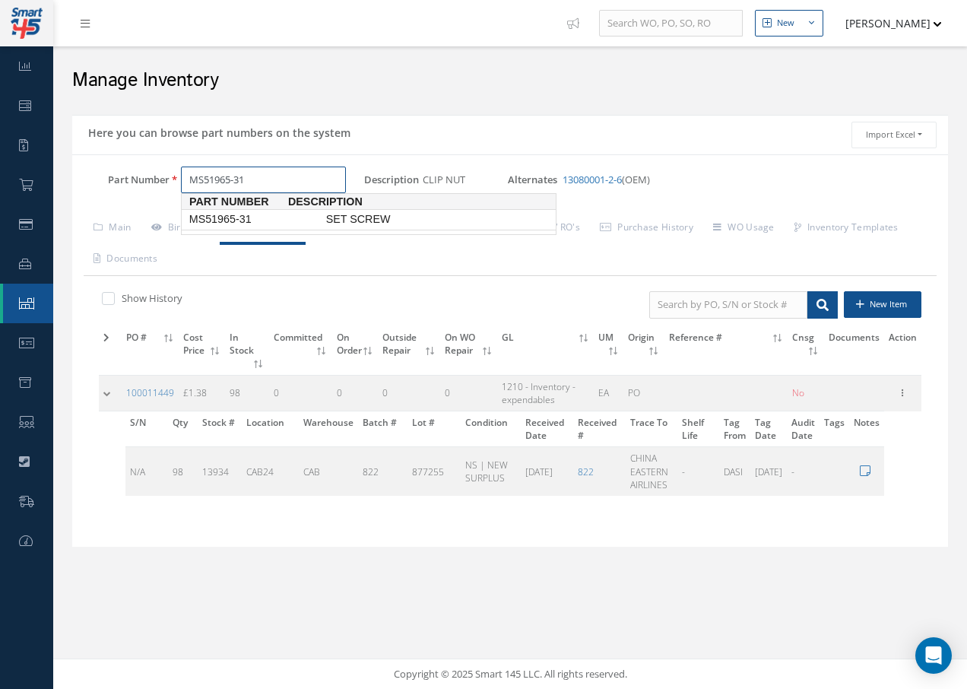
click at [211, 212] on span "MS51965-31" at bounding box center [254, 219] width 137 height 16
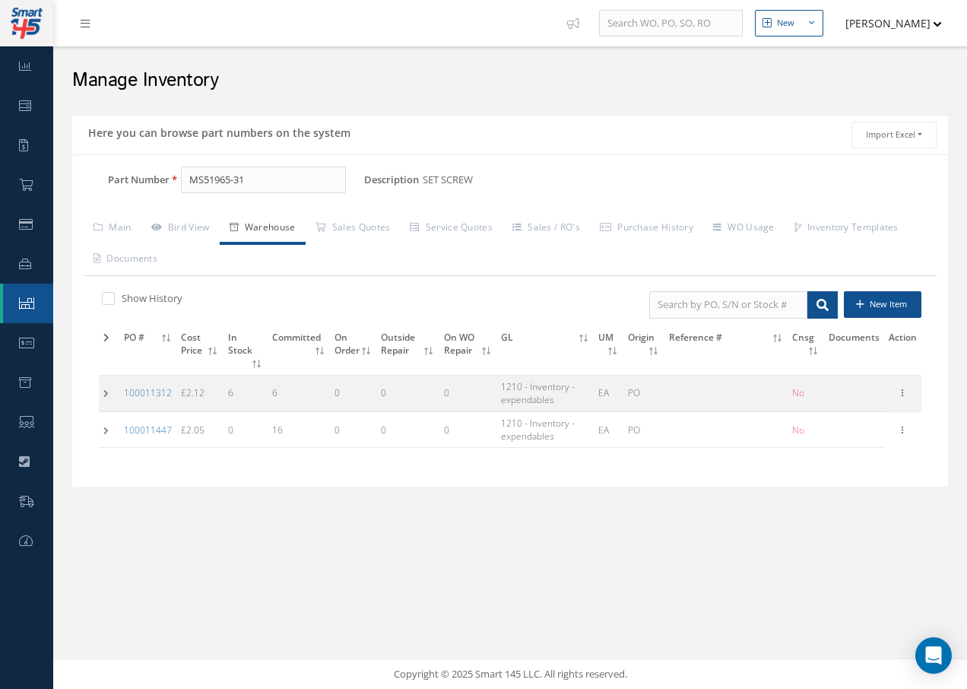
click at [105, 394] on td at bounding box center [109, 393] width 21 height 36
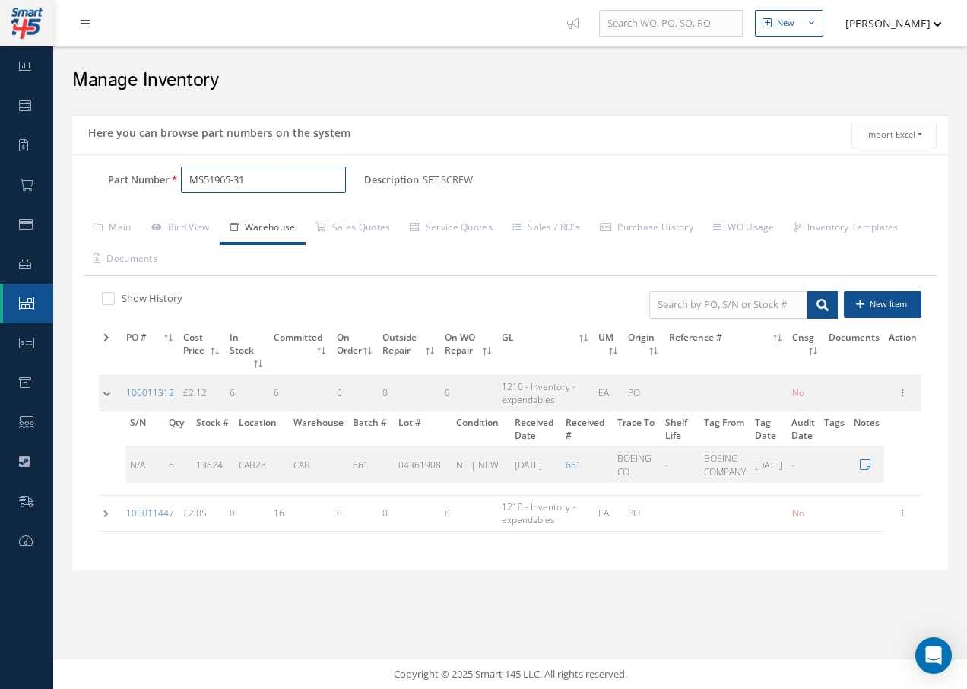
drag, startPoint x: 255, startPoint y: 182, endPoint x: 265, endPoint y: 179, distance: 10.3
click at [259, 180] on input "MS51965-31" at bounding box center [263, 180] width 165 height 27
type input "M"
click at [325, 217] on span "SCREW" at bounding box center [437, 219] width 228 height 16
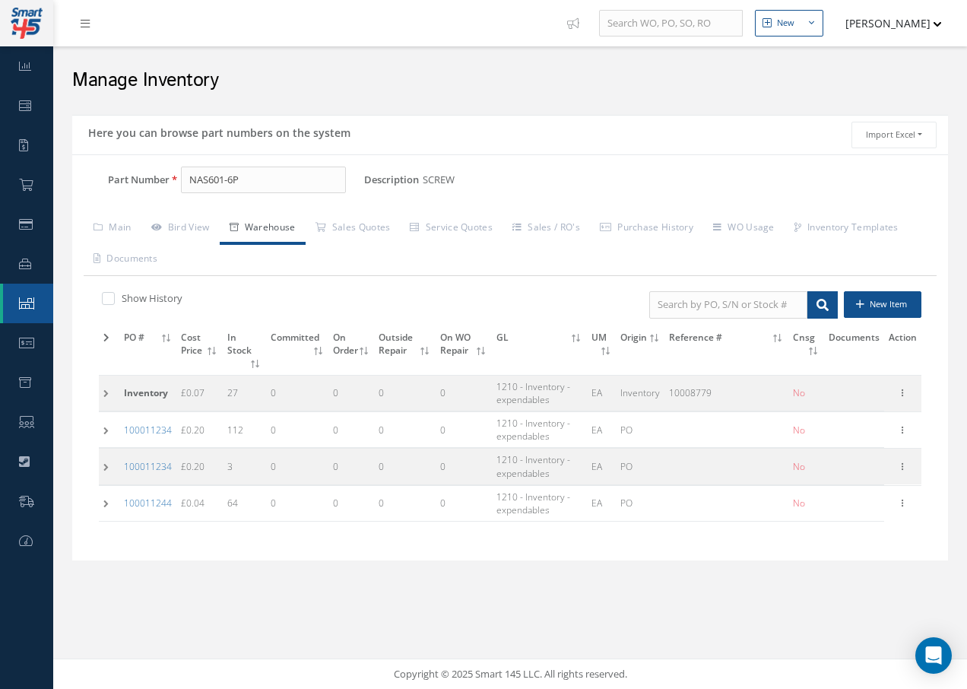
click at [106, 465] on td at bounding box center [109, 467] width 21 height 36
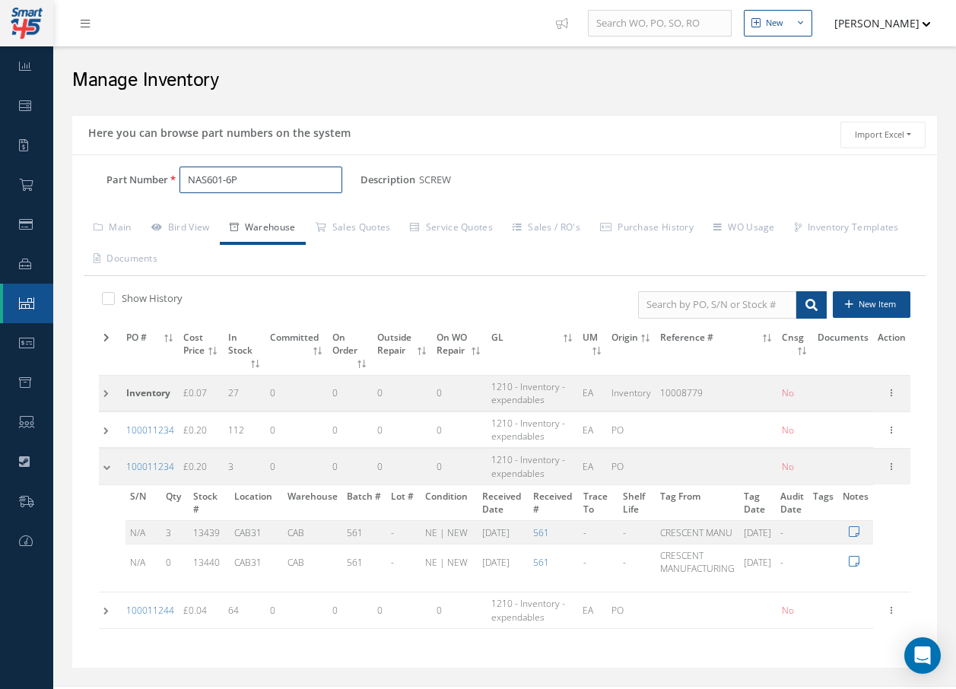
click at [270, 179] on input "NAS601-6P" at bounding box center [260, 180] width 163 height 27
click at [103, 468] on td at bounding box center [110, 467] width 23 height 36
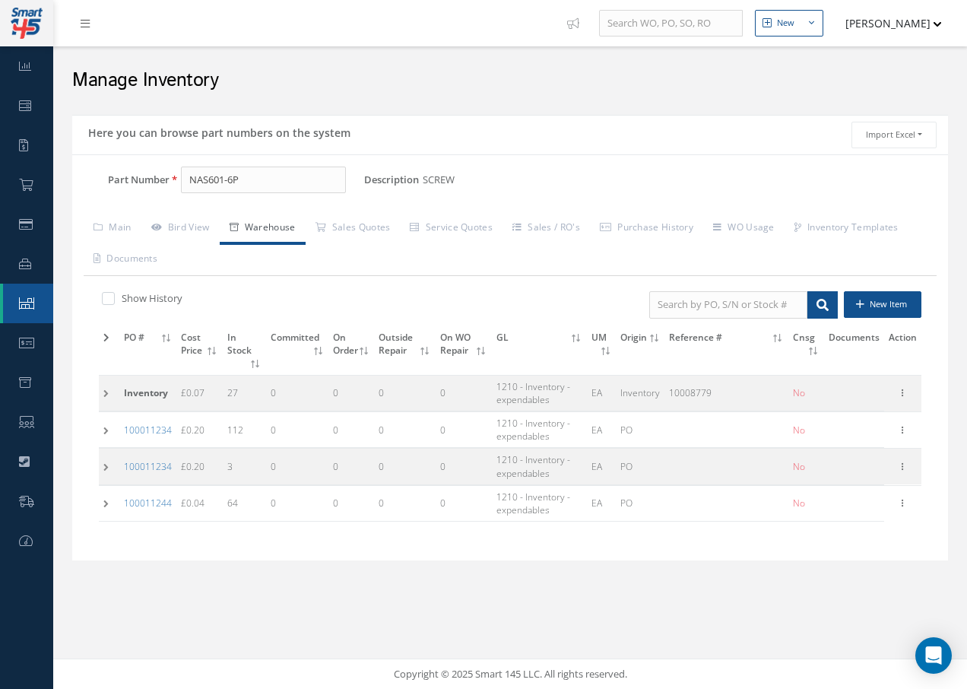
click at [104, 506] on td at bounding box center [109, 503] width 21 height 36
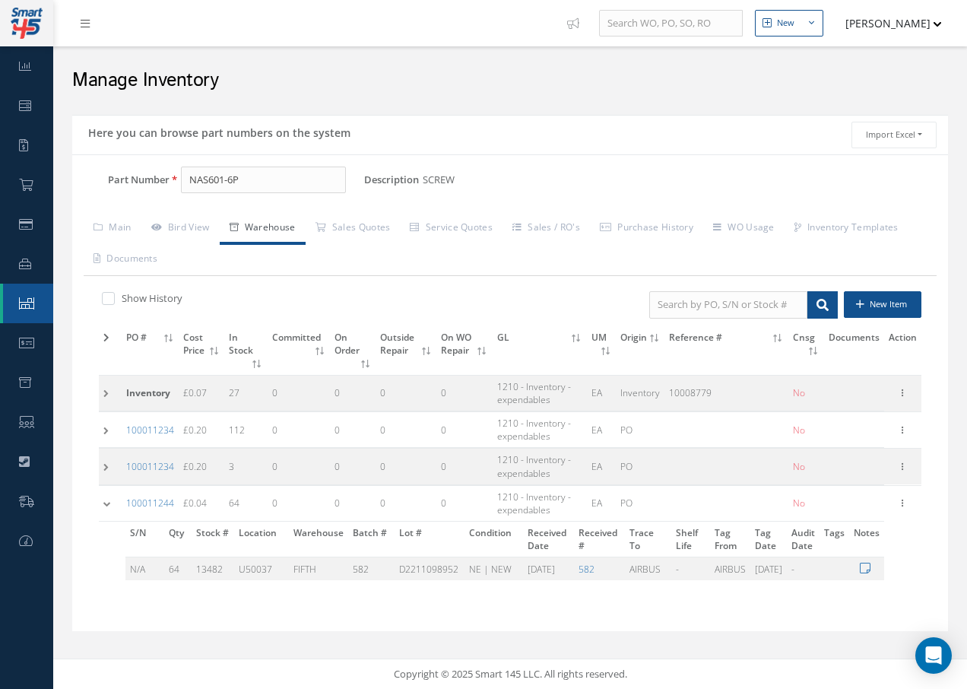
click at [111, 511] on td at bounding box center [110, 503] width 23 height 36
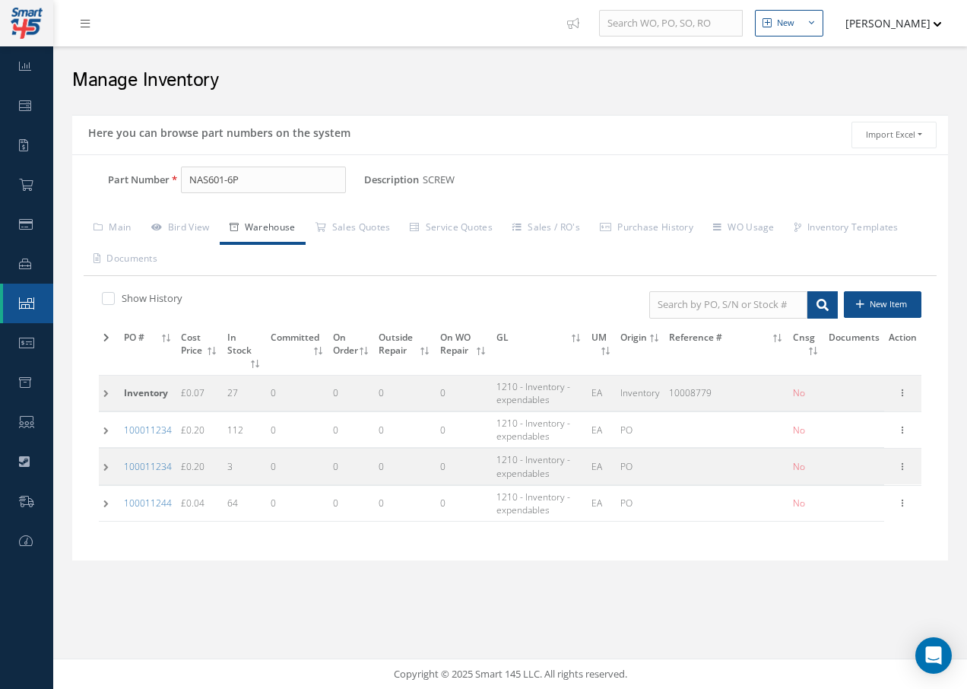
click at [106, 427] on td at bounding box center [109, 430] width 21 height 36
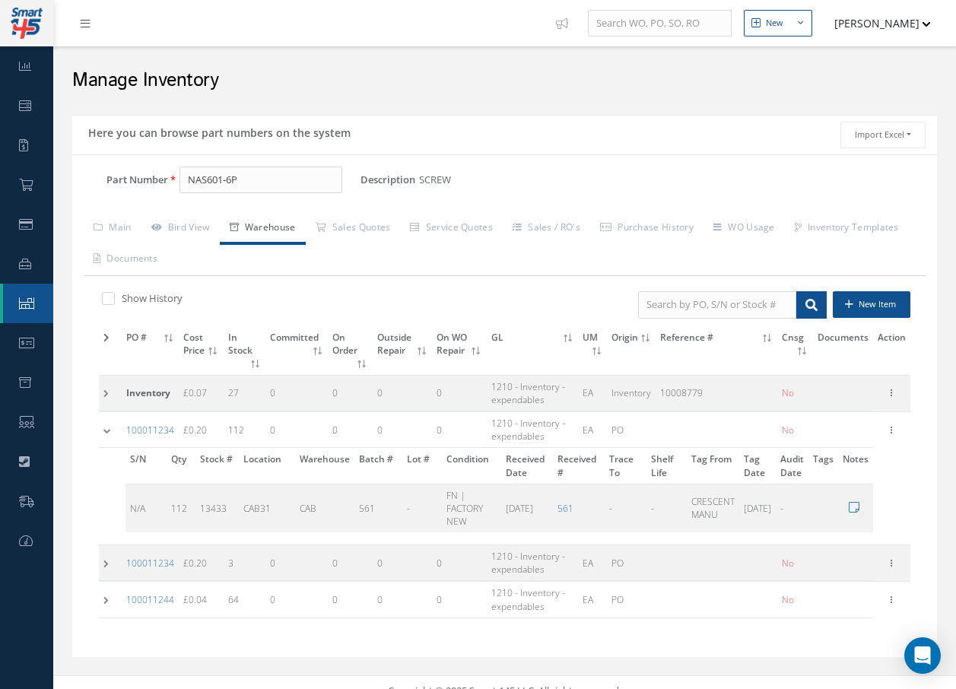
click at [106, 427] on td at bounding box center [110, 430] width 23 height 36
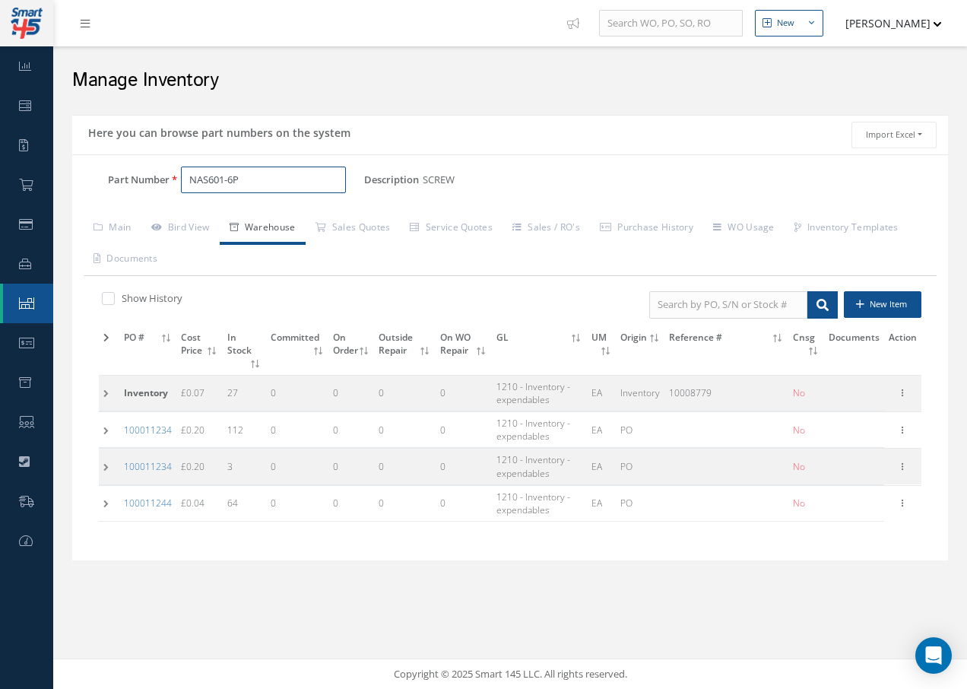
drag, startPoint x: 266, startPoint y: 186, endPoint x: 268, endPoint y: 173, distance: 12.3
click at [268, 176] on input "NAS601-6P" at bounding box center [263, 180] width 165 height 27
type input "N"
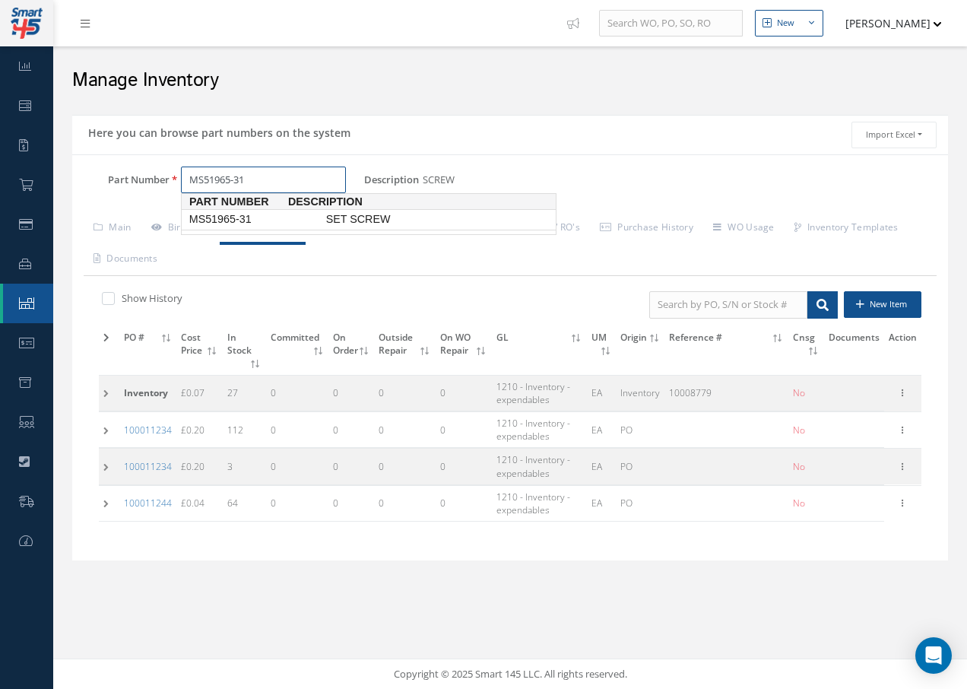
click at [246, 215] on span "MS51965-31" at bounding box center [254, 219] width 137 height 16
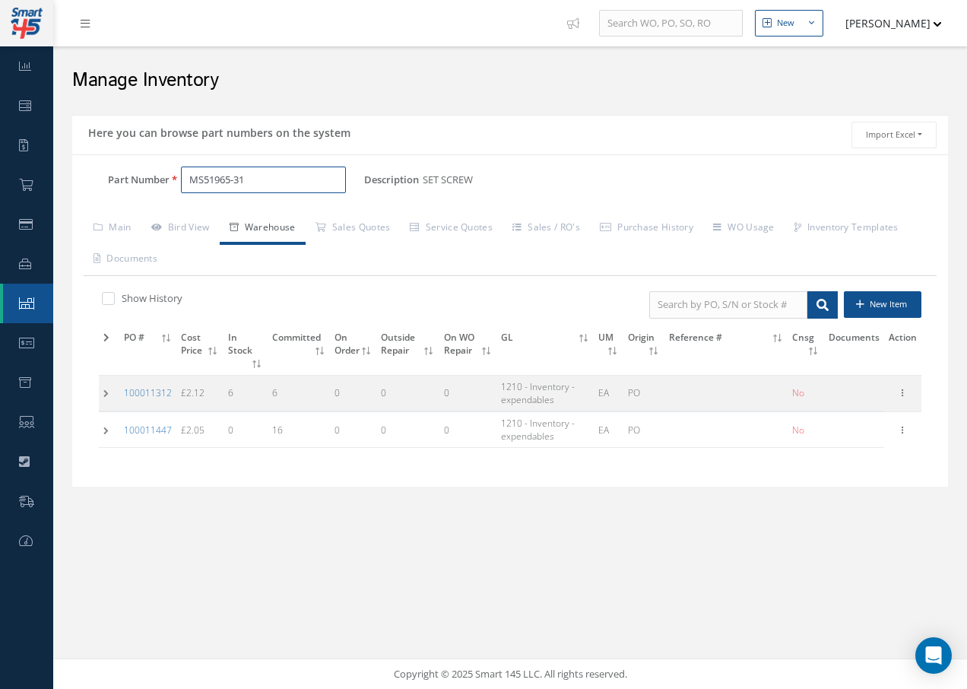
type input "MS51965-31"
click at [103, 430] on td at bounding box center [109, 430] width 21 height 36
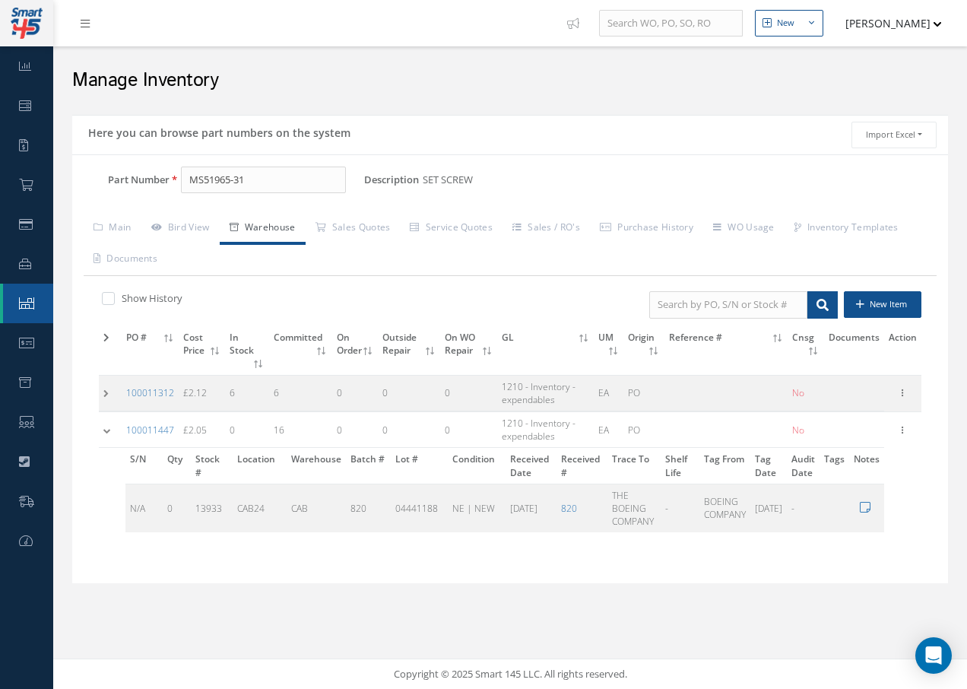
click at [106, 428] on td at bounding box center [110, 430] width 23 height 36
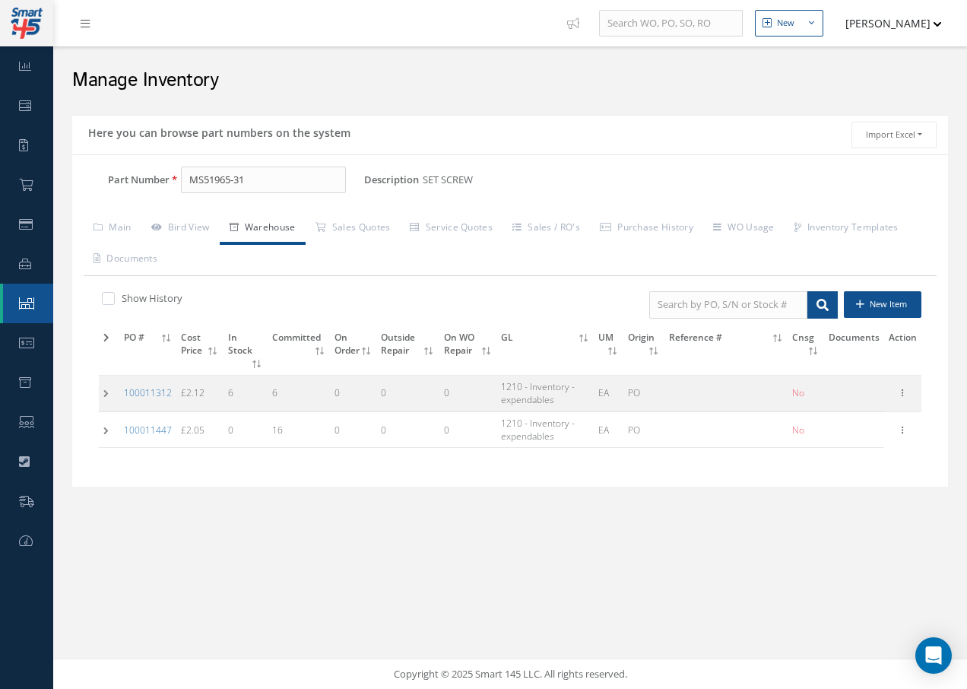
click at [106, 399] on td at bounding box center [109, 393] width 21 height 36
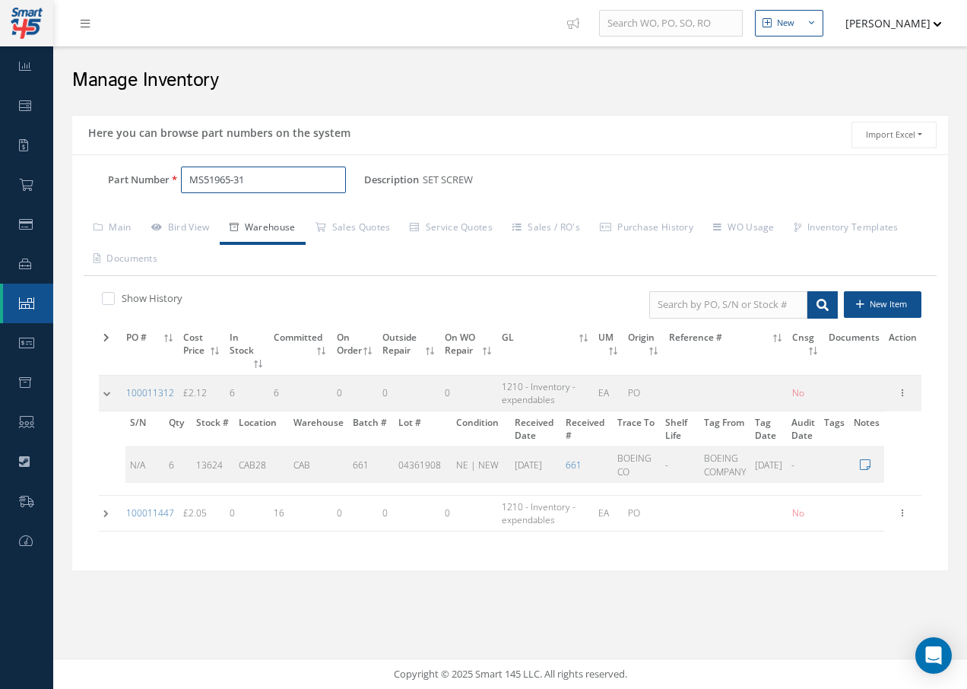
drag, startPoint x: 262, startPoint y: 185, endPoint x: 56, endPoint y: 200, distance: 205.9
click at [56, 199] on div "New New Work Order New Purchase Order New Customer Quote New Sales Order New Re…" at bounding box center [510, 344] width 914 height 689
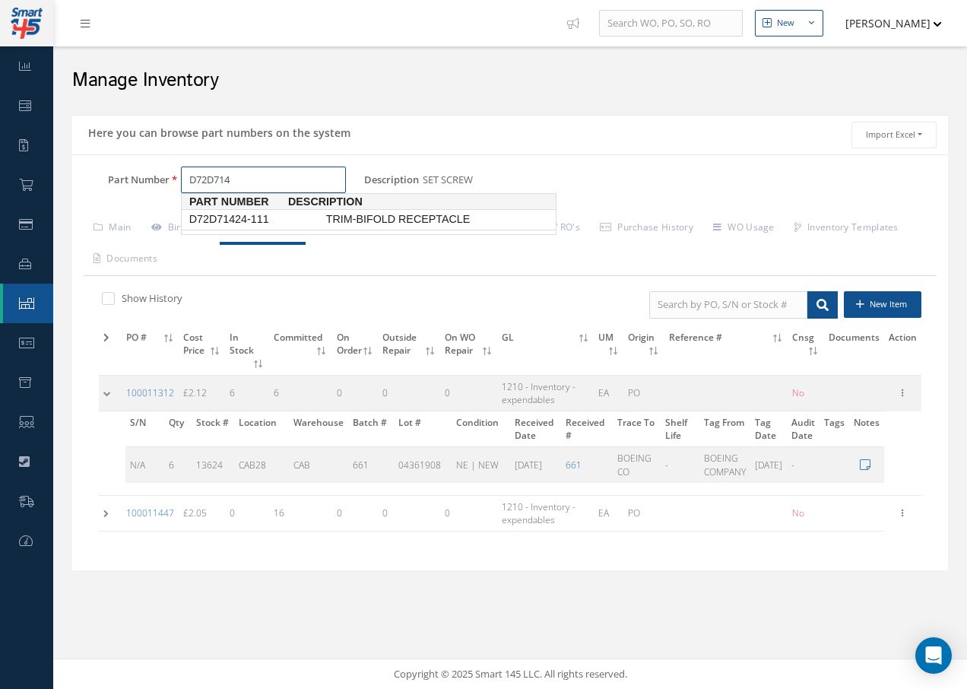
click at [233, 221] on span "D72D71424-111" at bounding box center [254, 219] width 137 height 16
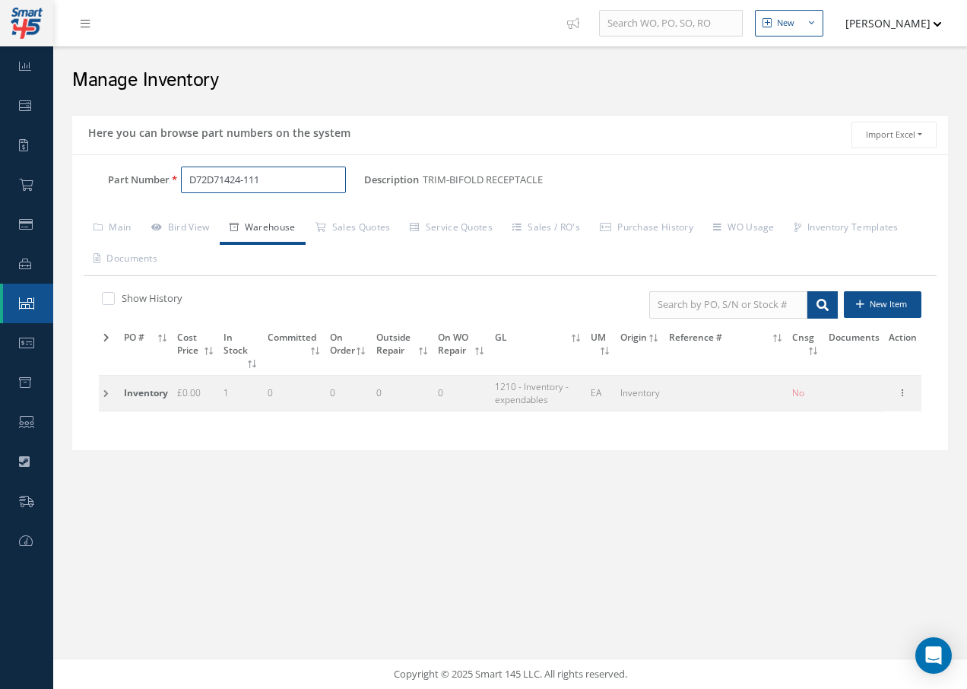
type input "D72D71424-111"
click at [106, 395] on td at bounding box center [109, 393] width 21 height 36
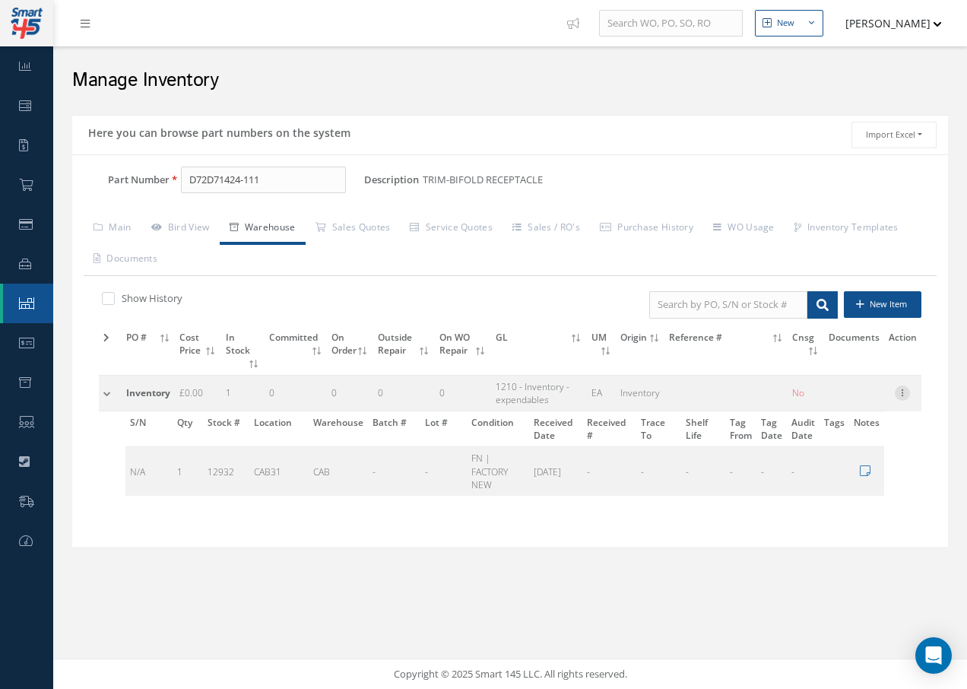
click at [903, 386] on icon at bounding box center [902, 391] width 15 height 12
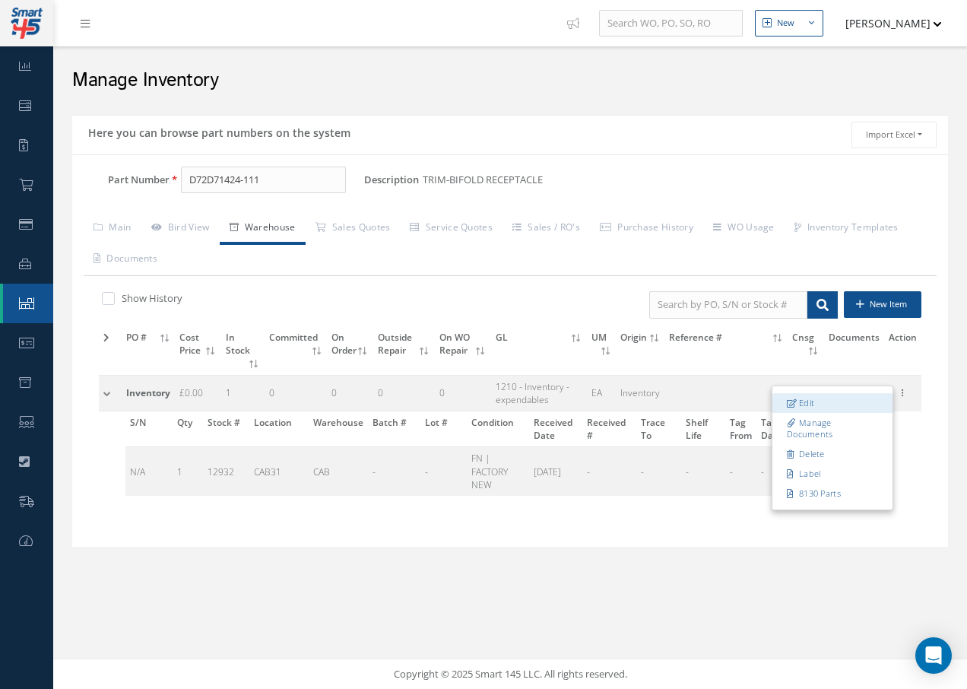
click at [808, 402] on link "Edit" at bounding box center [833, 403] width 120 height 20
type input "0.00"
type input "[DATE]"
type input "1"
type input "CAB31"
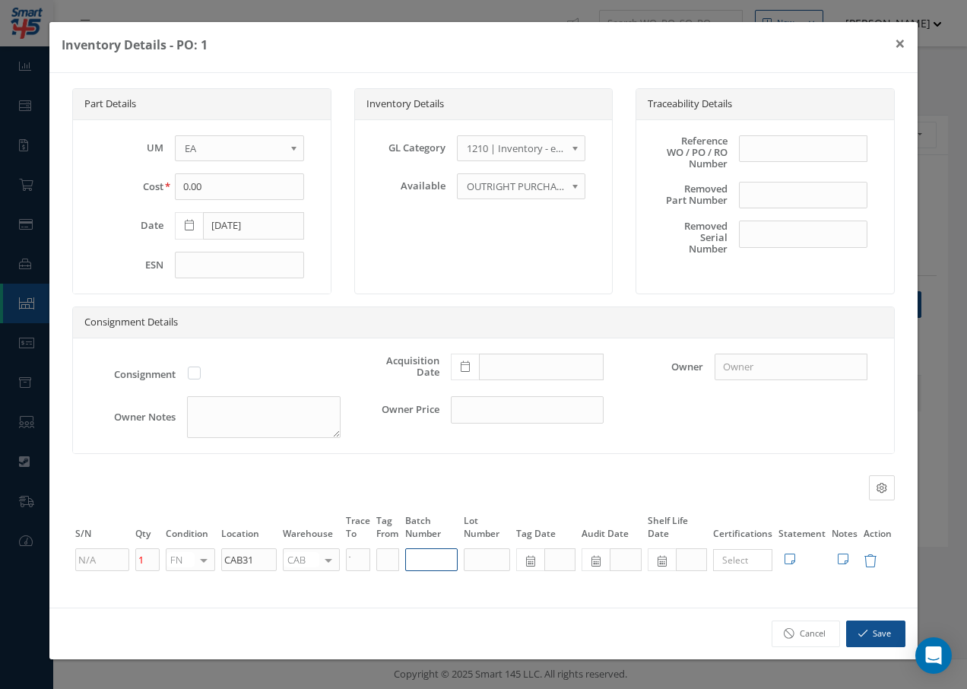
click at [439, 561] on input "text" at bounding box center [431, 559] width 52 height 23
type input "10012293"
click at [893, 631] on button "Save" at bounding box center [875, 633] width 59 height 27
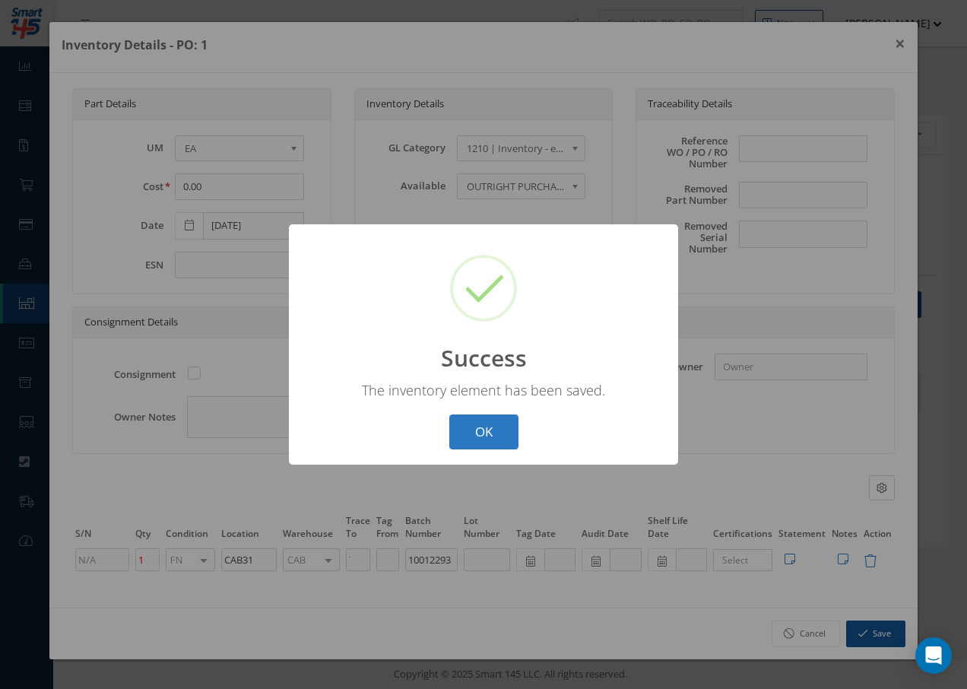
click at [514, 436] on button "OK" at bounding box center [483, 432] width 69 height 36
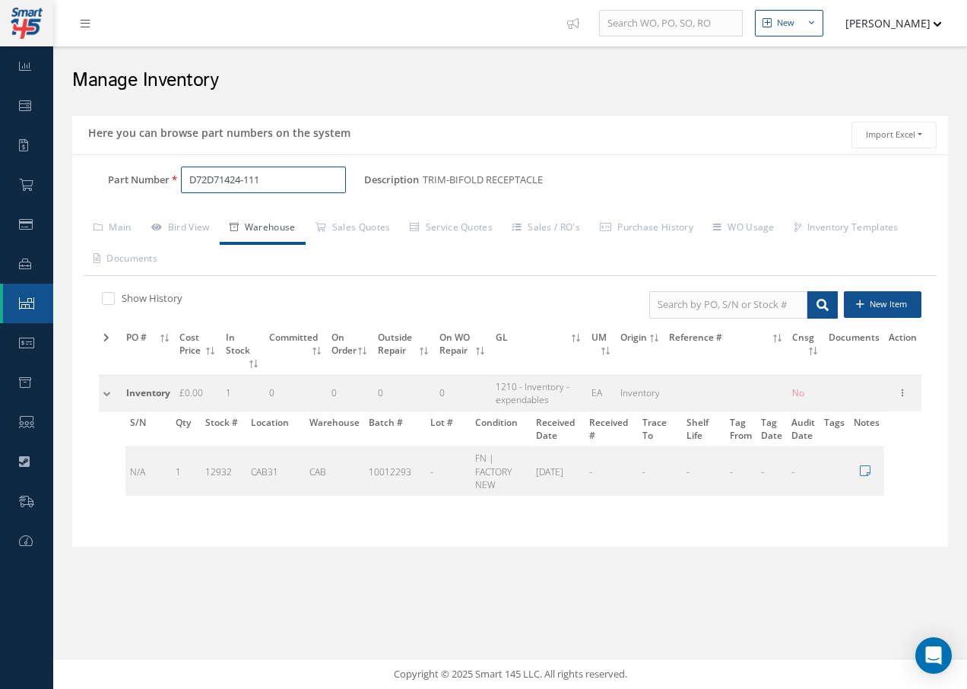
click at [284, 182] on input "D72D71424-111" at bounding box center [263, 180] width 165 height 27
click at [31, 185] on icon at bounding box center [26, 185] width 14 height 12
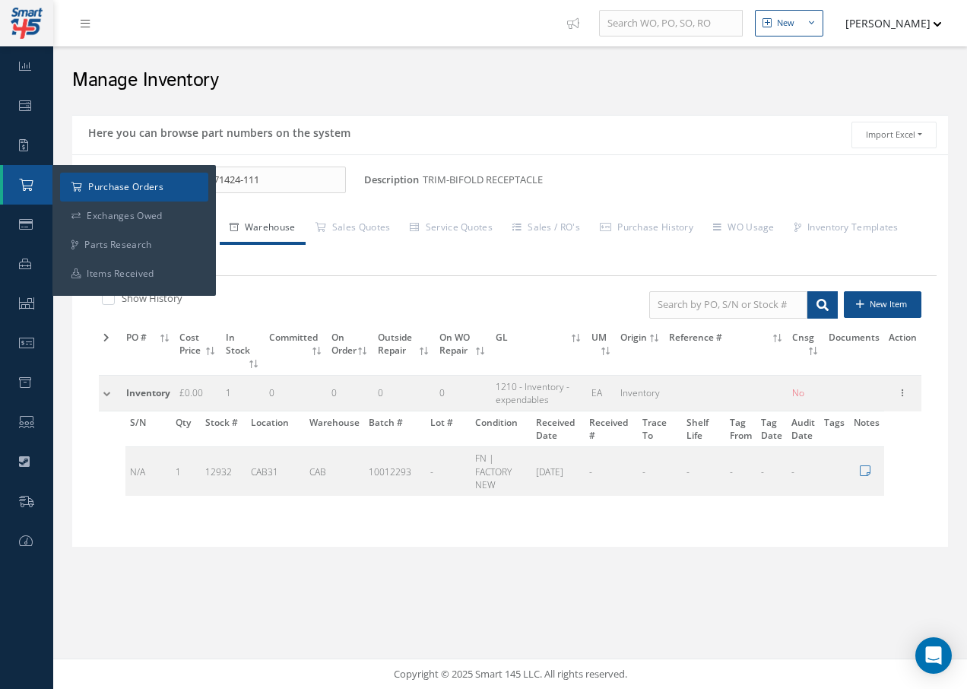
click at [102, 182] on a=1&status_id=2&status_id=3&status_id=5&collapsedFilters"] "Purchase Orders" at bounding box center [134, 187] width 148 height 29
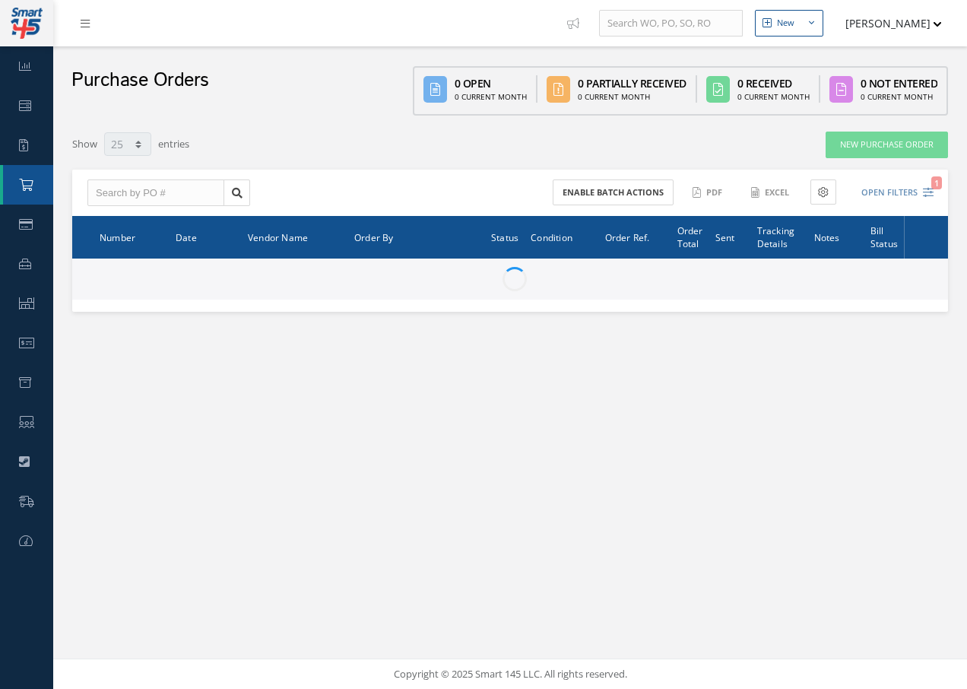
select select "25"
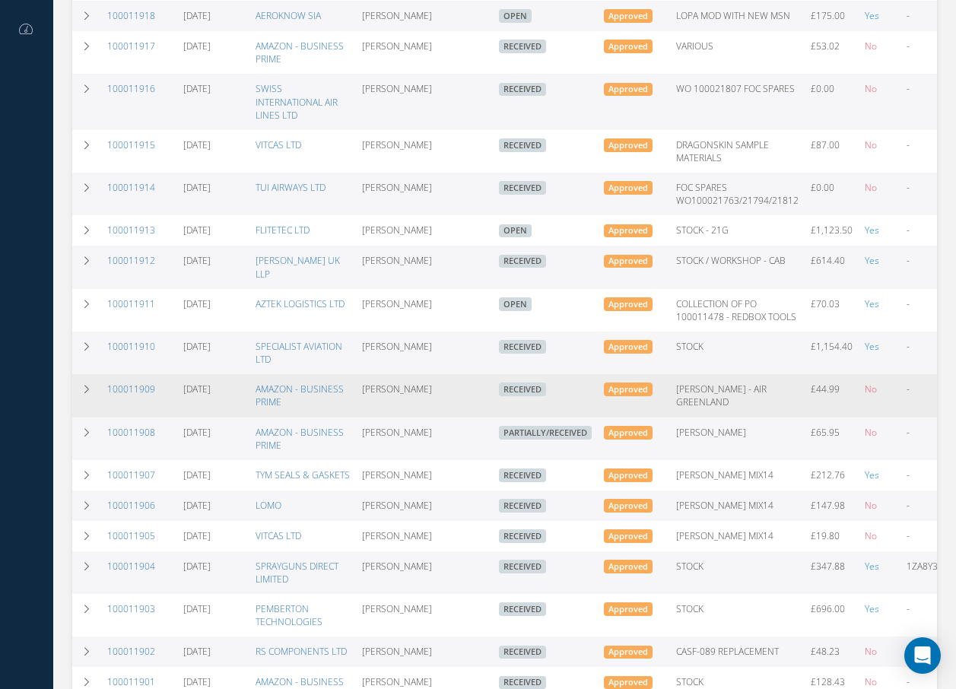
scroll to position [532, 0]
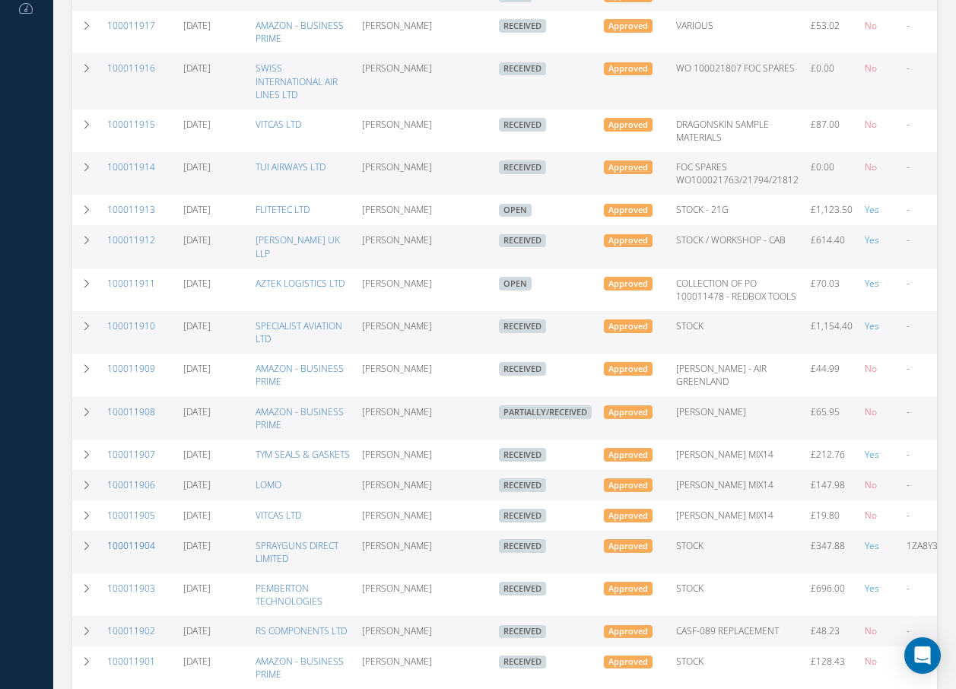
click at [118, 539] on link "100011904" at bounding box center [131, 545] width 48 height 13
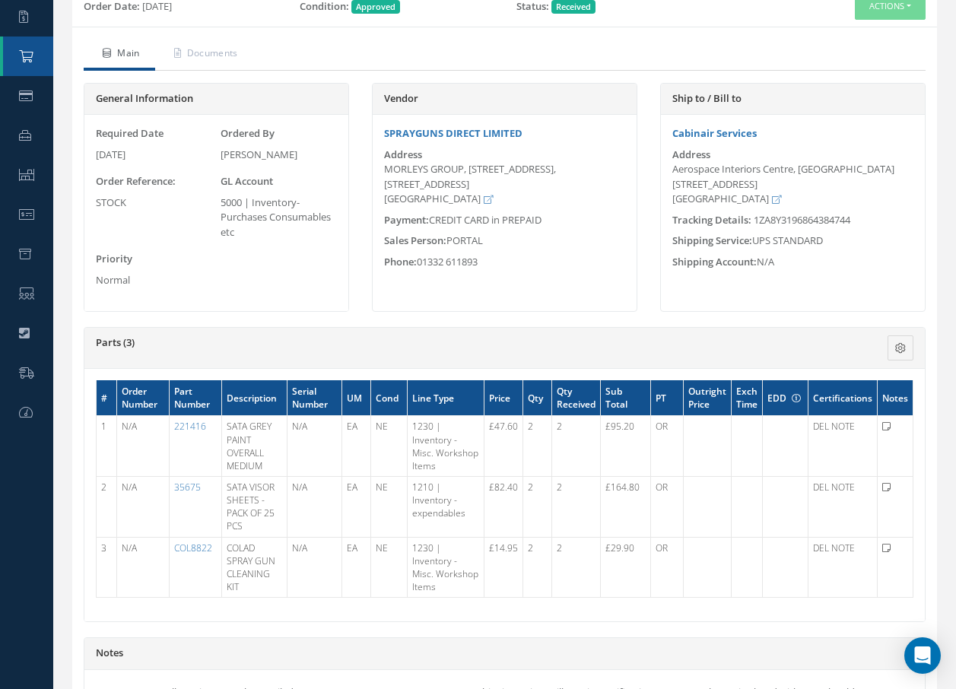
scroll to position [152, 0]
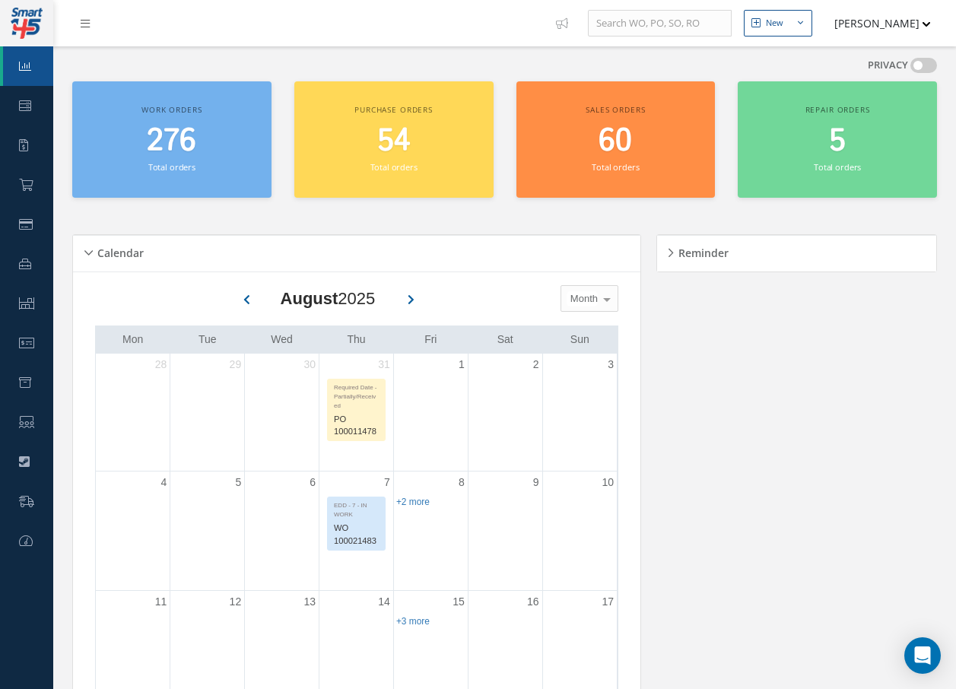
click at [78, 25] on link at bounding box center [88, 23] width 41 height 25
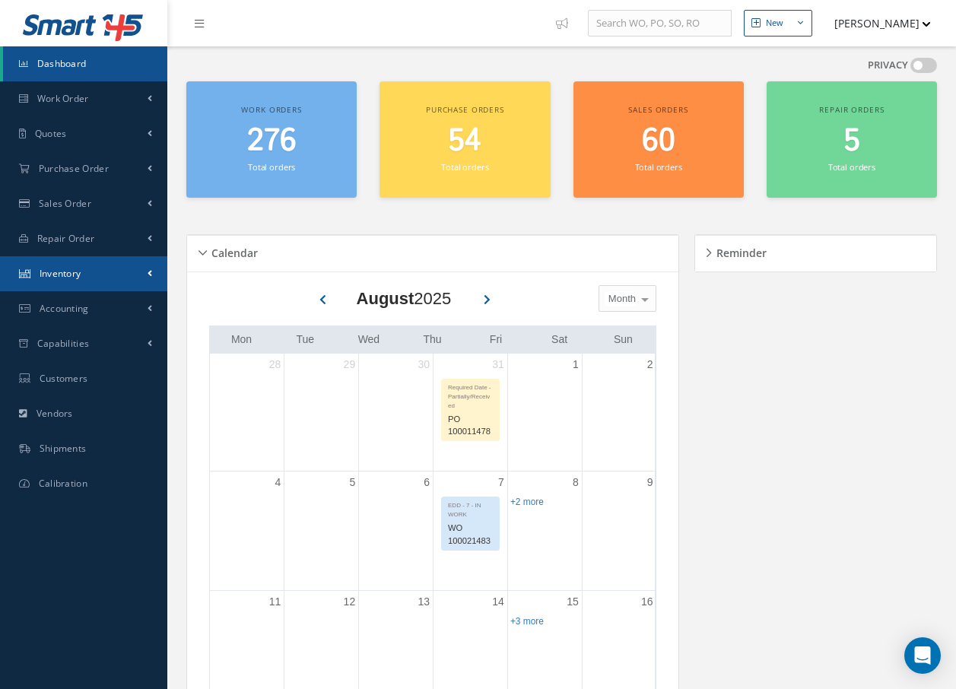
click at [89, 278] on link "Inventory" at bounding box center [83, 273] width 167 height 35
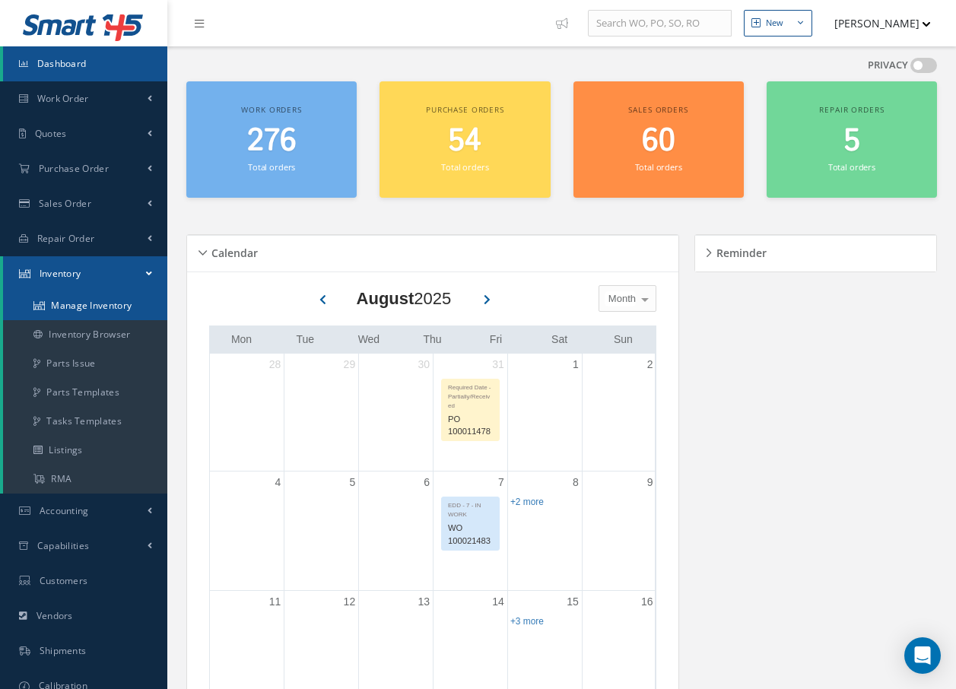
click at [102, 313] on link "Manage Inventory" at bounding box center [85, 305] width 164 height 29
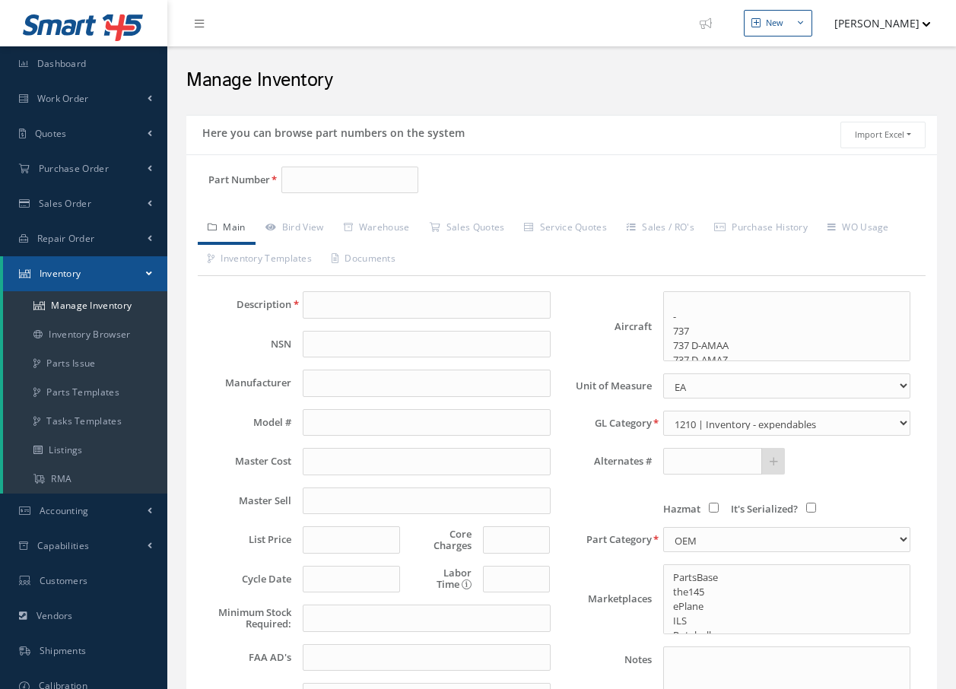
select select
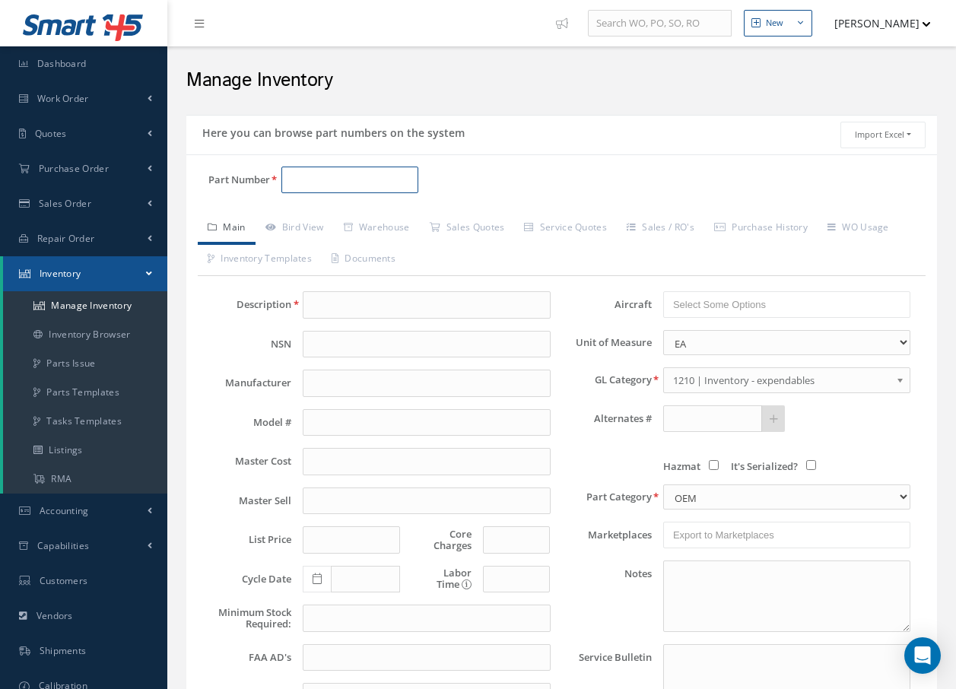
click at [304, 173] on input "Part Number" at bounding box center [349, 180] width 137 height 27
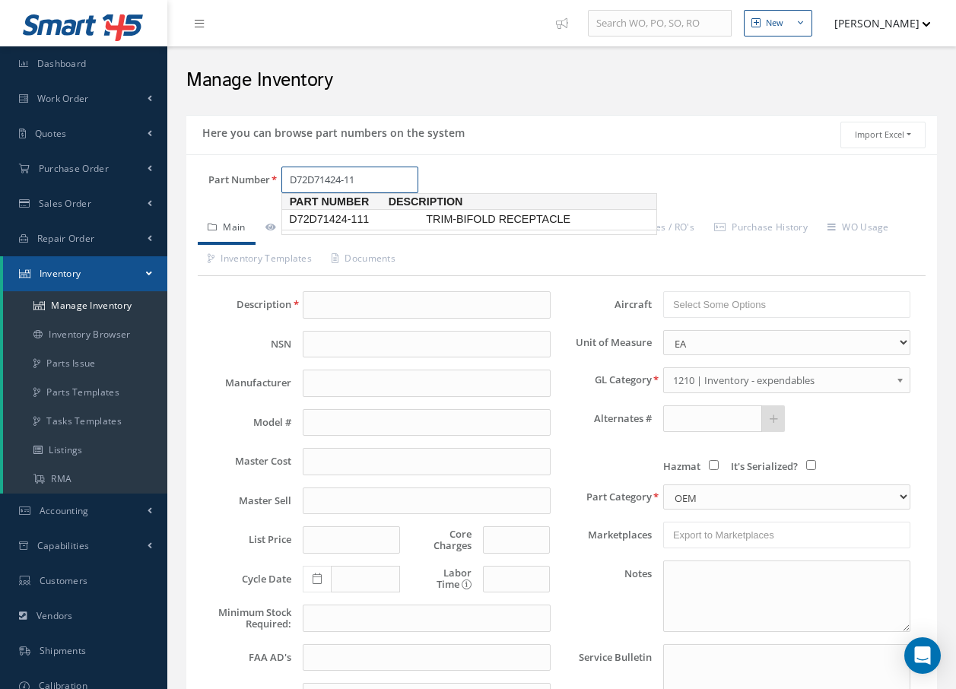
click at [368, 224] on span "D72D71424-111" at bounding box center [354, 219] width 137 height 16
type input "D72D71424-111"
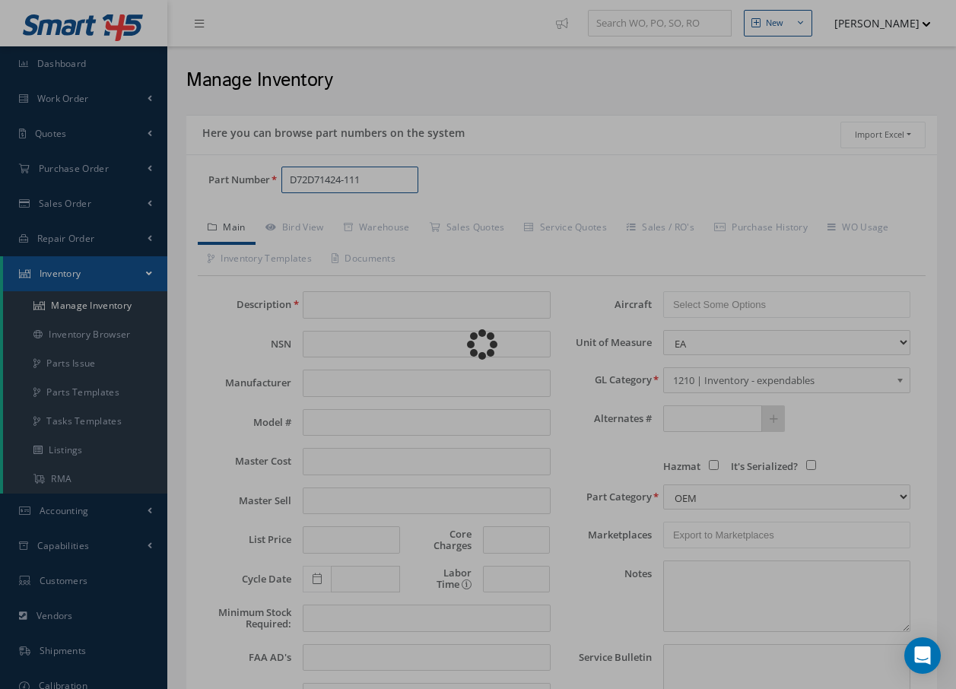
type input "TRIM-BIFOLD RECEPTACLE"
select select "20"
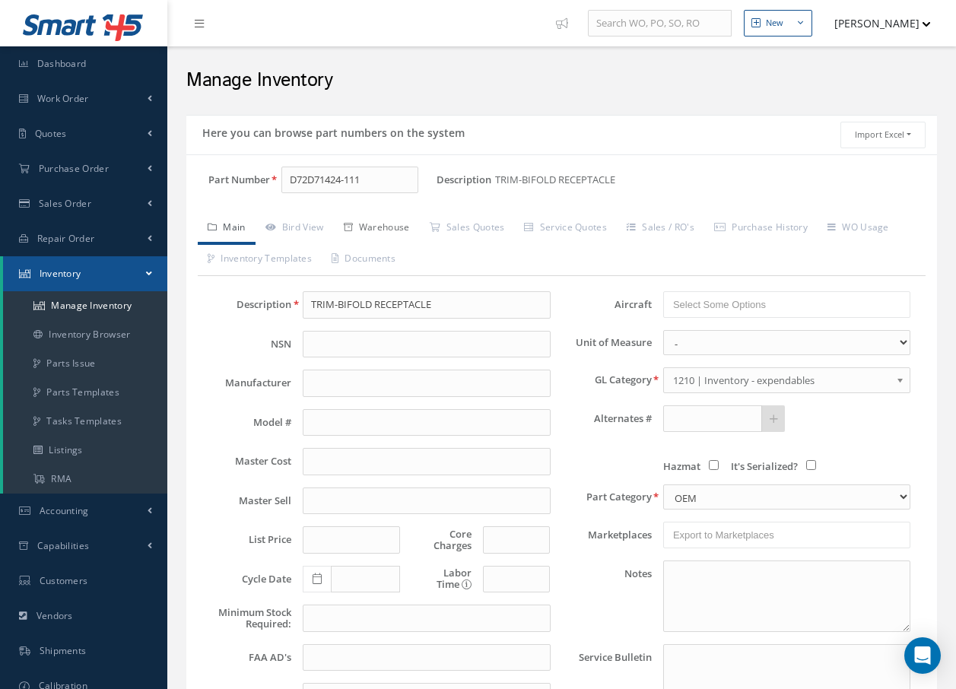
click at [382, 224] on link "Warehouse" at bounding box center [377, 229] width 86 height 32
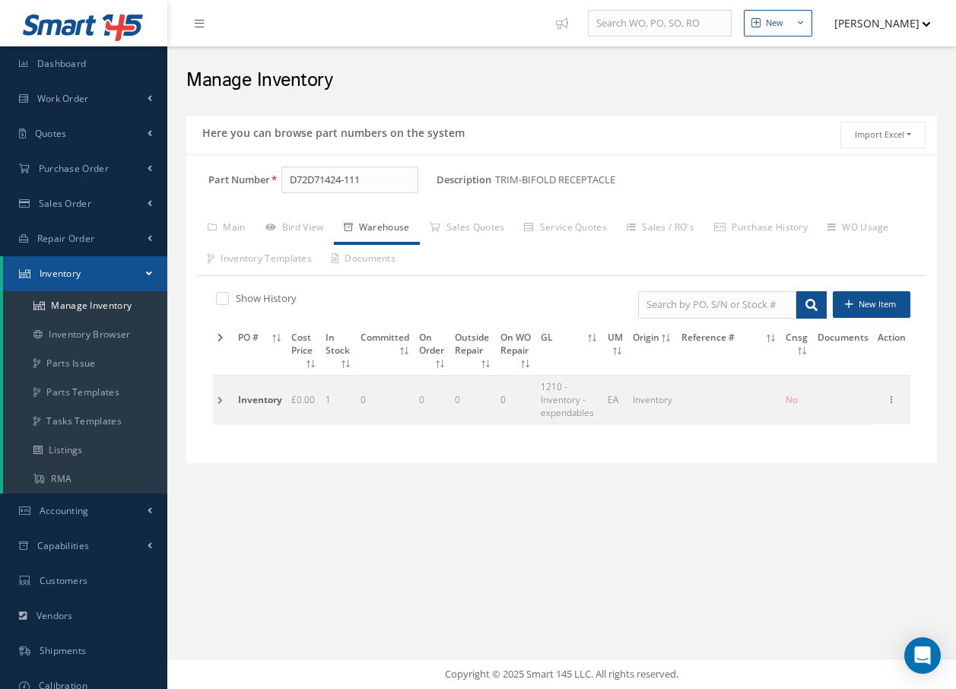
click at [217, 405] on td at bounding box center [223, 399] width 21 height 49
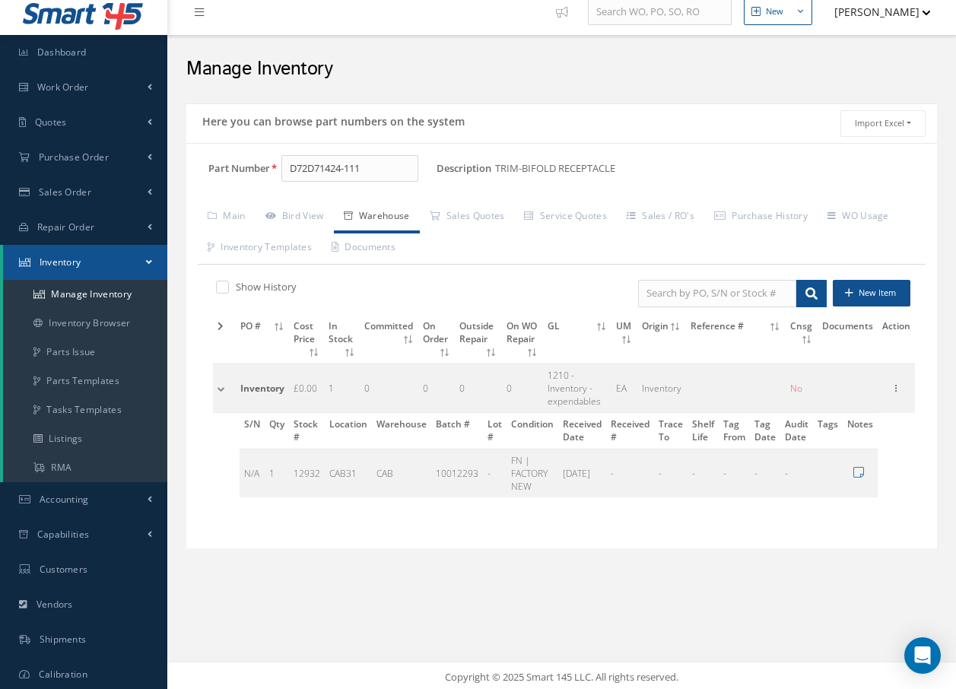
scroll to position [14, 0]
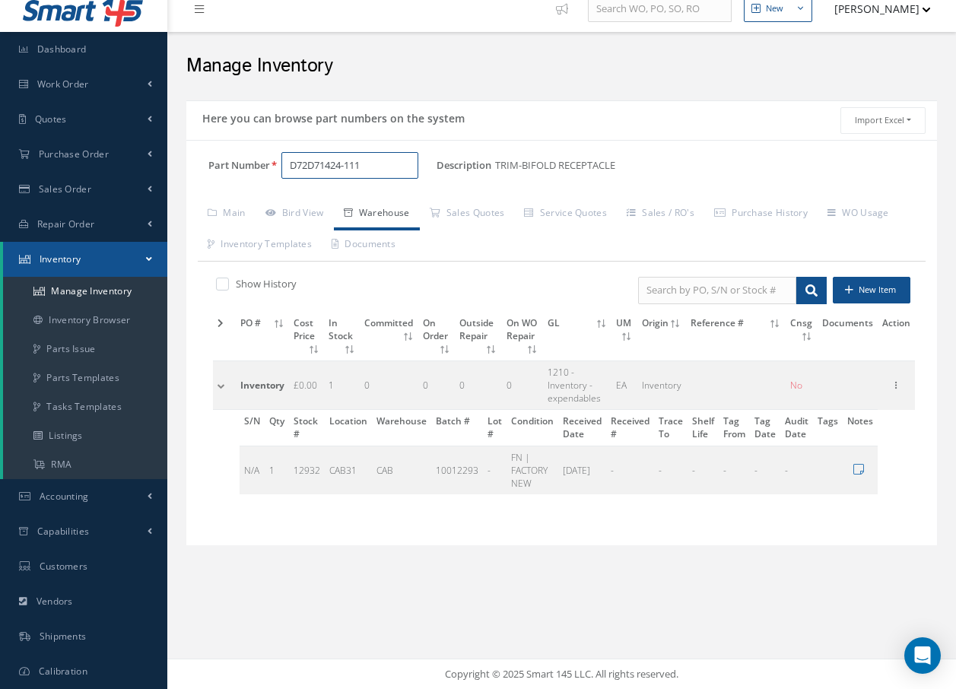
drag, startPoint x: 386, startPoint y: 163, endPoint x: 405, endPoint y: 150, distance: 23.0
click at [387, 163] on input "D72D71424-111" at bounding box center [349, 165] width 137 height 27
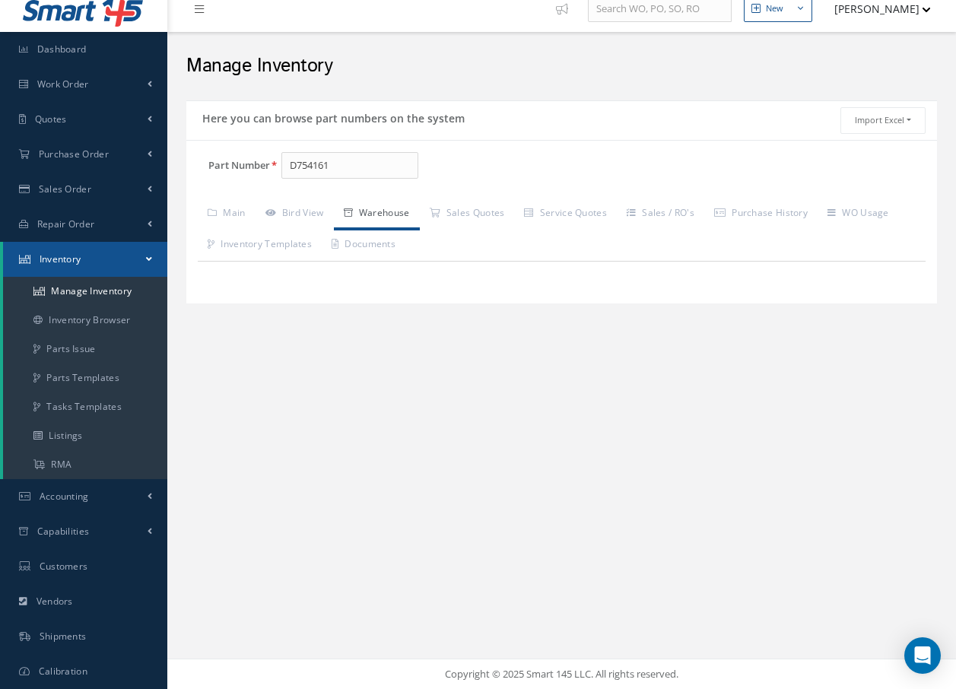
click at [856, 237] on ul "Main Bird View [GEOGRAPHIC_DATA] Sales Quotes Service Quotes" at bounding box center [562, 229] width 728 height 63
click at [382, 163] on input "D754161" at bounding box center [349, 165] width 137 height 27
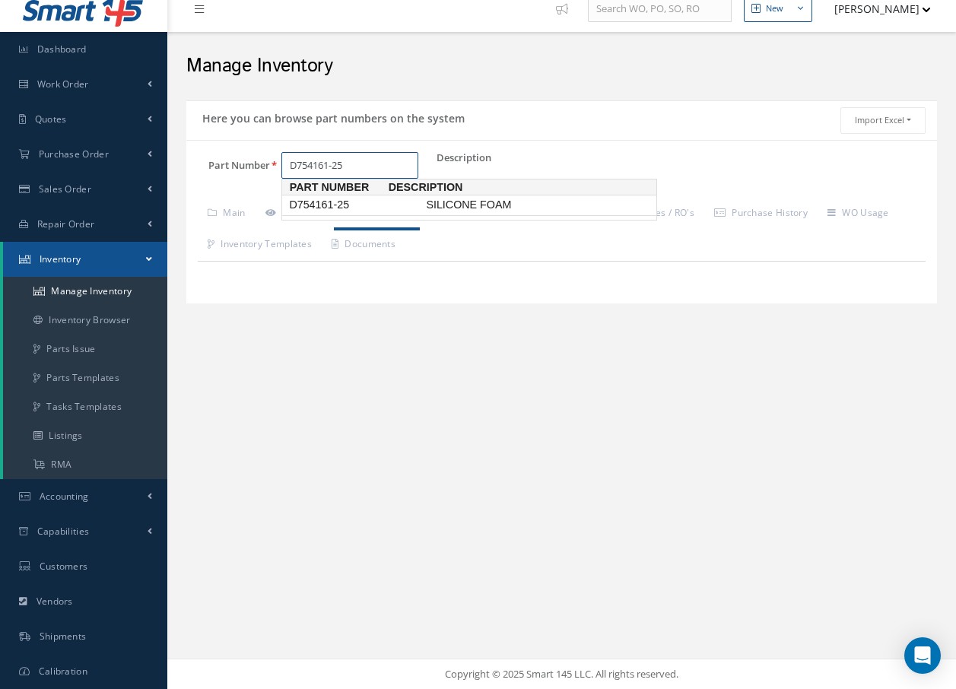
click at [461, 204] on span "SILICONE FOAM" at bounding box center [537, 205] width 228 height 16
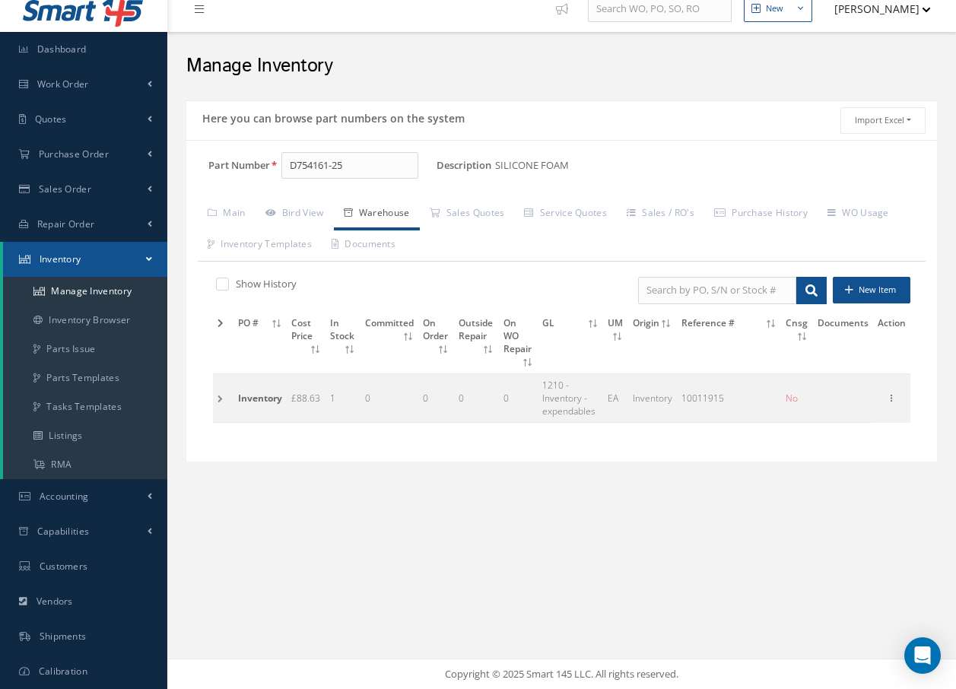
click at [218, 396] on td at bounding box center [223, 398] width 21 height 49
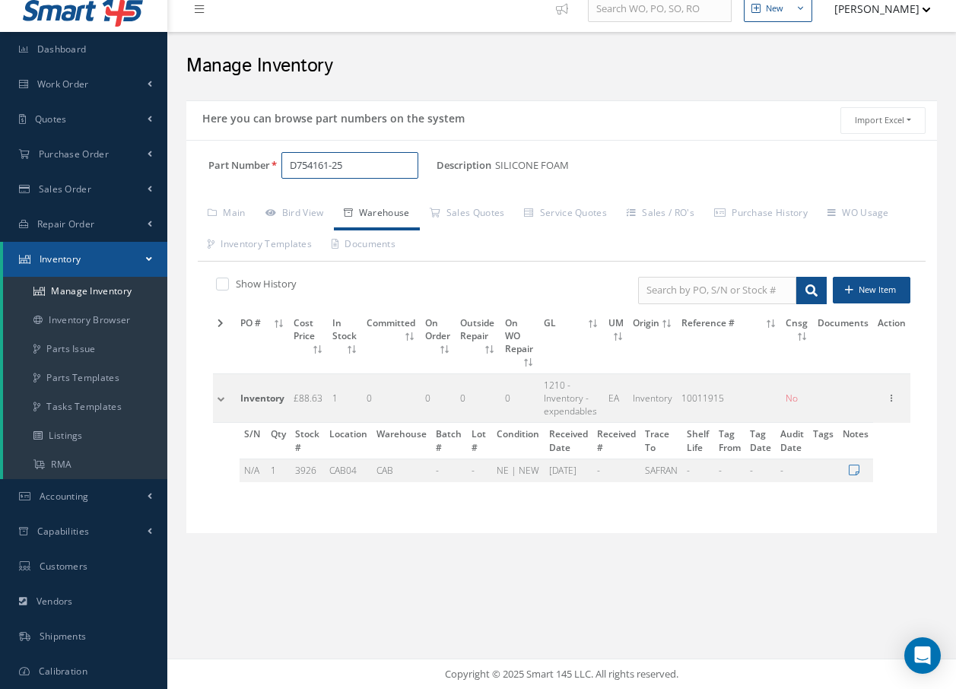
drag, startPoint x: 400, startPoint y: 164, endPoint x: 392, endPoint y: 167, distance: 8.9
click at [400, 164] on input "D754161-25" at bounding box center [349, 165] width 137 height 27
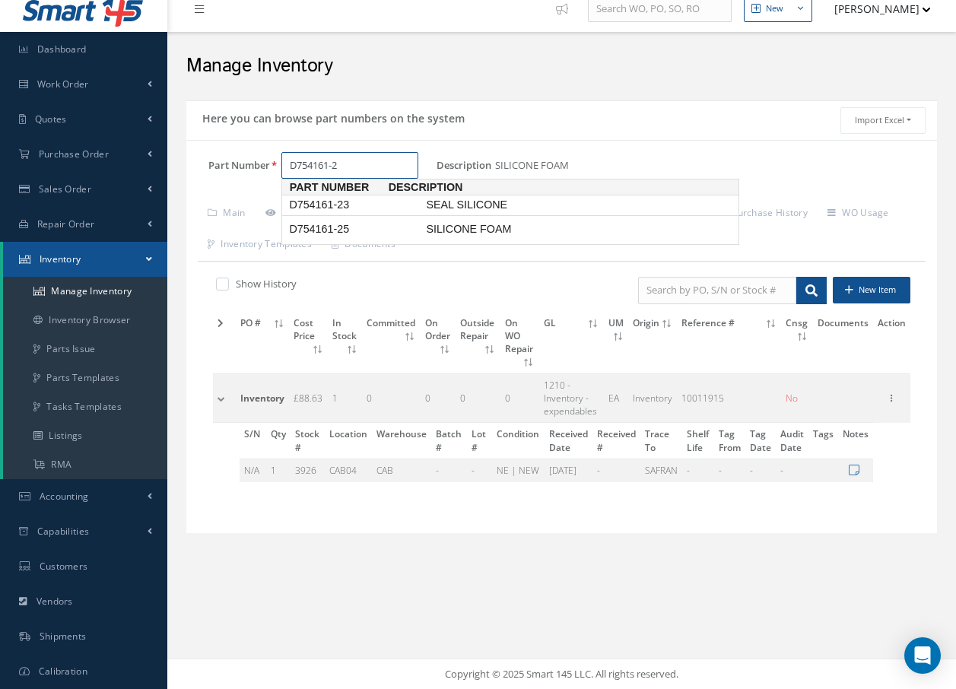
click at [495, 194] on span "Description" at bounding box center [503, 187] width 228 height 16
click at [492, 198] on span "SEAL SILICONE" at bounding box center [537, 205] width 228 height 16
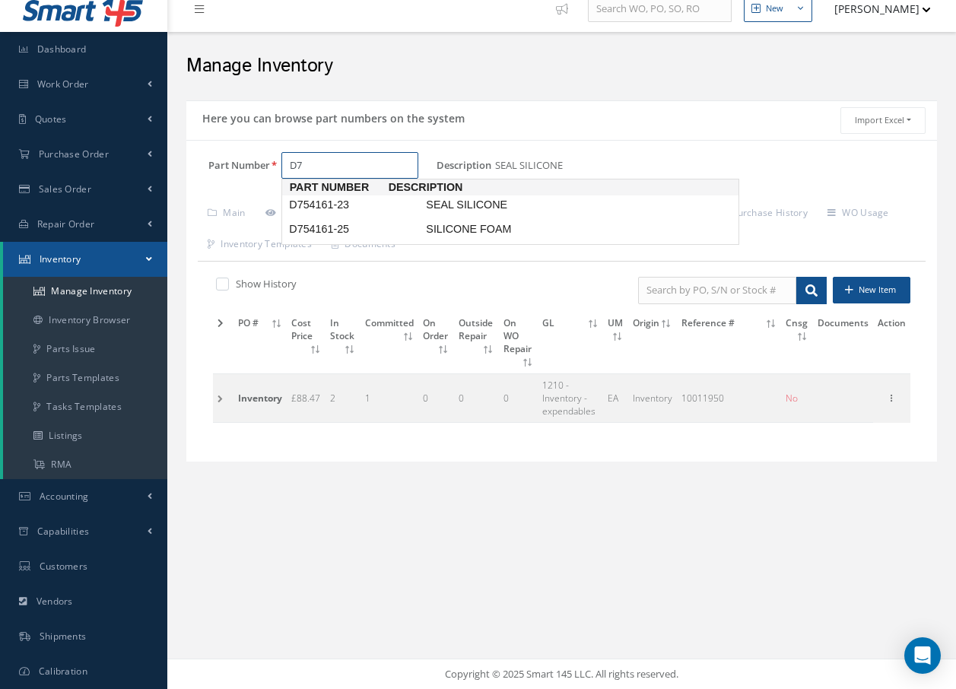
type input "D"
click at [345, 207] on span "MS51957-27" at bounding box center [354, 205] width 137 height 16
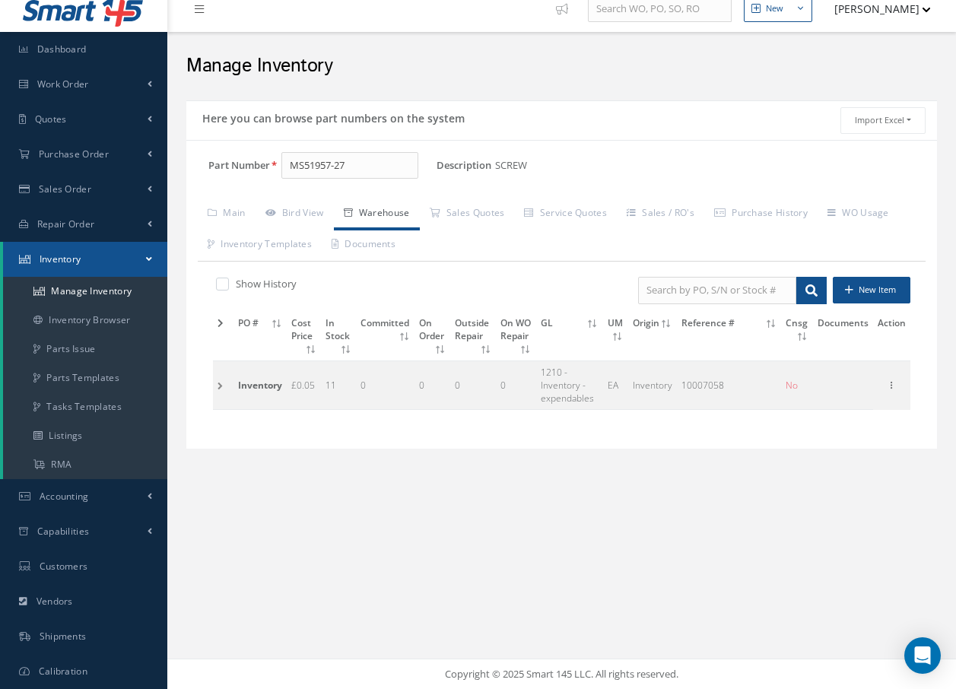
click at [219, 386] on td at bounding box center [223, 384] width 21 height 49
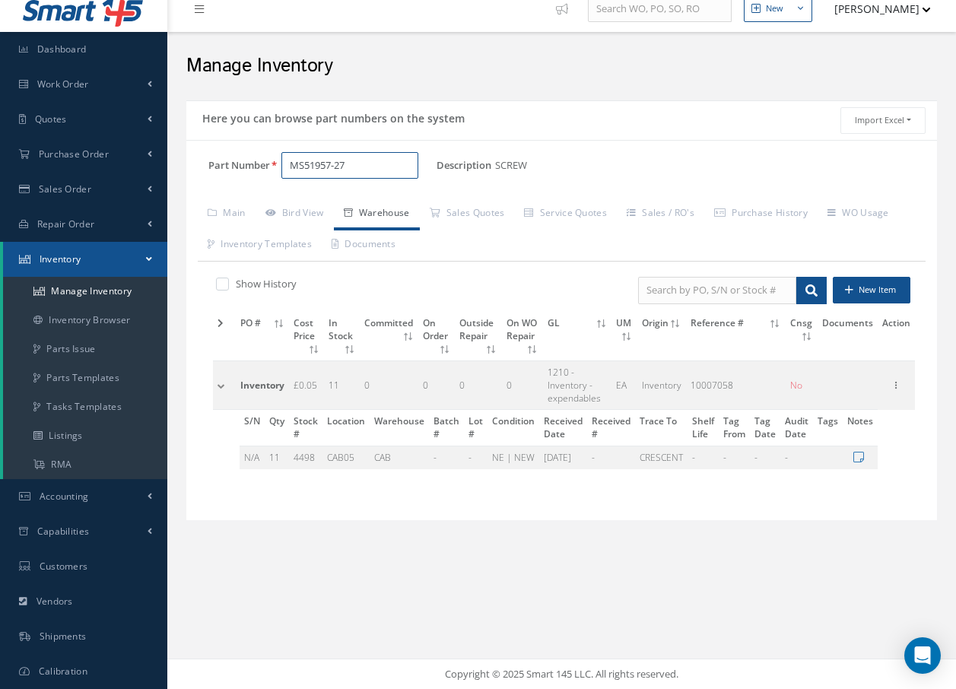
click at [365, 163] on input "MS51957-27" at bounding box center [349, 165] width 137 height 27
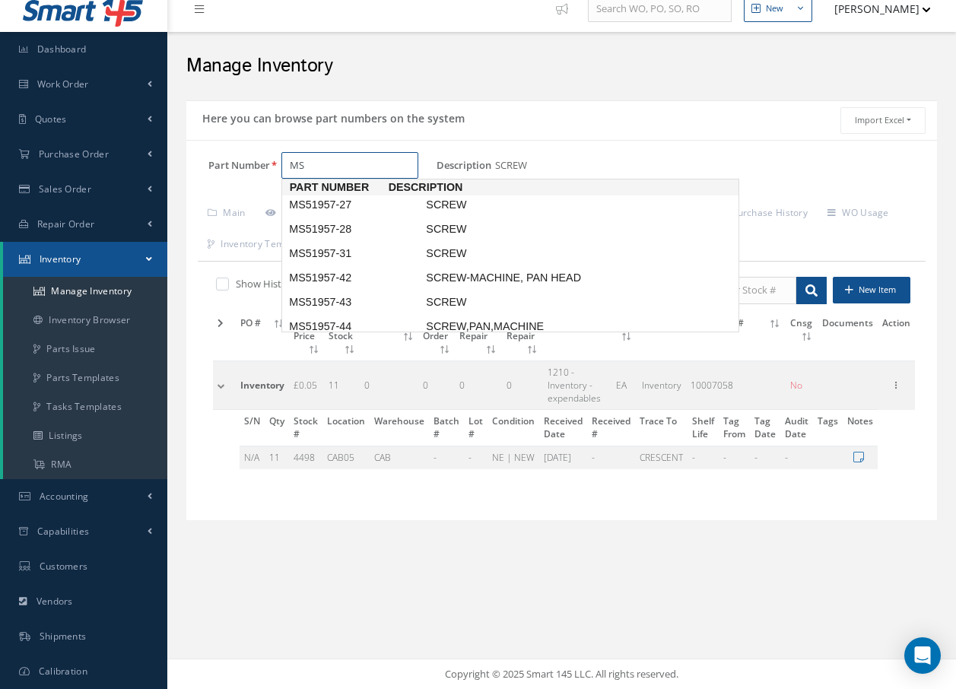
type input "M"
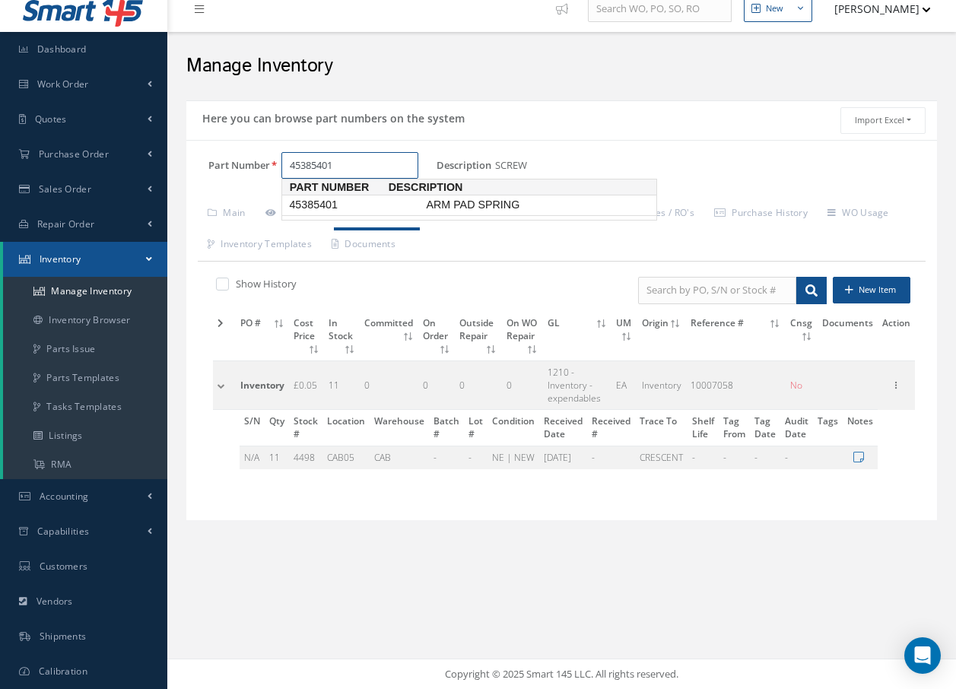
click at [331, 211] on span "45385401" at bounding box center [354, 205] width 137 height 16
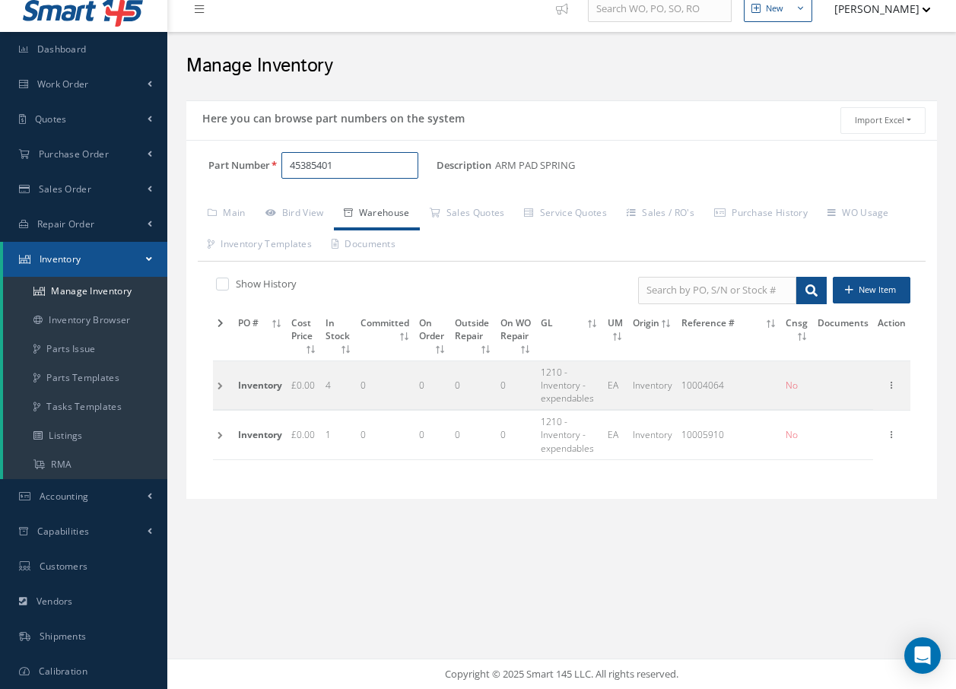
type input "45385401"
click at [219, 386] on td at bounding box center [223, 384] width 21 height 49
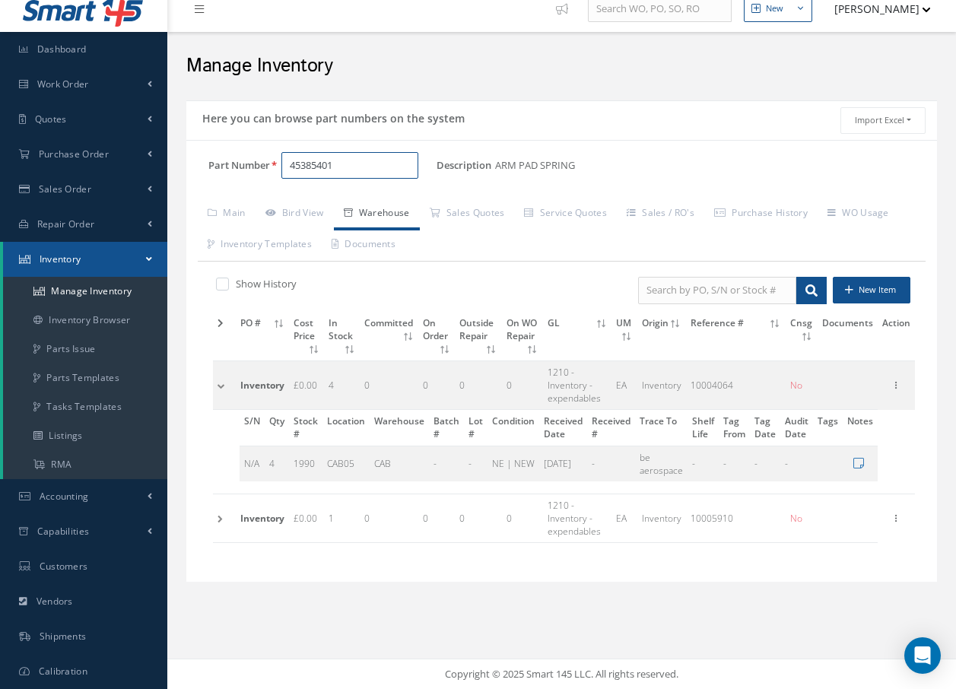
drag, startPoint x: 354, startPoint y: 162, endPoint x: 203, endPoint y: 164, distance: 150.6
click at [203, 164] on div "Part Number 45385401" at bounding box center [311, 165] width 250 height 27
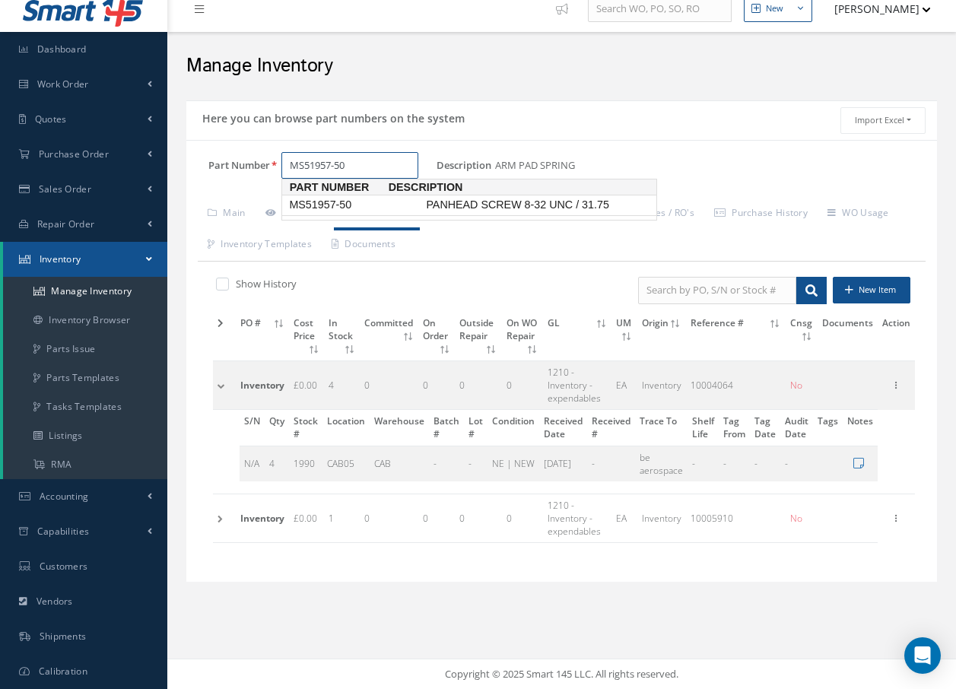
click at [317, 205] on span "MS51957-50" at bounding box center [354, 205] width 137 height 16
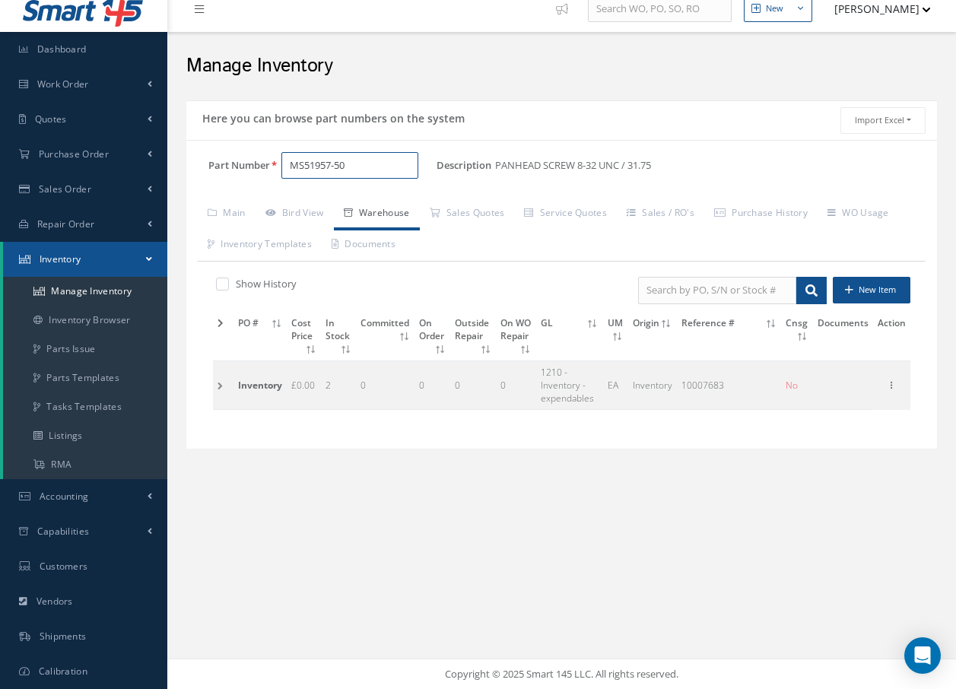
type input "MS51957-50"
click at [221, 385] on td at bounding box center [223, 384] width 21 height 49
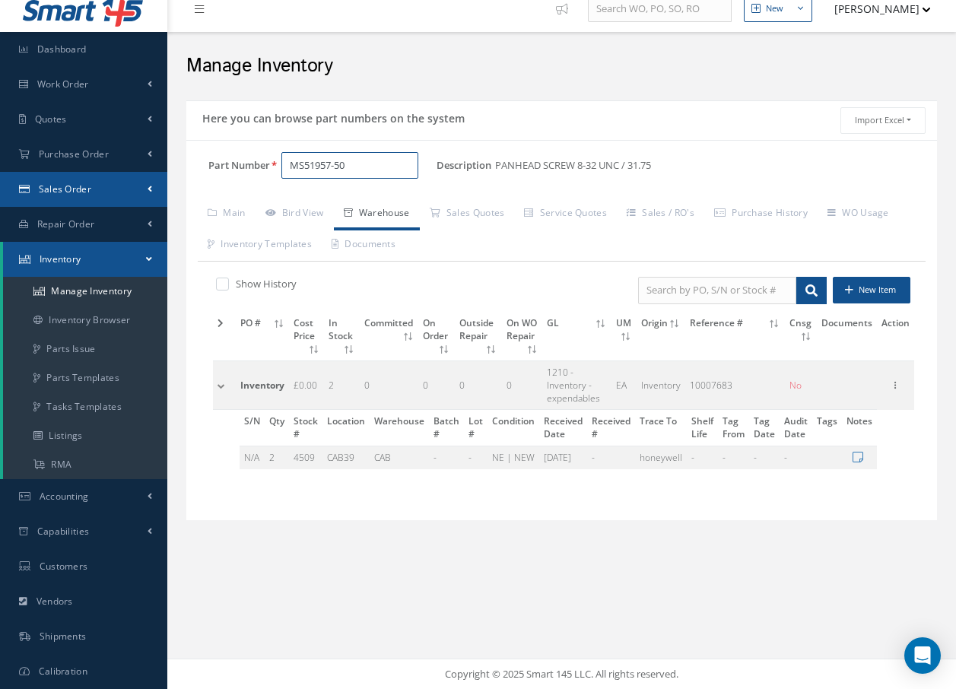
drag, startPoint x: 354, startPoint y: 167, endPoint x: 117, endPoint y: 176, distance: 237.4
click at [117, 176] on div "Smart 145 Dashboard Work Order Work Order Preview Work Order Work Order Quotes" at bounding box center [478, 337] width 956 height 703
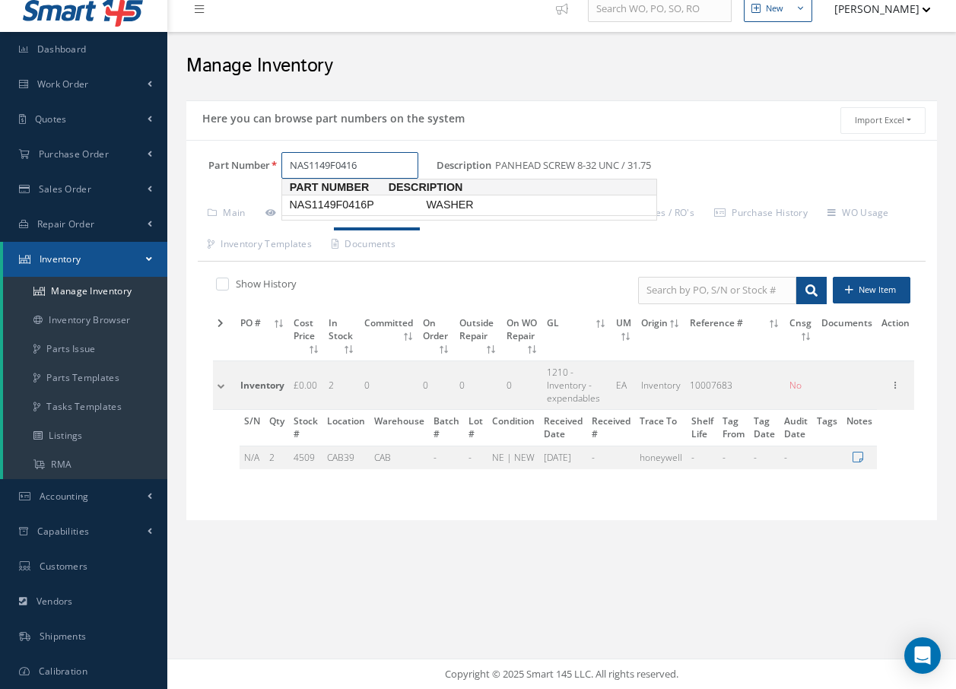
click at [313, 207] on span "NAS1149F0416P" at bounding box center [354, 205] width 137 height 16
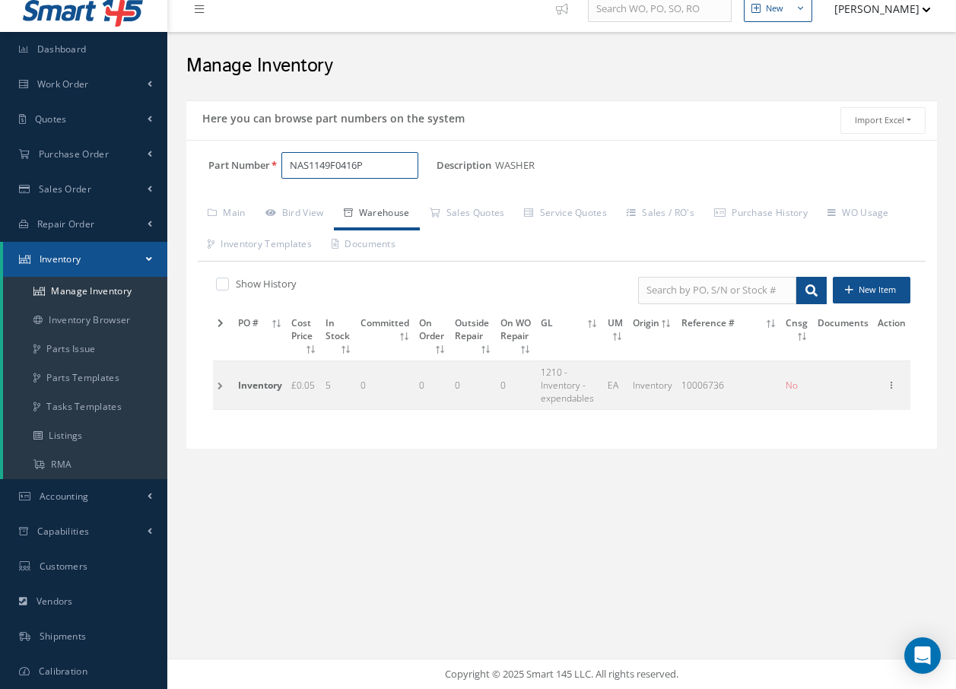
type input "NAS1149F0416P"
click at [225, 387] on td at bounding box center [223, 384] width 21 height 49
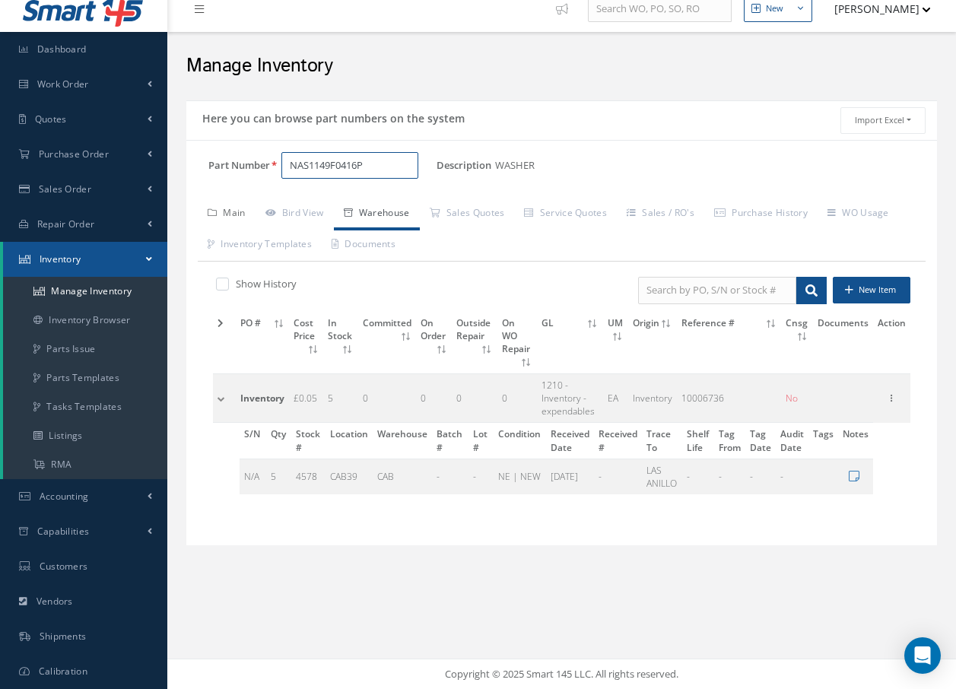
drag, startPoint x: 379, startPoint y: 161, endPoint x: 230, endPoint y: 211, distance: 156.3
click at [231, 205] on div "Part Number NAS1149F0416P Description WASHER Alternates Based on the selected G…" at bounding box center [561, 343] width 750 height 382
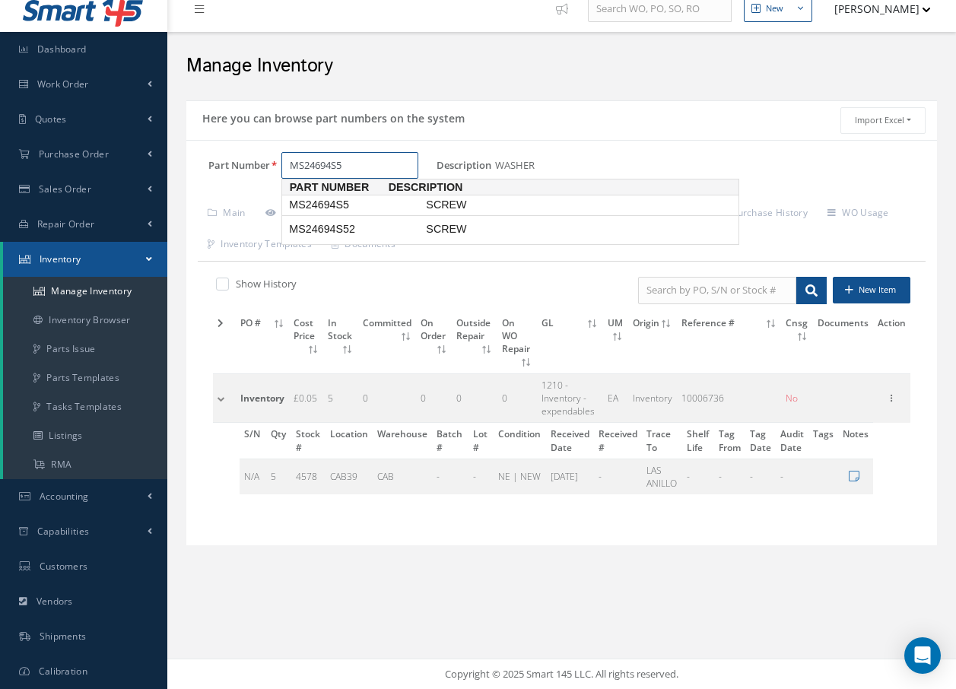
click at [354, 209] on span "MS24694S5" at bounding box center [354, 205] width 137 height 16
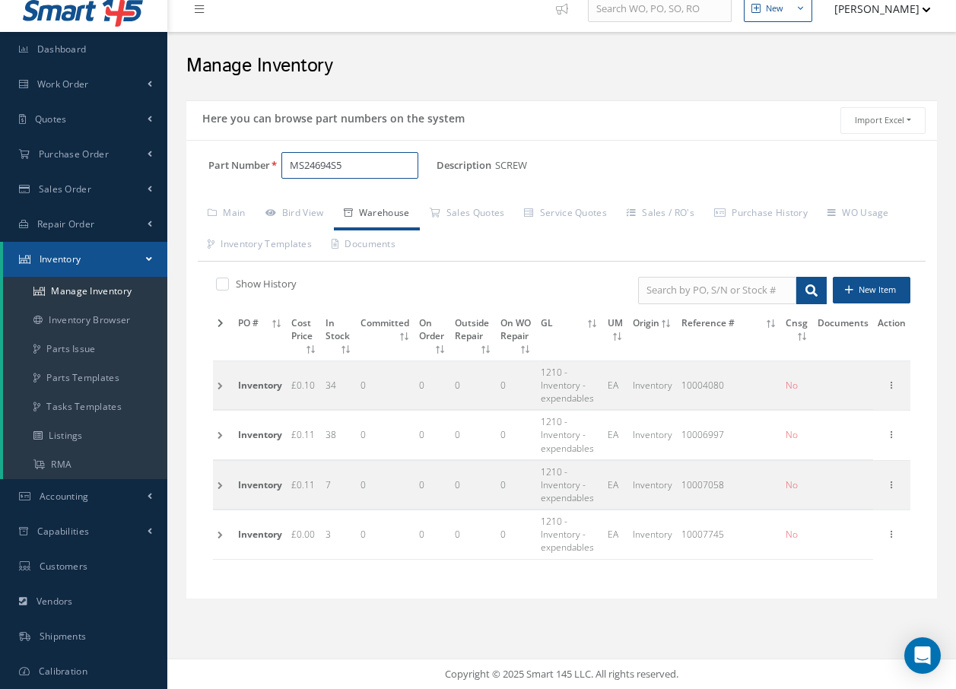
type input "MS24694S5"
click at [221, 535] on td at bounding box center [223, 534] width 21 height 49
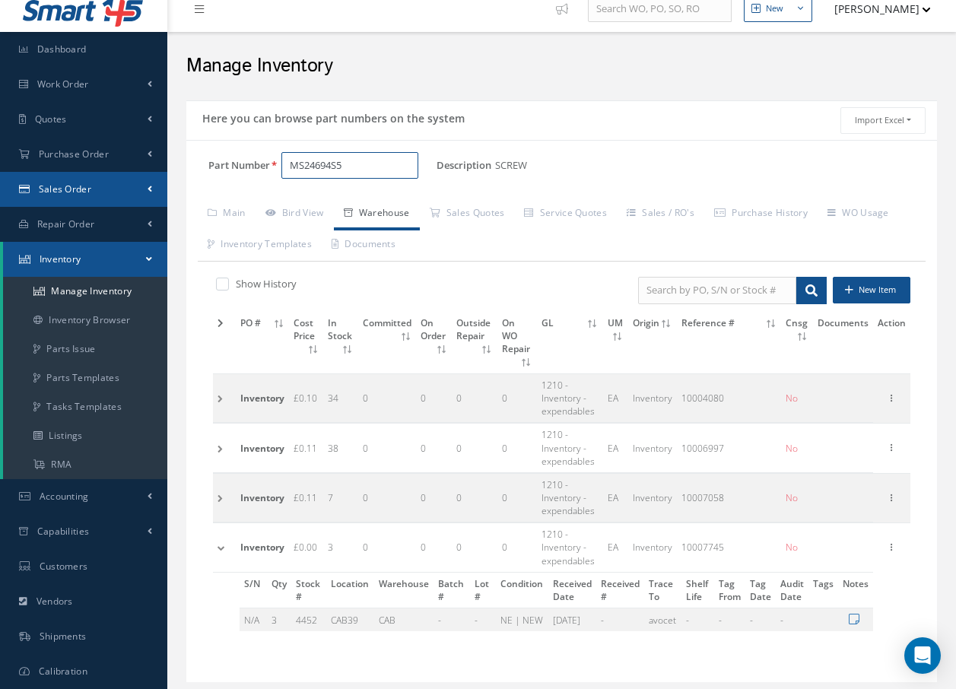
drag, startPoint x: 353, startPoint y: 167, endPoint x: 125, endPoint y: 176, distance: 227.5
click at [125, 176] on div "Smart 145 Dashboard Work Order Work Order Preview Work Order Work Order Quotes" at bounding box center [478, 359] width 956 height 746
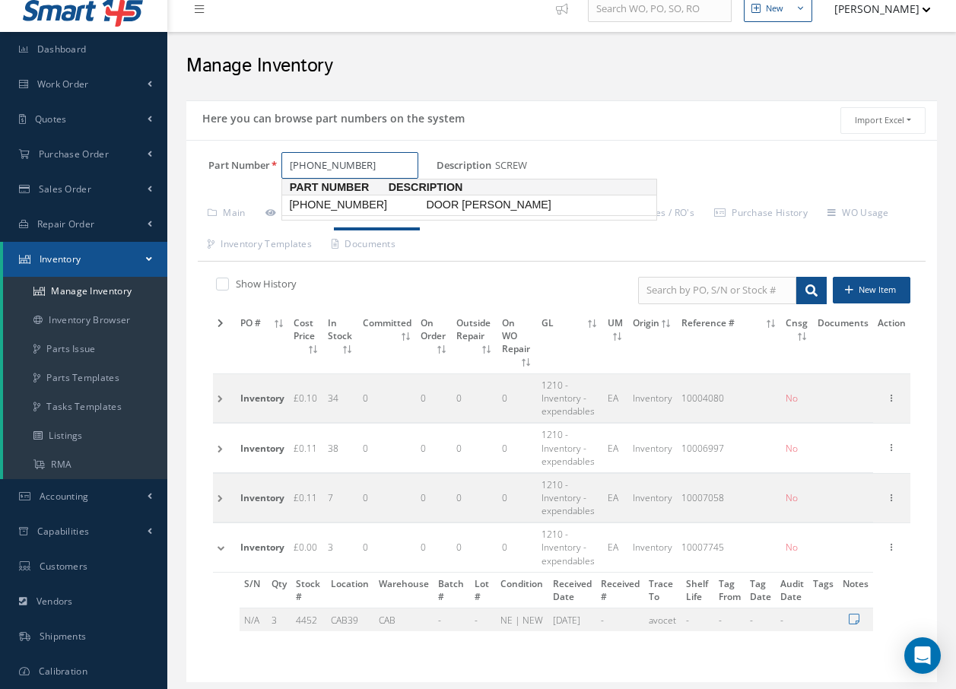
click at [318, 201] on span "[PHONE_NUMBER]" at bounding box center [354, 205] width 137 height 16
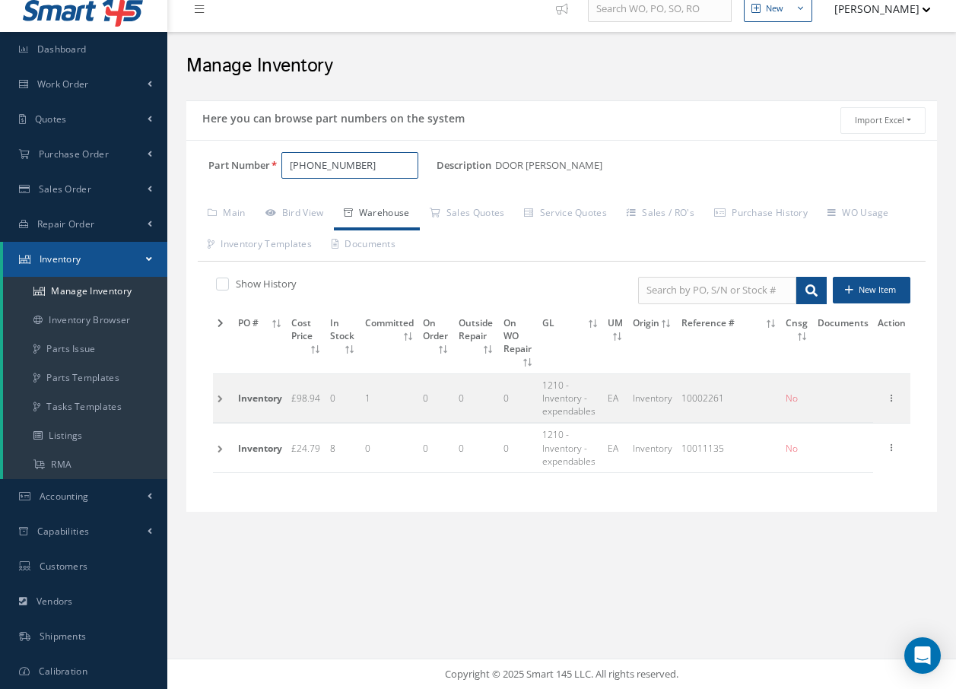
type input "[PHONE_NUMBER]"
click at [218, 446] on td at bounding box center [223, 448] width 21 height 49
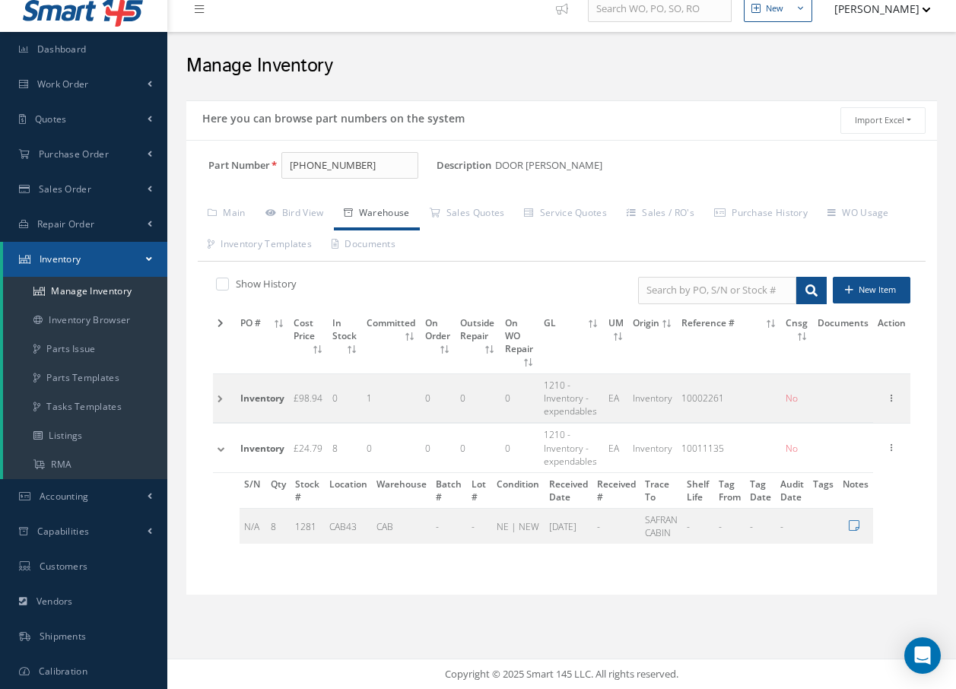
click at [224, 433] on td at bounding box center [224, 448] width 23 height 49
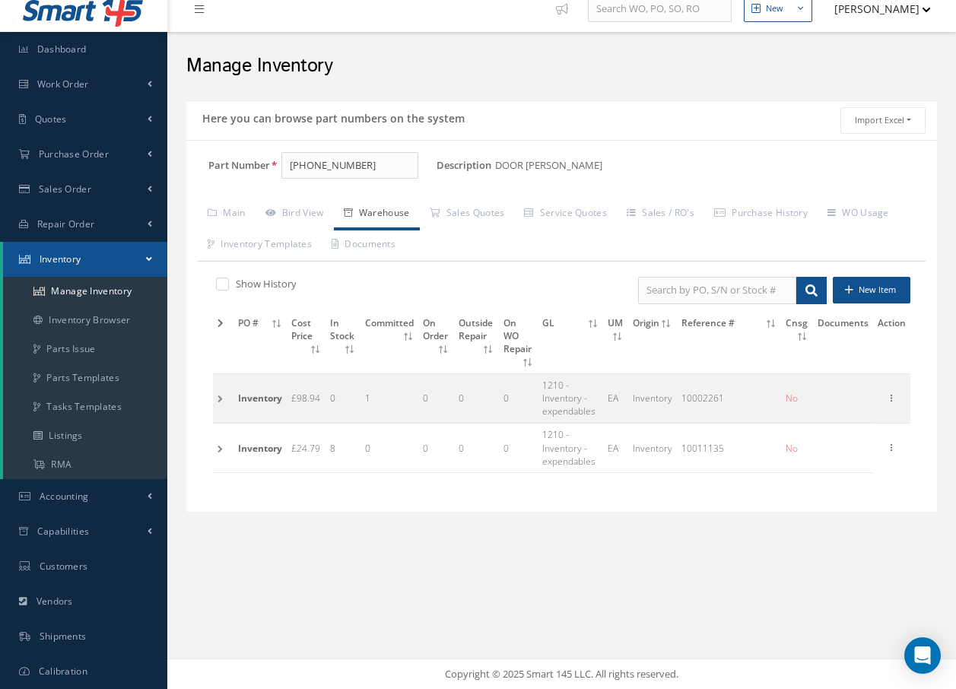
click at [221, 398] on td at bounding box center [223, 398] width 21 height 49
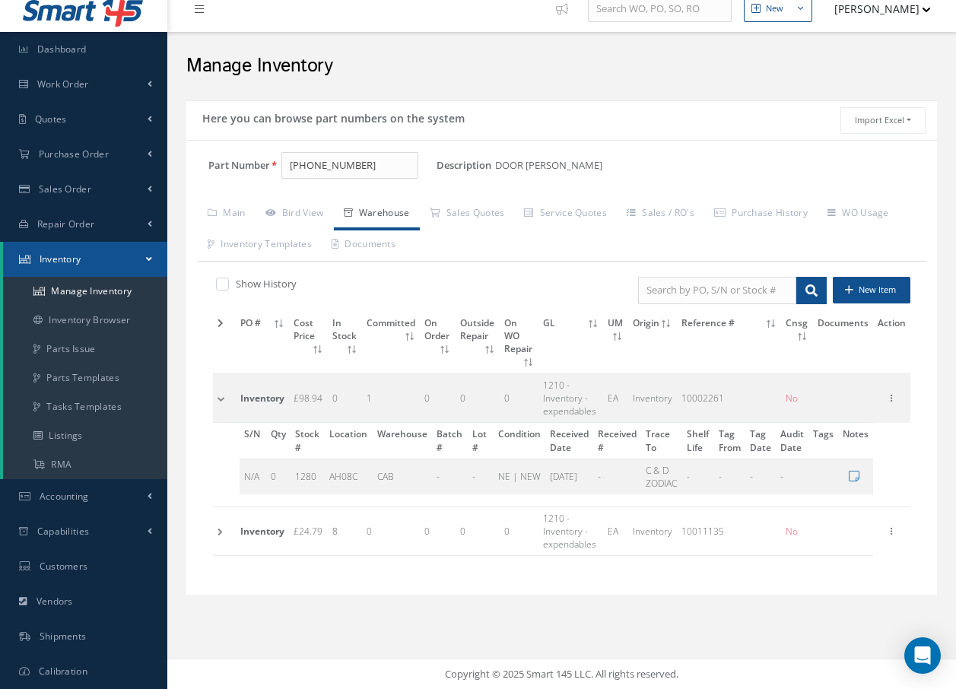
click at [224, 386] on td at bounding box center [224, 398] width 23 height 49
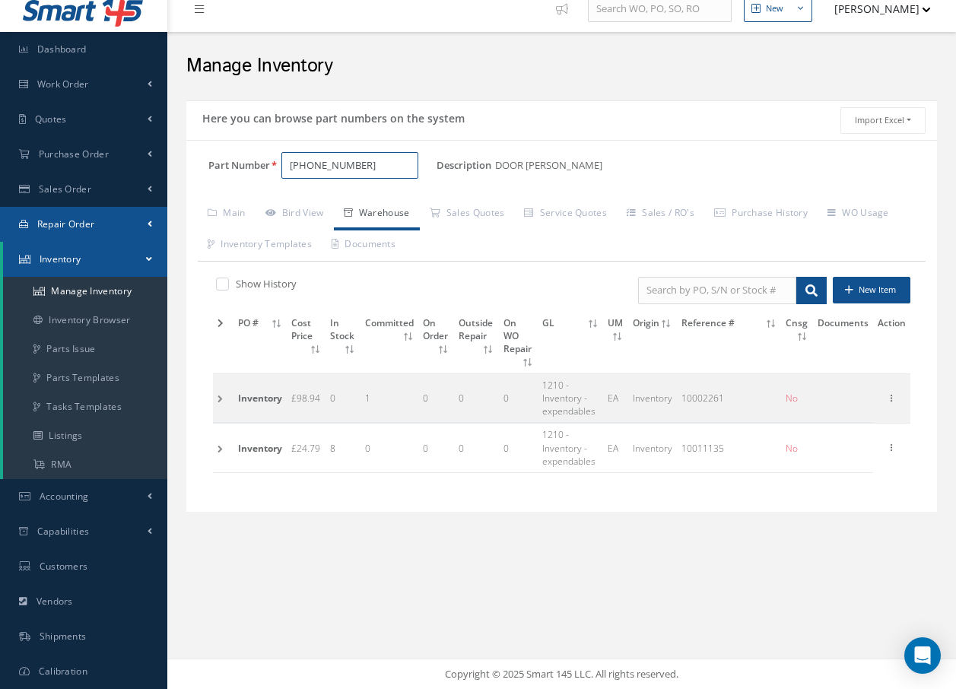
drag, startPoint x: 395, startPoint y: 160, endPoint x: 21, endPoint y: 217, distance: 379.1
click at [21, 217] on div "Smart 145 Dashboard Work Order Work Order Preview Work Order Work Order Quotes" at bounding box center [478, 337] width 956 height 703
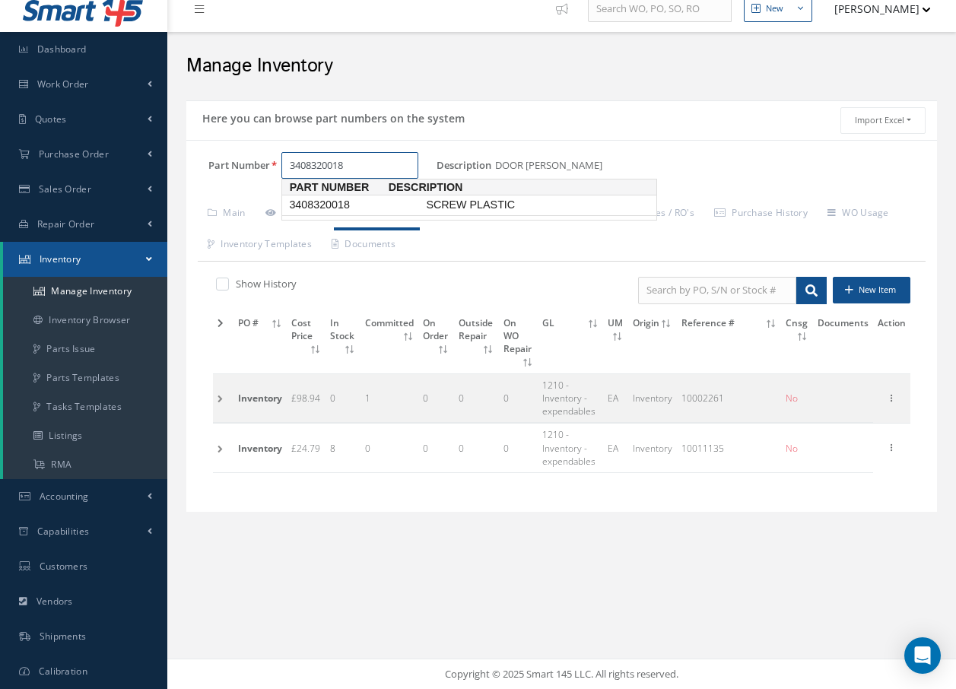
click at [359, 205] on span "3408320018" at bounding box center [354, 205] width 137 height 16
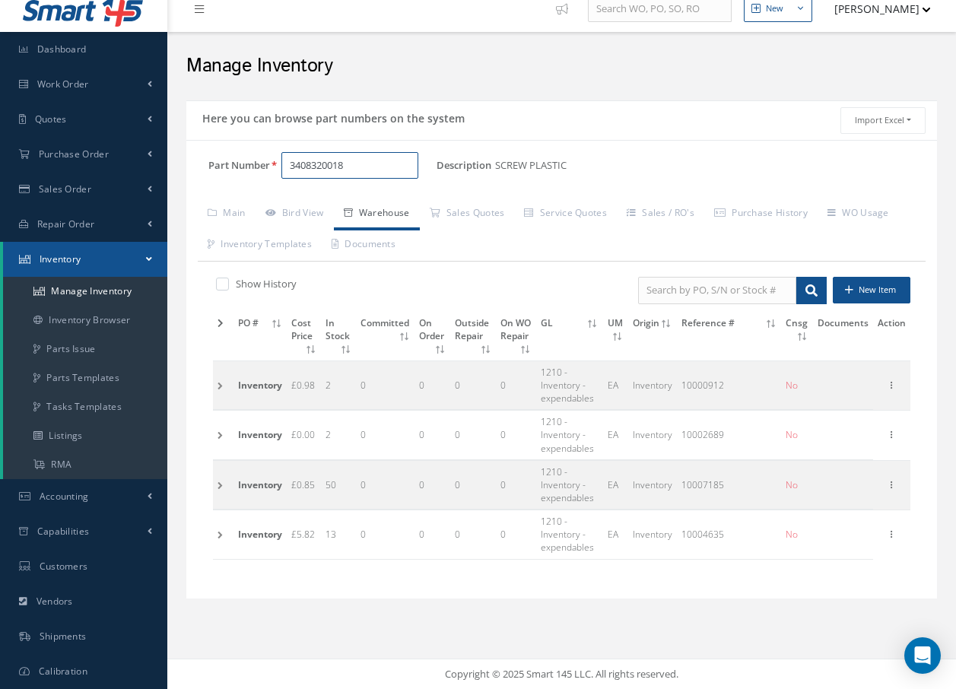
type input "3408320018"
click at [221, 485] on td at bounding box center [223, 484] width 21 height 49
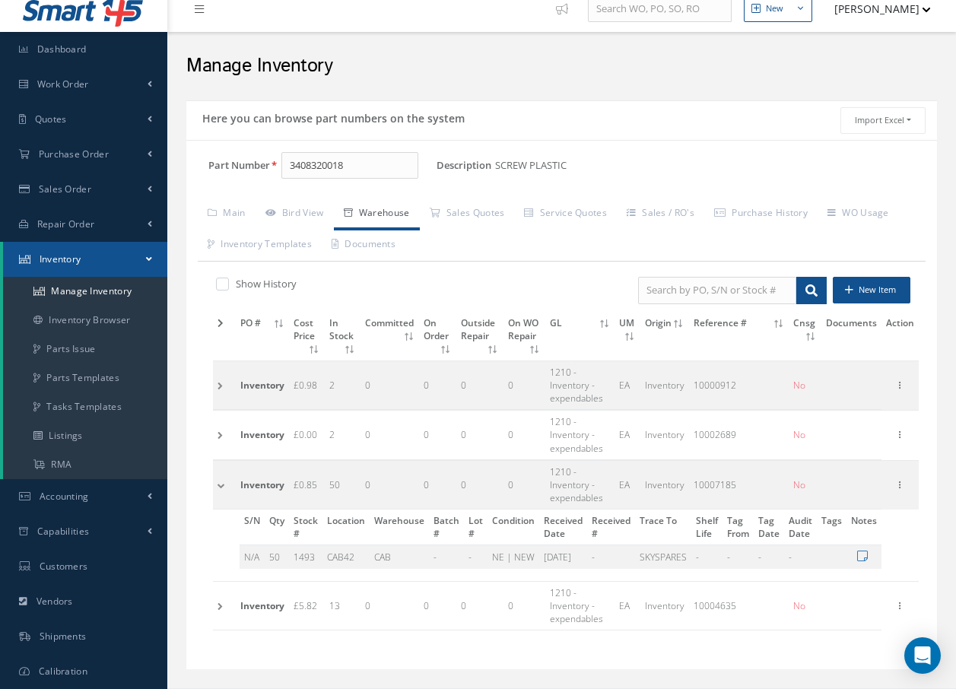
click at [221, 486] on td at bounding box center [224, 484] width 23 height 49
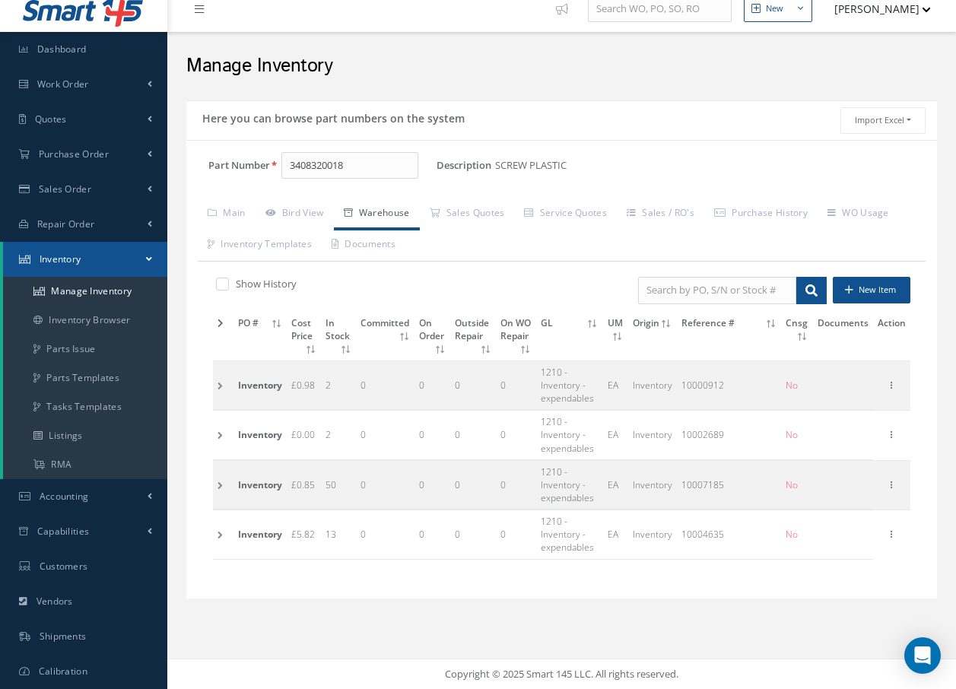
click at [218, 386] on td at bounding box center [223, 384] width 21 height 49
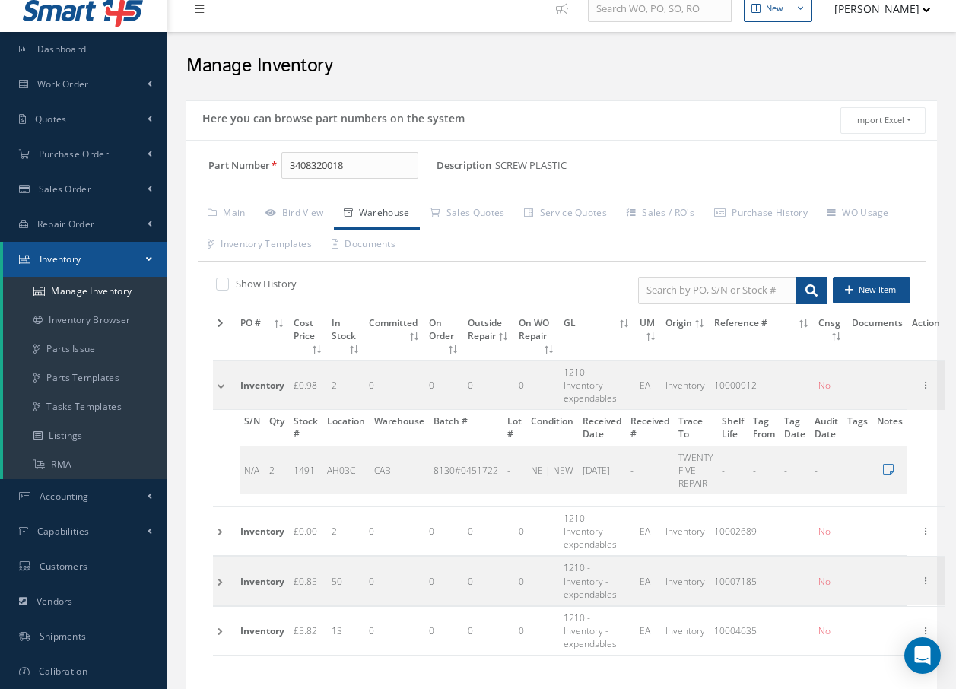
click at [218, 385] on td at bounding box center [224, 384] width 23 height 49
